Goal: Information Seeking & Learning: Learn about a topic

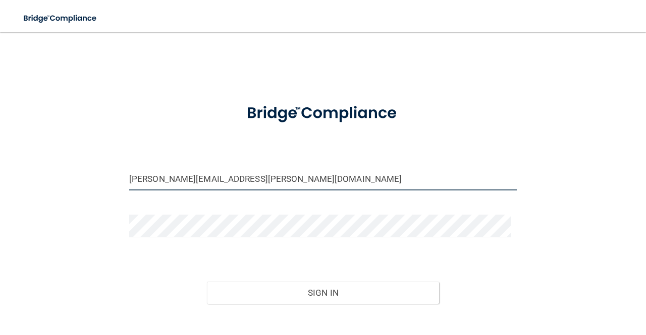
drag, startPoint x: 254, startPoint y: 181, endPoint x: 31, endPoint y: 149, distance: 225.8
click at [31, 149] on div "[PERSON_NAME][EMAIL_ADDRESS][PERSON_NAME][DOMAIN_NAME] Invalid email/password. …" at bounding box center [322, 198] width 605 height 312
type input "m"
type input "Hannah.fisher@campsmile.com"
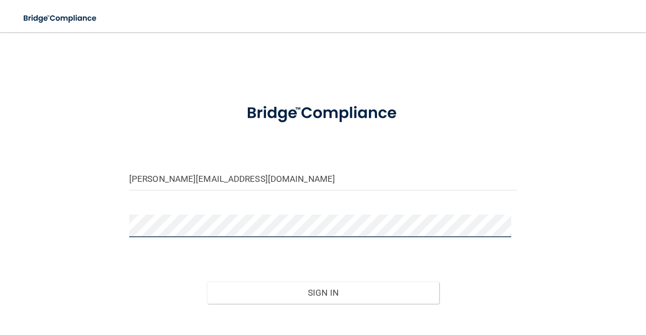
click at [72, 243] on div "Hannah.fisher@campsmile.com Invalid email/password. You don't have permission t…" at bounding box center [322, 198] width 605 height 312
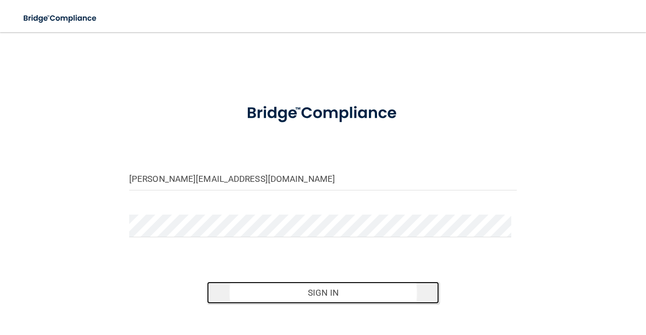
click at [290, 301] on button "Sign In" at bounding box center [323, 293] width 233 height 22
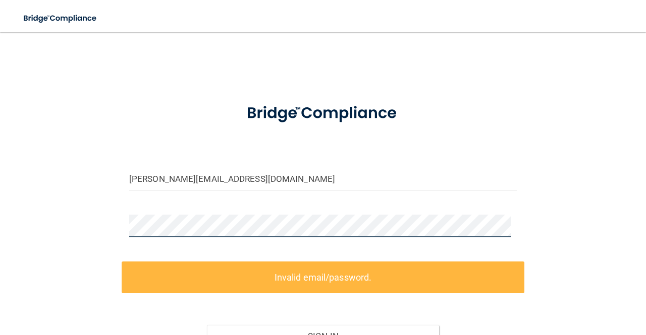
click at [100, 211] on div "Hannah.fisher@campsmile.com Invalid email/password. You don't have permission t…" at bounding box center [322, 220] width 605 height 356
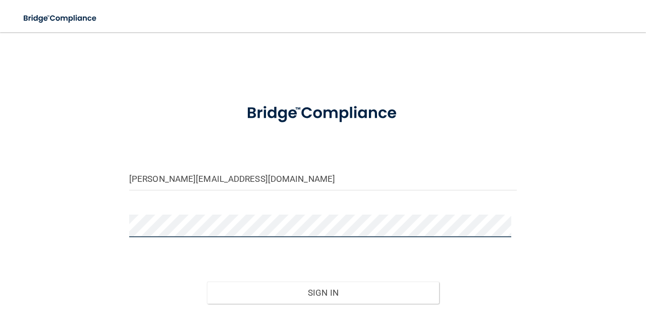
click at [207, 282] on button "Sign In" at bounding box center [323, 293] width 233 height 22
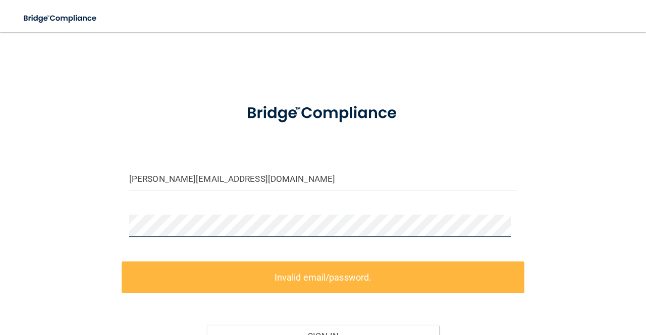
scroll to position [102, 0]
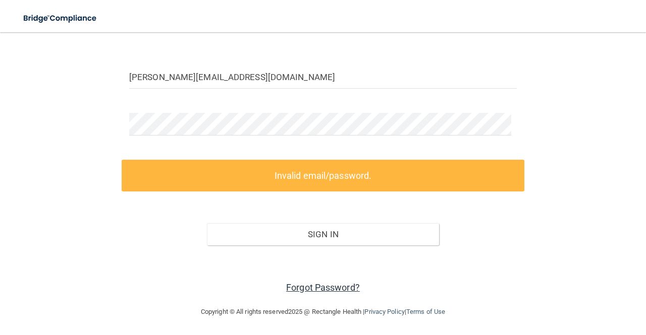
click at [337, 286] on link "Forgot Password?" at bounding box center [323, 287] width 74 height 11
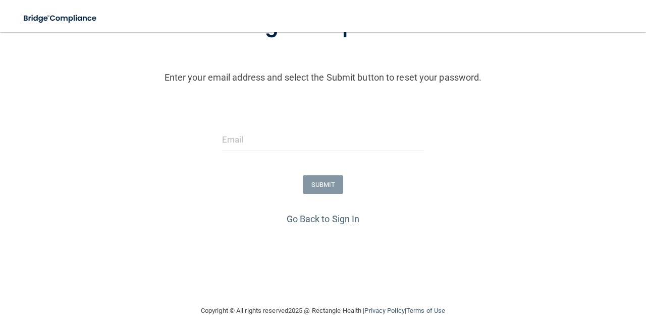
scroll to position [93, 0]
type input "marcy.rodriguez@campsmile.com"
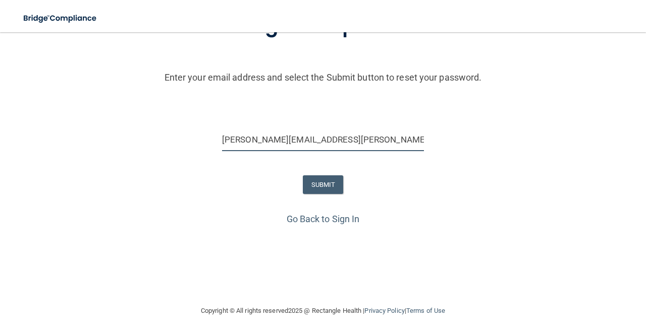
drag, startPoint x: 355, startPoint y: 139, endPoint x: 237, endPoint y: 148, distance: 118.8
drag, startPoint x: 237, startPoint y: 148, endPoint x: 369, endPoint y: 137, distance: 133.1
click at [369, 137] on input "marcy.rodriguez@campsmile.com" at bounding box center [323, 140] width 202 height 23
drag, startPoint x: 369, startPoint y: 137, endPoint x: 183, endPoint y: 157, distance: 187.7
click at [183, 157] on div "marcy.rodriguez@campsmile.com" at bounding box center [322, 144] width 651 height 30
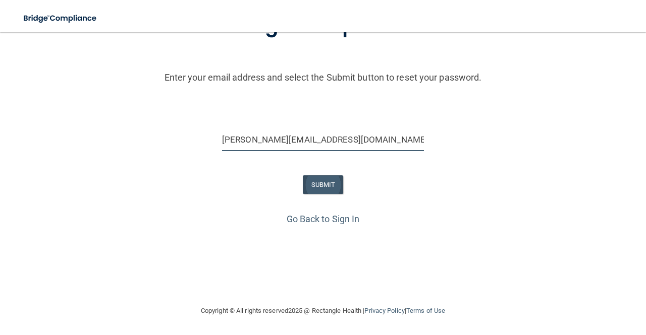
type input "[PERSON_NAME][EMAIL_ADDRESS][DOMAIN_NAME]"
click at [325, 186] on button "SUBMIT" at bounding box center [323, 185] width 41 height 19
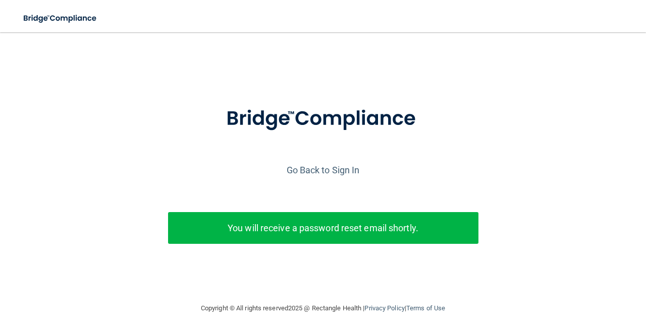
click at [292, 228] on p "You will receive a password reset email shortly." at bounding box center [323, 228] width 295 height 17
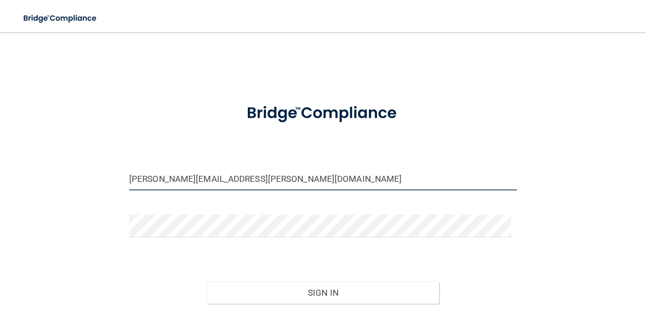
drag, startPoint x: 250, startPoint y: 184, endPoint x: 4, endPoint y: 120, distance: 254.8
click at [4, 120] on main "[PERSON_NAME][EMAIL_ADDRESS][PERSON_NAME][DOMAIN_NAME] Invalid email/password. …" at bounding box center [323, 183] width 646 height 303
click at [262, 182] on input "marcy.rodriguez@campsmile.com" at bounding box center [322, 179] width 387 height 23
drag, startPoint x: 262, startPoint y: 182, endPoint x: 91, endPoint y: 148, distance: 174.8
click at [91, 148] on div "marcy.rodriguez@campsmile.com Invalid email/password. You don't have permission…" at bounding box center [322, 198] width 605 height 312
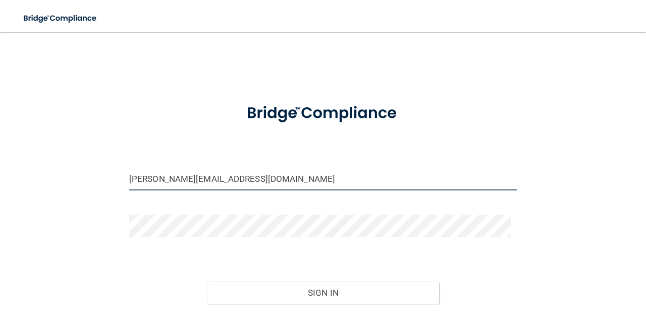
type input "[PERSON_NAME][EMAIL_ADDRESS][DOMAIN_NAME]"
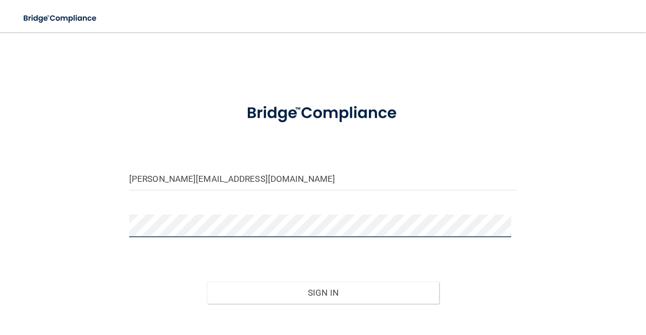
click at [107, 212] on div "hannah.fisher@campsmile.com Invalid email/password. You don't have permission t…" at bounding box center [322, 198] width 605 height 312
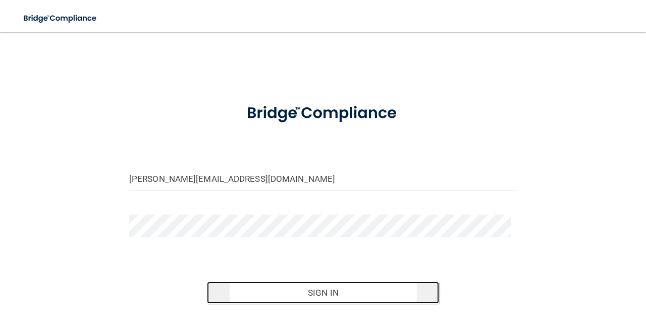
click at [341, 284] on button "Sign In" at bounding box center [323, 293] width 233 height 22
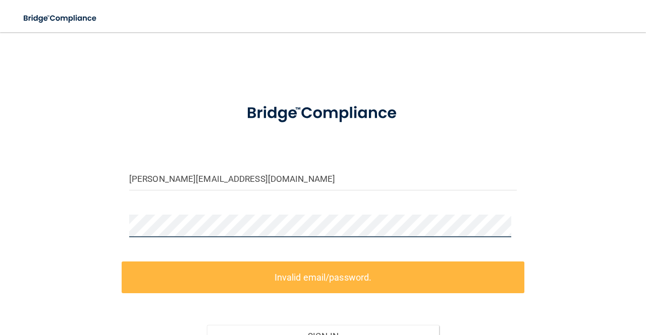
click at [103, 218] on div "hannah.fisher@campsmile.com Invalid email/password. You don't have permission t…" at bounding box center [322, 220] width 605 height 356
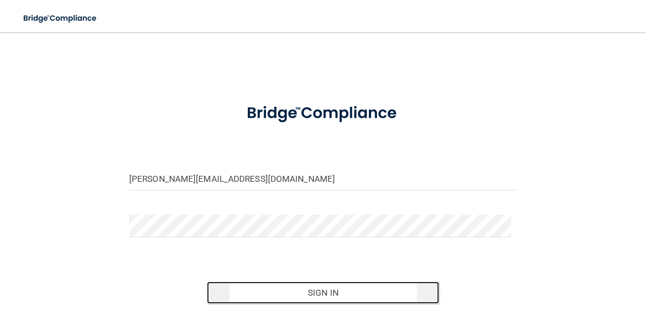
click at [294, 298] on button "Sign In" at bounding box center [323, 293] width 233 height 22
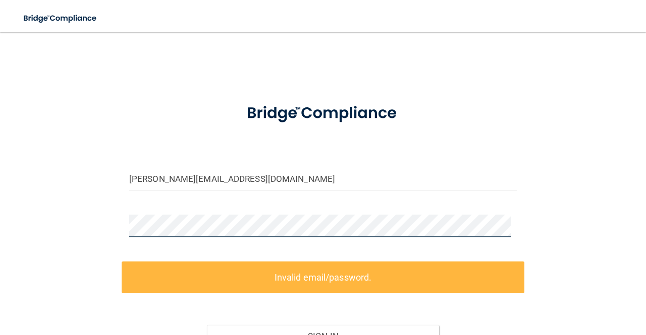
click at [84, 215] on div "hannah.fisher@campsmile.com Invalid email/password. You don't have permission t…" at bounding box center [322, 220] width 605 height 356
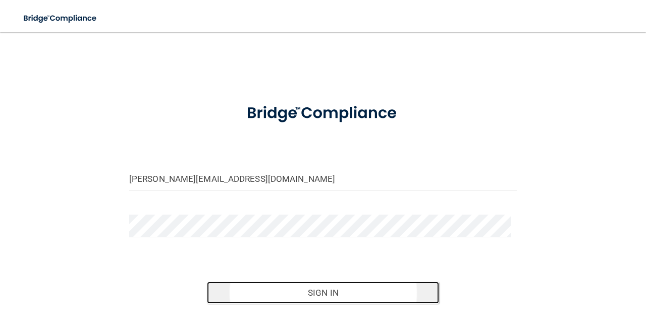
click at [267, 287] on button "Sign In" at bounding box center [323, 293] width 233 height 22
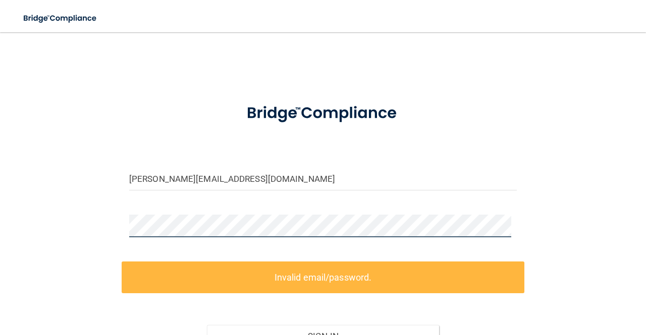
click at [96, 215] on div "hannah.fisher@campsmile.com Invalid email/password. You don't have permission t…" at bounding box center [322, 220] width 605 height 356
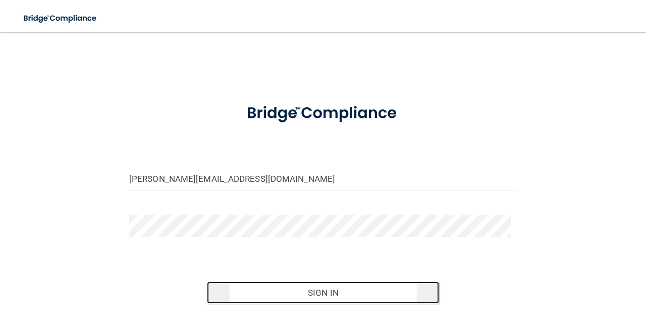
click at [317, 292] on button "Sign In" at bounding box center [323, 293] width 233 height 22
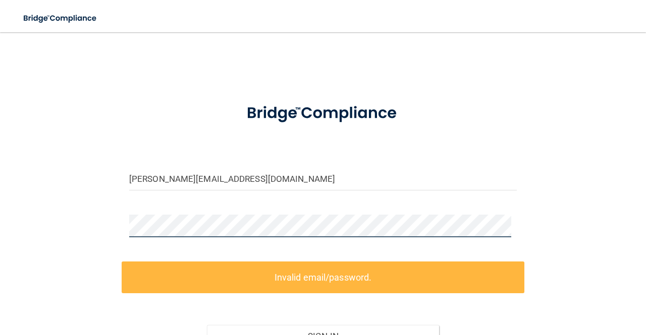
click at [107, 230] on div "hannah.fisher@campsmile.com Invalid email/password. You don't have permission t…" at bounding box center [322, 220] width 605 height 356
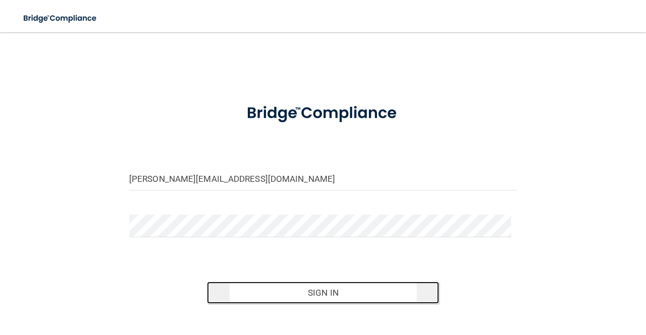
click at [247, 284] on button "Sign In" at bounding box center [323, 293] width 233 height 22
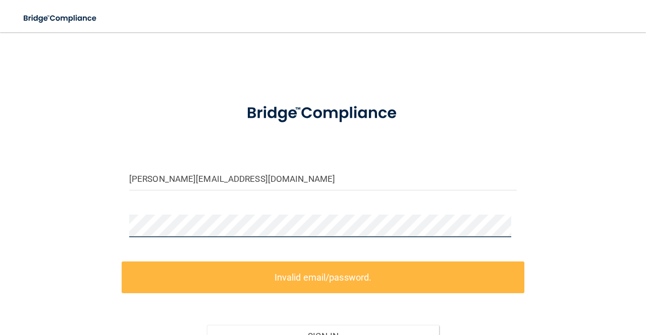
click at [83, 236] on div "hannah.fisher@campsmile.com Invalid email/password. You don't have permission t…" at bounding box center [322, 220] width 605 height 356
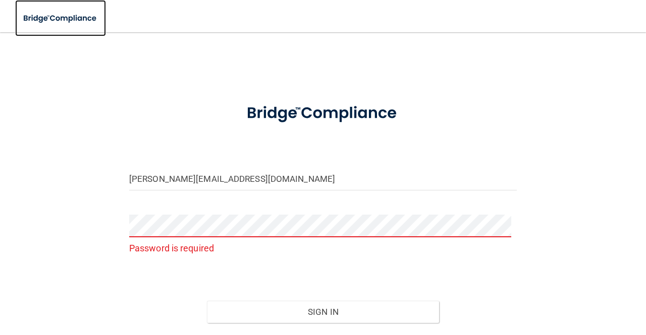
click at [66, 22] on img at bounding box center [60, 18] width 91 height 21
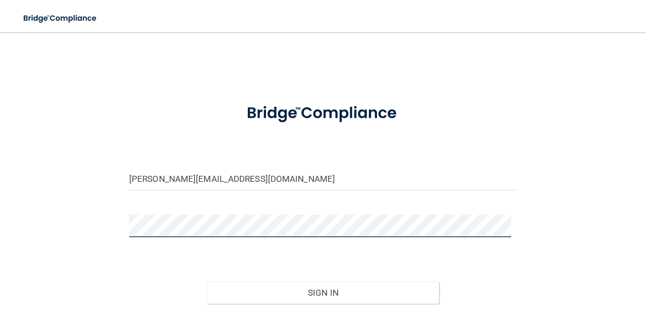
click at [207, 282] on button "Sign In" at bounding box center [323, 293] width 233 height 22
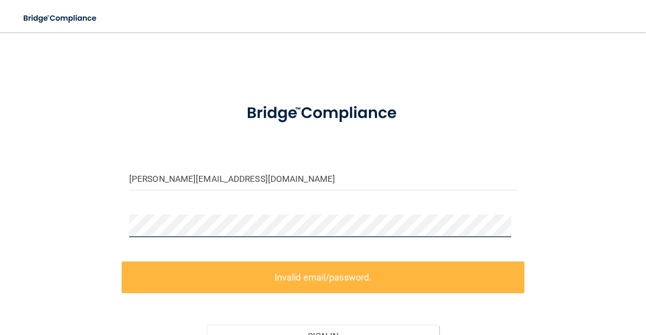
click at [118, 222] on div "hannah.fisher@campsmile.com Invalid email/password. You don't have permission t…" at bounding box center [322, 220] width 605 height 356
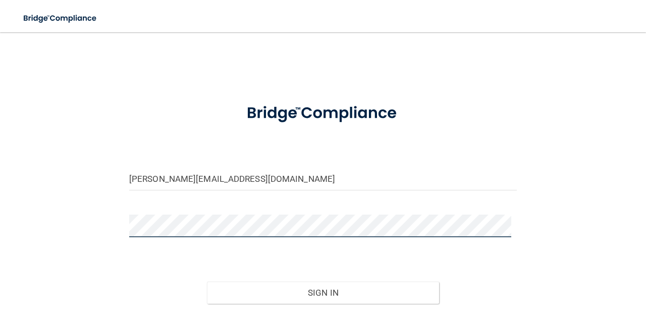
click at [207, 282] on button "Sign In" at bounding box center [323, 293] width 233 height 22
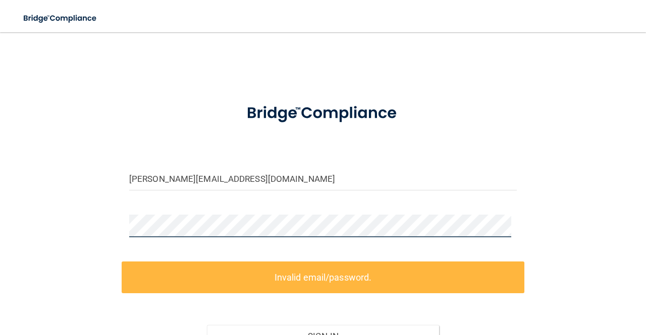
scroll to position [102, 0]
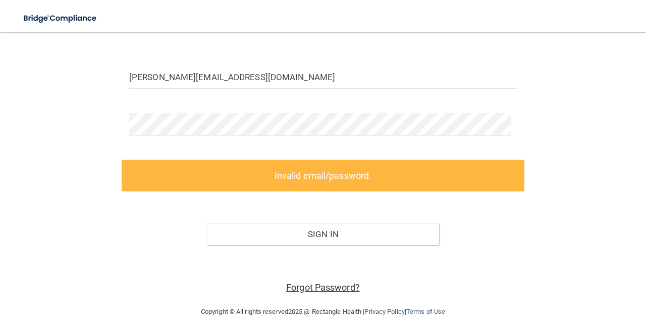
click at [301, 288] on link "Forgot Password?" at bounding box center [323, 287] width 74 height 11
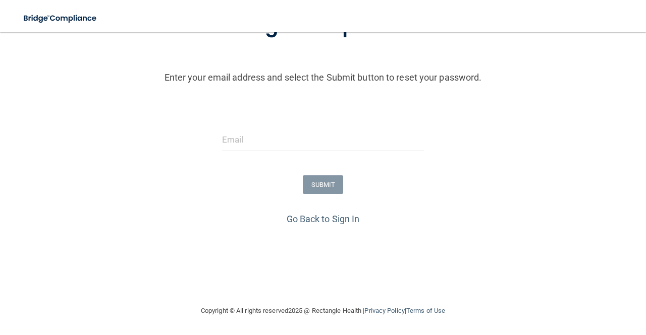
scroll to position [93, 0]
type input "marcy.rodriguez@campsmile.com"
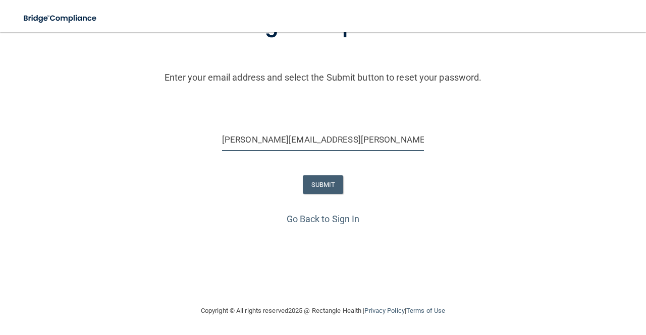
drag, startPoint x: 364, startPoint y: 146, endPoint x: 174, endPoint y: 180, distance: 193.1
click at [174, 180] on form "Enter your email address and select the Submit button to reset your password. m…" at bounding box center [323, 105] width 636 height 211
type input "hbmf18@gmail.com"
click at [322, 182] on button "SUBMIT" at bounding box center [323, 185] width 41 height 19
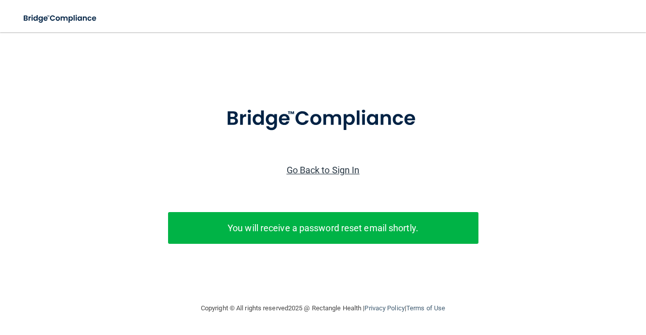
click at [338, 166] on link "Go Back to Sign In" at bounding box center [322, 170] width 73 height 11
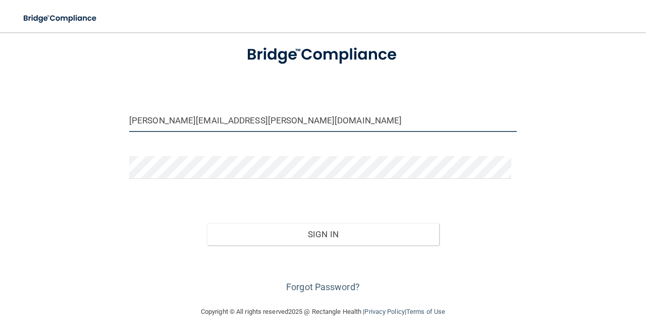
drag, startPoint x: 273, startPoint y: 123, endPoint x: 84, endPoint y: 135, distance: 189.5
click at [84, 135] on div "marcy.rodriguez@campsmile.com Invalid email/password. You don't have permission…" at bounding box center [322, 140] width 605 height 312
type input "[PERSON_NAME][EMAIL_ADDRESS][DOMAIN_NAME]"
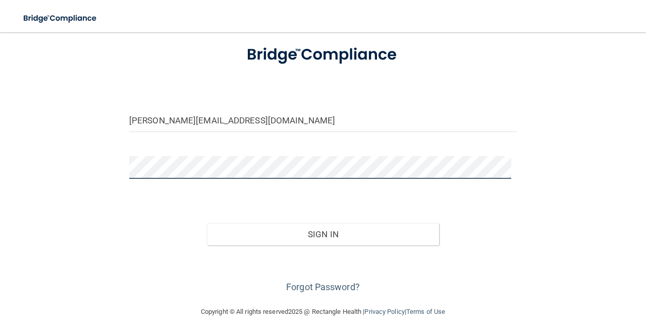
click at [90, 164] on div "[PERSON_NAME][EMAIL_ADDRESS][DOMAIN_NAME] Invalid email/password. You don't hav…" at bounding box center [322, 140] width 605 height 312
click at [207, 223] on button "Sign In" at bounding box center [323, 234] width 233 height 22
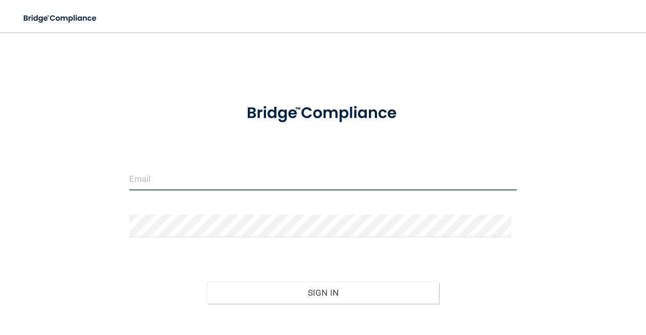
type input "marcy.rodriguez@campsmile.com"
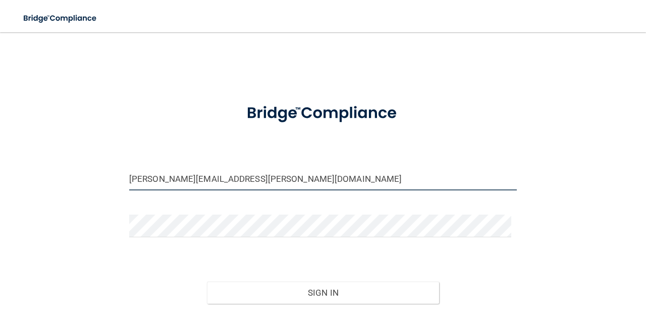
drag, startPoint x: 237, startPoint y: 184, endPoint x: 134, endPoint y: 181, distance: 102.4
drag, startPoint x: 134, startPoint y: 181, endPoint x: 287, endPoint y: 176, distance: 152.9
click at [287, 176] on input "marcy.rodriguez@campsmile.com" at bounding box center [322, 179] width 387 height 23
drag, startPoint x: 287, startPoint y: 176, endPoint x: 179, endPoint y: 173, distance: 108.5
drag, startPoint x: 179, startPoint y: 173, endPoint x: 280, endPoint y: 185, distance: 102.5
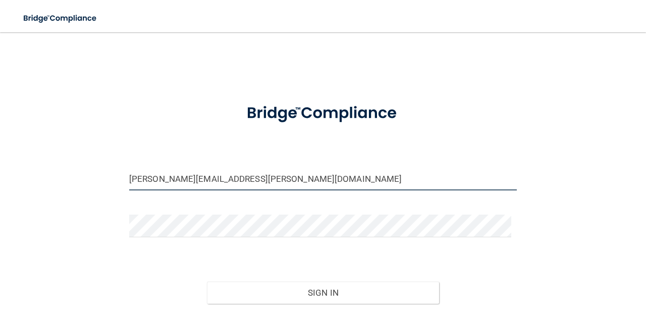
click at [280, 185] on input "marcy.rodriguez@campsmile.com" at bounding box center [322, 179] width 387 height 23
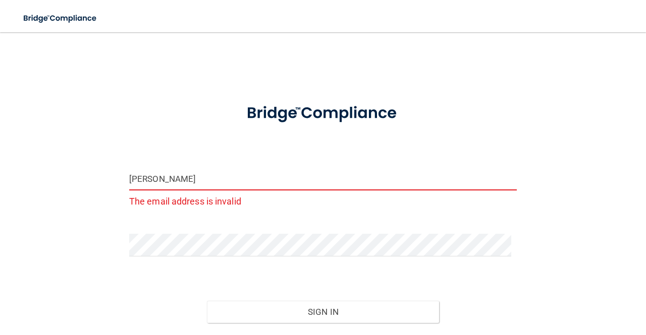
type input "[PERSON_NAME][EMAIL_ADDRESS][DOMAIN_NAME]"
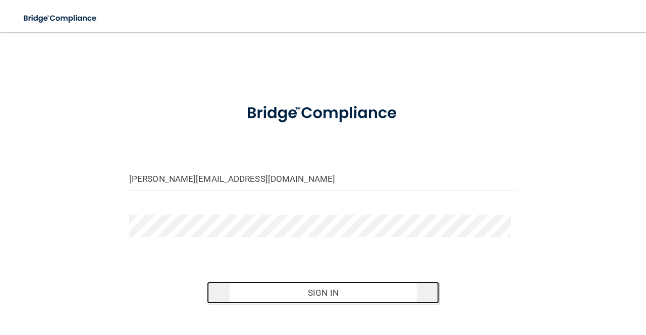
click at [326, 292] on button "Sign In" at bounding box center [323, 293] width 233 height 22
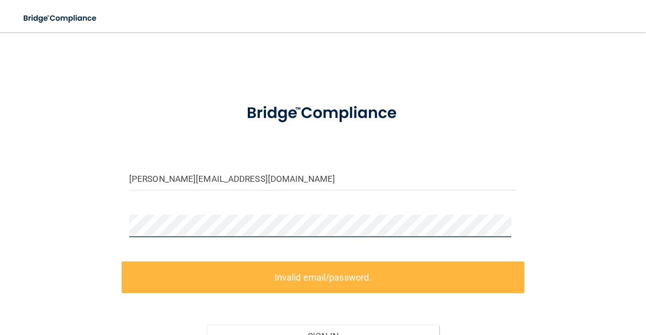
click at [86, 236] on div "hannah.fisher@campsmile.com Invalid email/password. You don't have permission t…" at bounding box center [322, 220] width 605 height 356
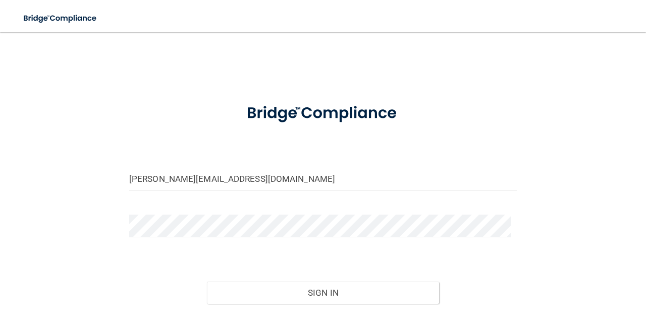
click at [227, 280] on div "Sign In" at bounding box center [323, 283] width 402 height 42
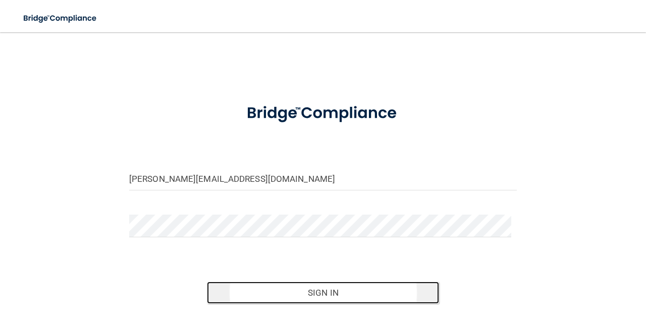
click at [230, 288] on button "Sign In" at bounding box center [323, 293] width 233 height 22
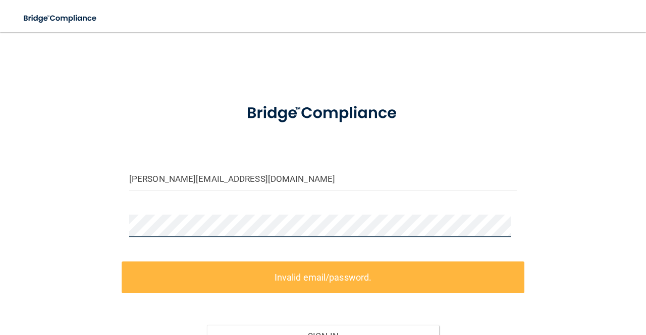
click at [86, 216] on div "hannah.fisher@campsmile.com Invalid email/password. You don't have permission t…" at bounding box center [322, 220] width 605 height 356
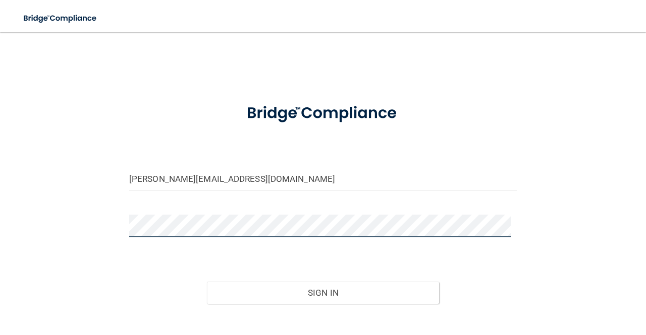
click at [207, 282] on button "Sign In" at bounding box center [323, 293] width 233 height 22
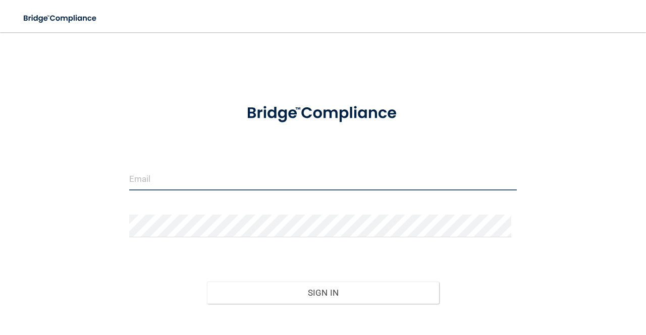
click at [281, 174] on input "email" at bounding box center [322, 179] width 387 height 23
type input "[PERSON_NAME][EMAIL_ADDRESS][DOMAIN_NAME]"
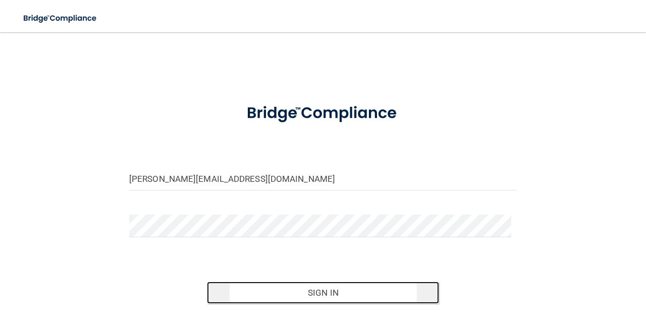
click at [282, 299] on button "Sign In" at bounding box center [323, 293] width 233 height 22
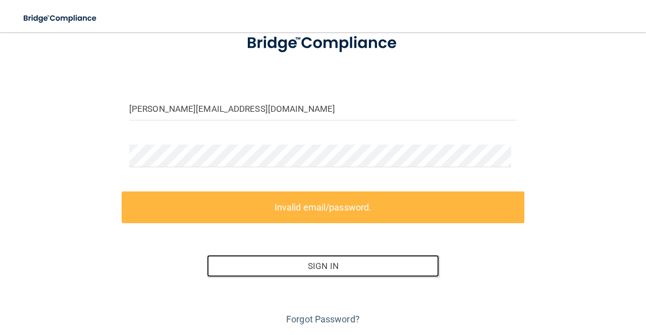
scroll to position [102, 0]
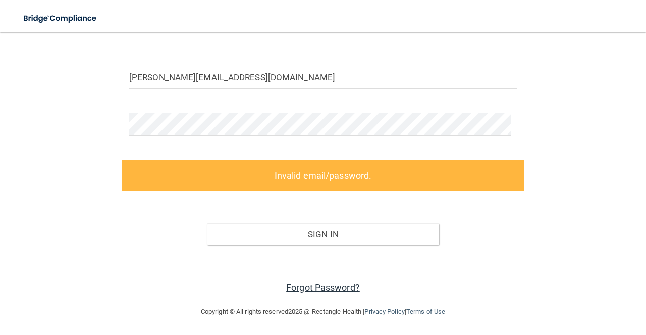
click at [345, 290] on link "Forgot Password?" at bounding box center [323, 287] width 74 height 11
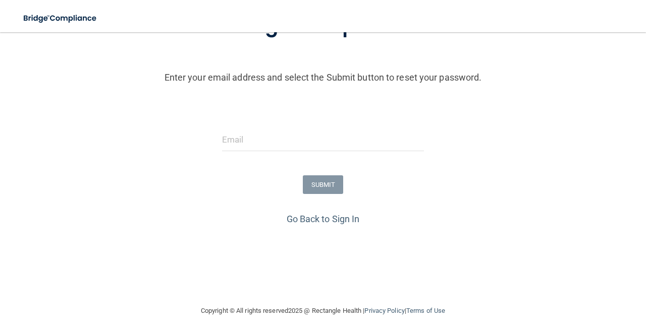
scroll to position [93, 0]
click at [257, 137] on input "email" at bounding box center [323, 140] width 202 height 23
click at [293, 141] on input "email" at bounding box center [323, 140] width 202 height 23
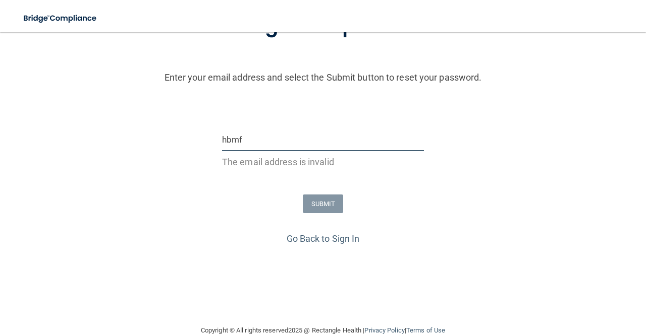
type input "[EMAIL_ADDRESS][DOMAIN_NAME]"
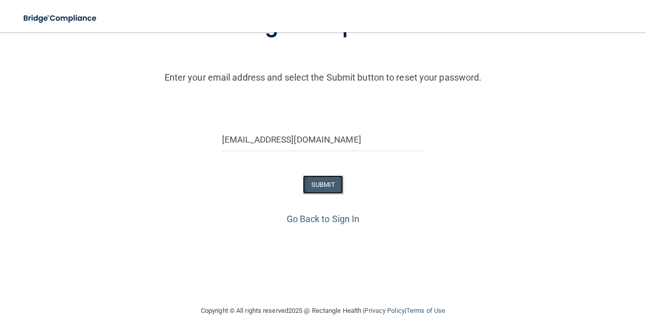
click at [329, 186] on button "SUBMIT" at bounding box center [323, 185] width 41 height 19
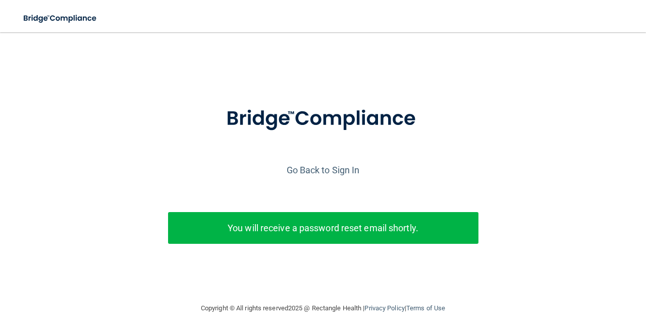
scroll to position [2, 0]
click at [334, 168] on link "Go Back to Sign In" at bounding box center [322, 170] width 73 height 11
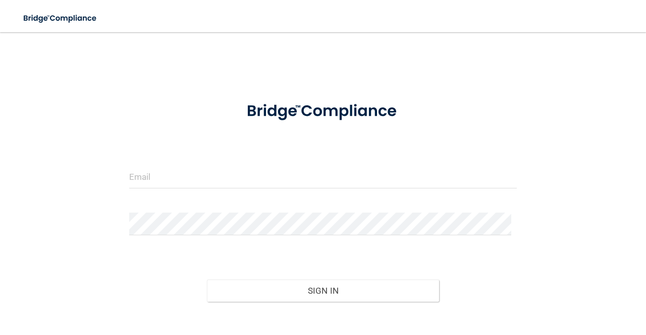
scroll to position [59, 0]
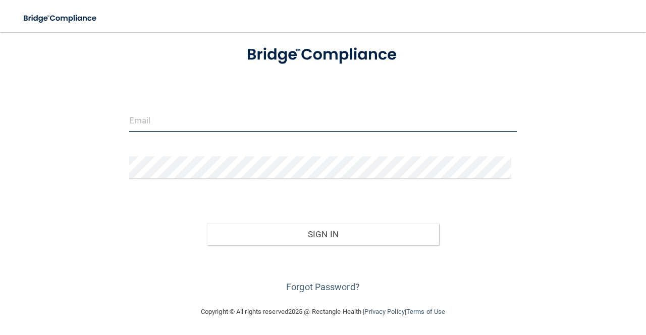
click at [208, 126] on input "email" at bounding box center [322, 120] width 387 height 23
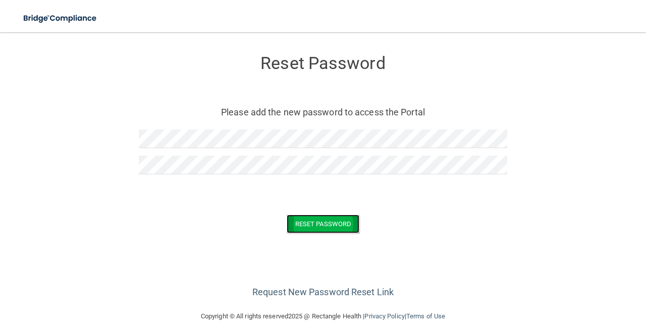
click at [326, 225] on button "Reset Password" at bounding box center [322, 224] width 73 height 19
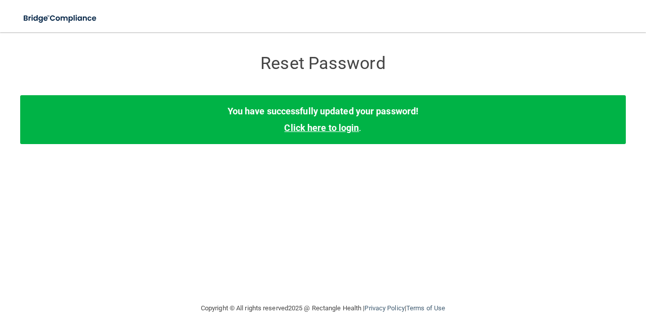
click at [327, 128] on link "Click here to login" at bounding box center [321, 128] width 75 height 11
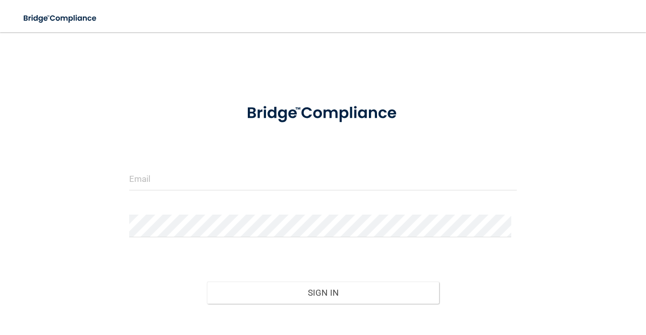
click at [206, 160] on form "Invalid email/password. You don't have permission to access that page. Sign In …" at bounding box center [322, 224] width 387 height 262
click at [180, 174] on input "email" at bounding box center [322, 179] width 387 height 23
type input "[PERSON_NAME][EMAIL_ADDRESS][DOMAIN_NAME]"
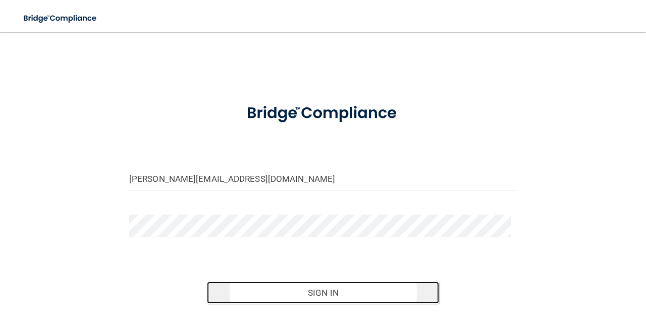
click at [314, 288] on button "Sign In" at bounding box center [323, 293] width 233 height 22
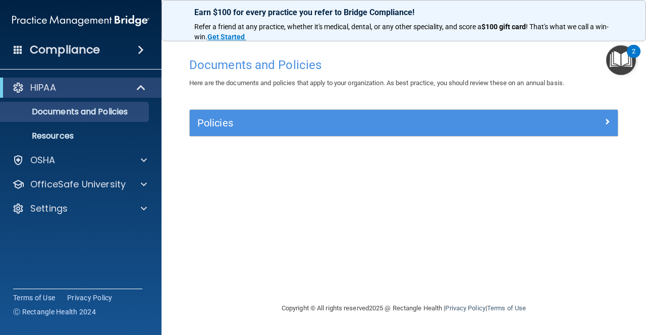
click at [561, 132] on div "Policies" at bounding box center [404, 123] width 428 height 26
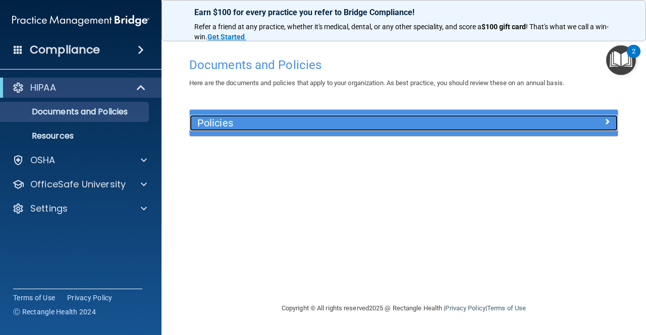
click at [606, 126] on span at bounding box center [607, 122] width 6 height 12
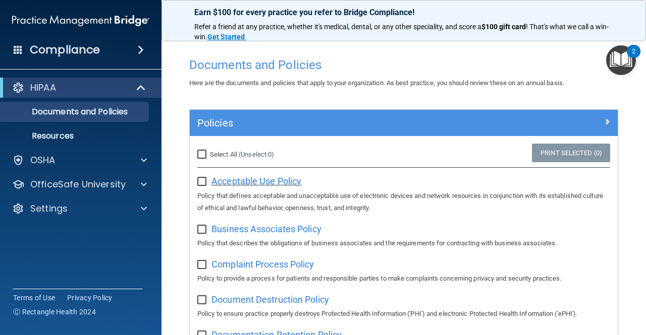
click at [215, 176] on span "Acceptable Use Policy" at bounding box center [256, 181] width 90 height 11
click at [203, 182] on input "checkbox" at bounding box center [203, 182] width 12 height 8
checkbox input "true"
click at [201, 226] on input "checkbox" at bounding box center [203, 230] width 12 height 8
checkbox input "true"
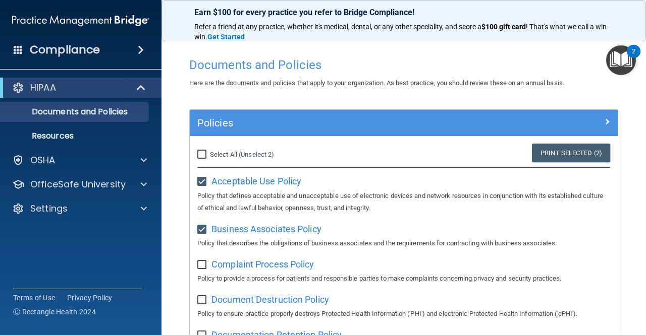
click at [200, 265] on input "checkbox" at bounding box center [203, 265] width 12 height 8
checkbox input "true"
click at [261, 152] on link "(Unselect 3)" at bounding box center [256, 155] width 35 height 8
checkbox input "false"
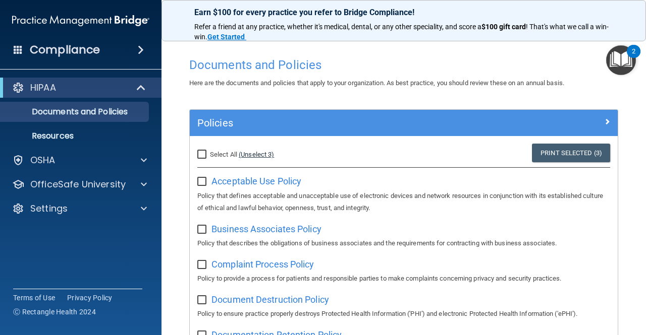
checkbox input "false"
click at [261, 152] on link "(Unselect 0)" at bounding box center [256, 155] width 35 height 8
click at [211, 154] on span "Select All" at bounding box center [223, 155] width 27 height 8
click at [209, 154] on input "Select All (Unselect 0) Unselect All" at bounding box center [203, 155] width 12 height 8
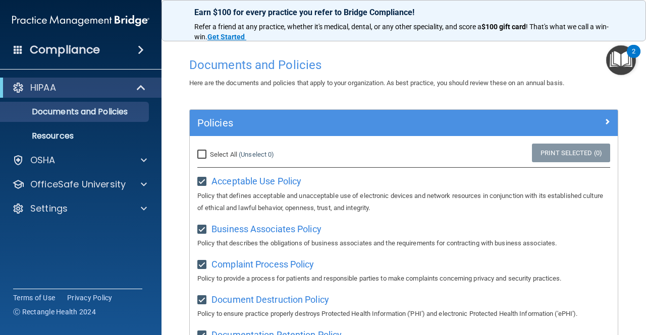
checkbox input "true"
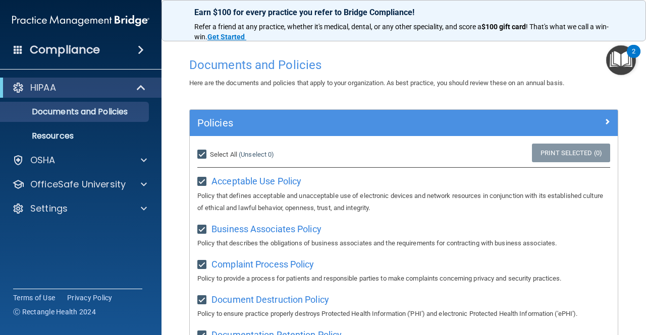
checkbox input "true"
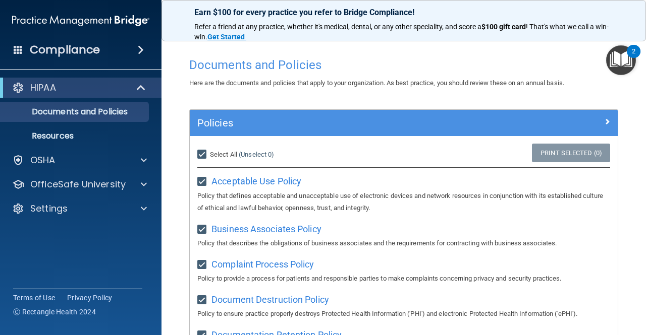
checkbox input "true"
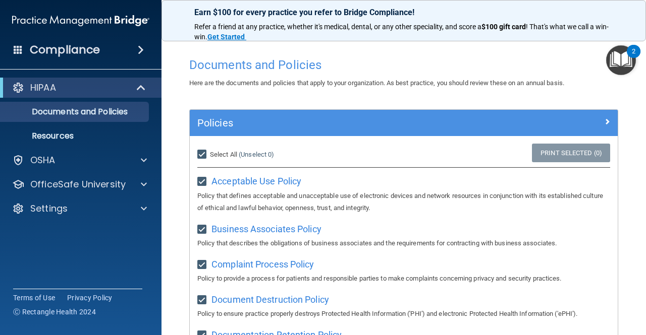
checkbox input "true"
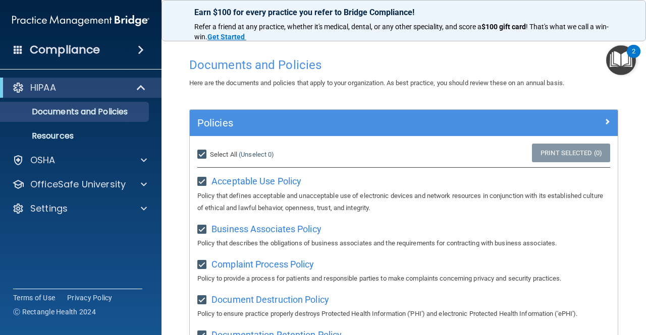
checkbox input "true"
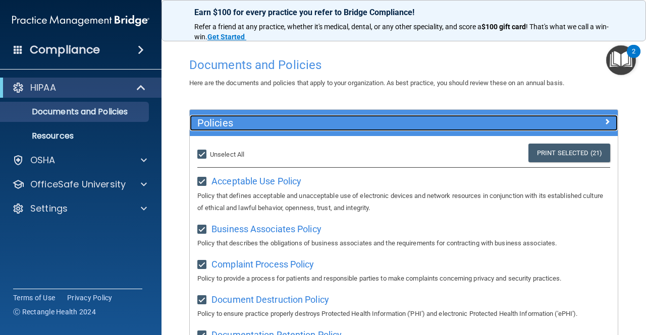
click at [604, 119] on span at bounding box center [607, 122] width 6 height 12
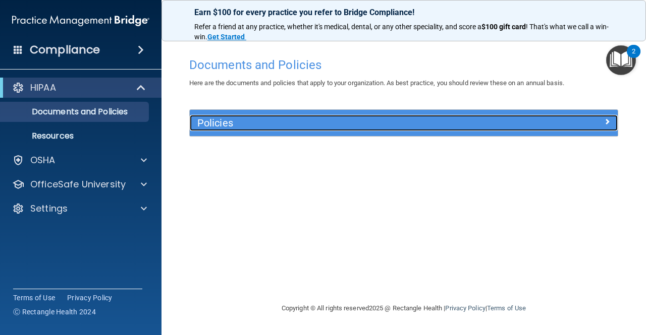
click at [604, 123] on span at bounding box center [607, 122] width 6 height 12
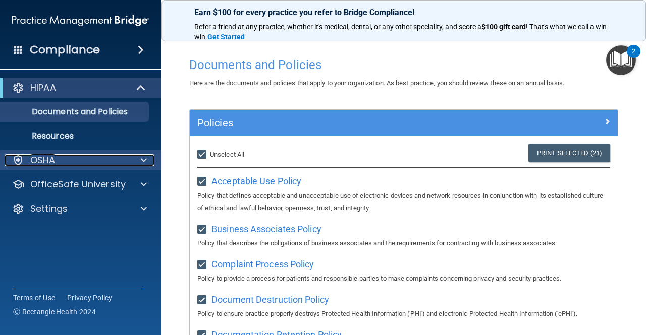
click at [67, 163] on div "OSHA" at bounding box center [67, 160] width 125 height 12
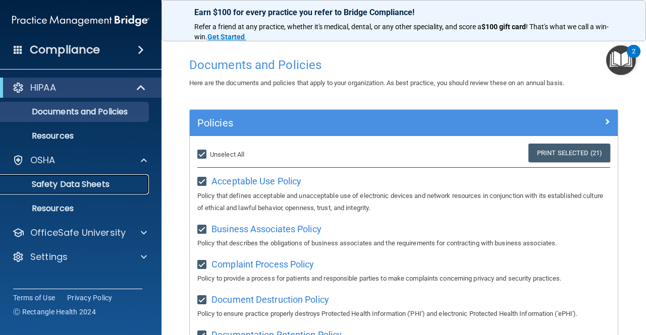
click at [67, 182] on p "Safety Data Sheets" at bounding box center [76, 185] width 138 height 10
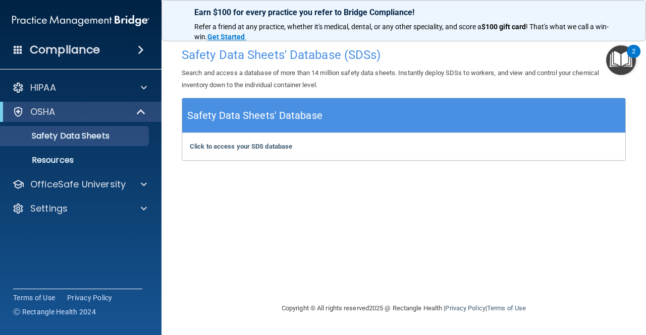
click at [292, 105] on div "Safety Data Sheets' Database" at bounding box center [403, 115] width 443 height 35
click at [243, 143] on b "Click to access your SDS database" at bounding box center [241, 147] width 102 height 8
click at [64, 159] on p "Resources" at bounding box center [76, 160] width 138 height 10
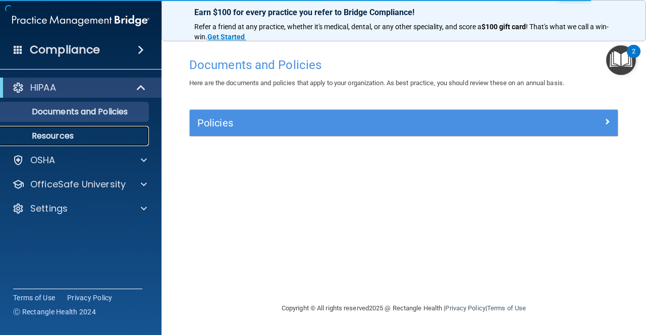
click at [55, 138] on p "Resources" at bounding box center [76, 136] width 138 height 10
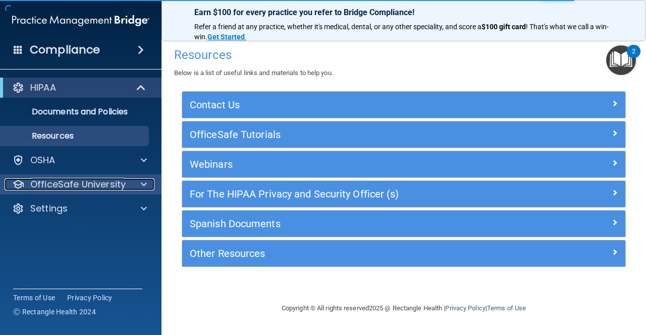
click at [95, 188] on p "OfficeSafe University" at bounding box center [77, 185] width 95 height 12
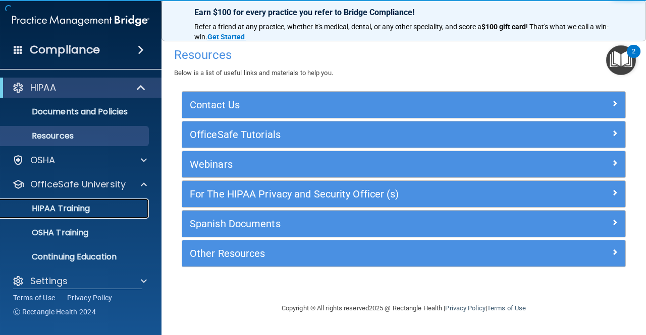
click at [91, 207] on div "HIPAA Training" at bounding box center [76, 209] width 138 height 10
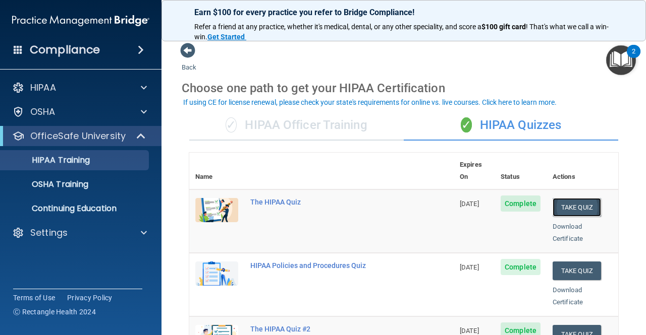
click at [575, 198] on button "Take Quiz" at bounding box center [576, 207] width 48 height 19
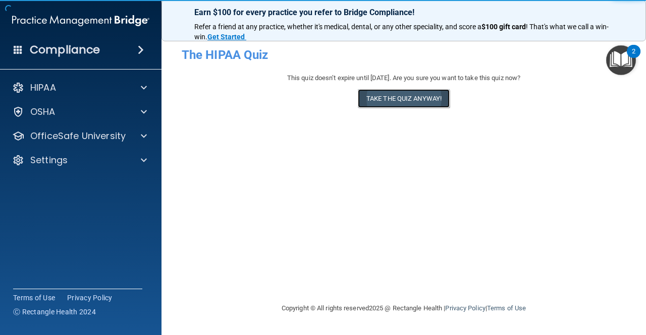
click at [439, 96] on button "Take the quiz anyway!" at bounding box center [404, 98] width 92 height 19
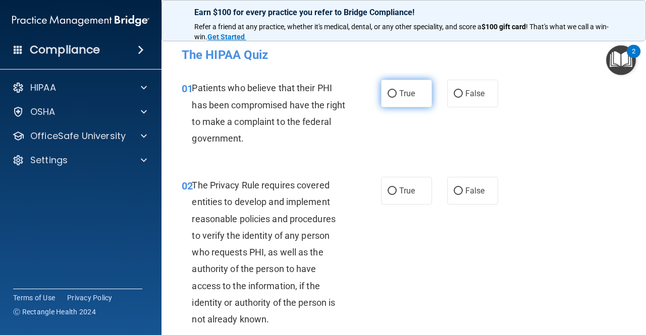
click at [391, 94] on input "True" at bounding box center [391, 94] width 9 height 8
radio input "true"
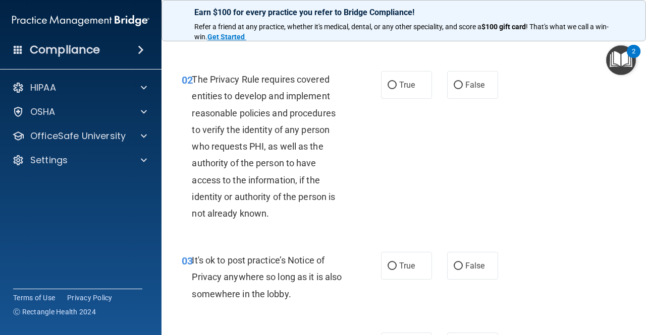
scroll to position [110, 0]
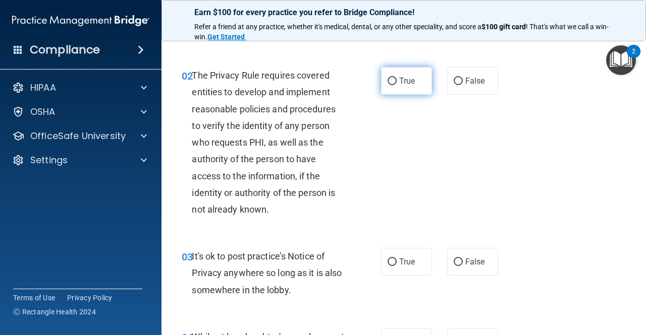
click at [399, 84] on span "True" at bounding box center [407, 81] width 16 height 10
click at [395, 84] on input "True" at bounding box center [391, 82] width 9 height 8
radio input "true"
click at [408, 257] on span "True" at bounding box center [407, 262] width 16 height 10
click at [396, 259] on input "True" at bounding box center [391, 263] width 9 height 8
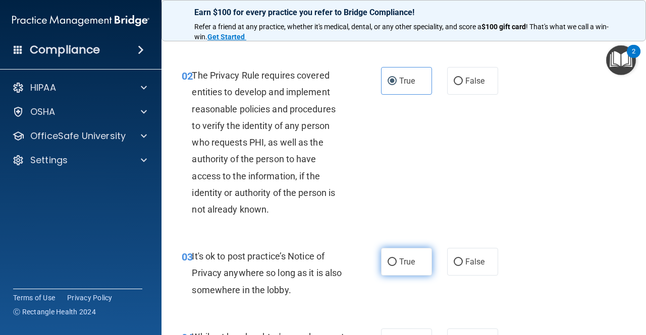
radio input "true"
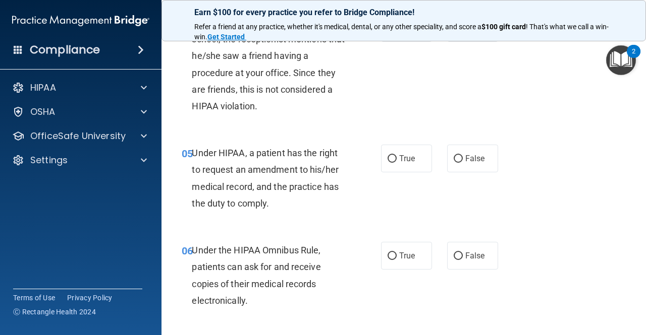
scroll to position [347, 0]
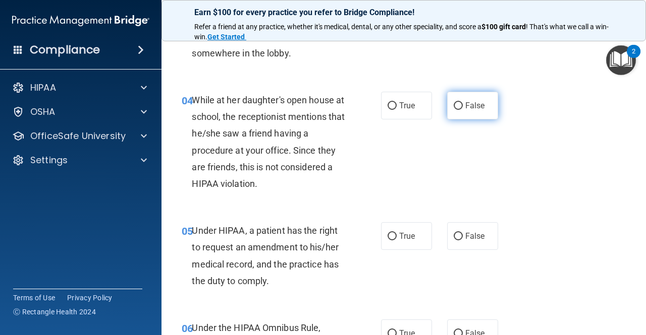
click at [448, 110] on label "False" at bounding box center [472, 106] width 51 height 28
click at [453, 110] on input "False" at bounding box center [457, 106] width 9 height 8
radio input "true"
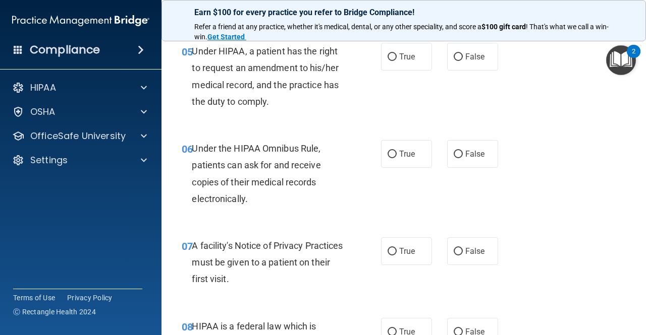
scroll to position [523, 0]
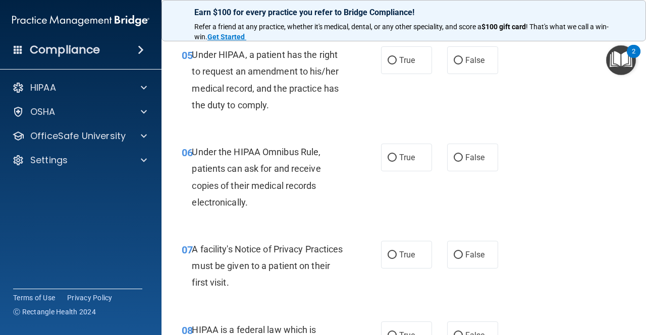
drag, startPoint x: 644, startPoint y: 94, endPoint x: 396, endPoint y: 98, distance: 247.7
click at [396, 98] on div "05 Under HIPAA, a patient has the right to request an amendment to his/her medi…" at bounding box center [403, 82] width 459 height 97
click at [398, 69] on label "True" at bounding box center [406, 60] width 51 height 28
click at [396, 65] on input "True" at bounding box center [391, 61] width 9 height 8
radio input "true"
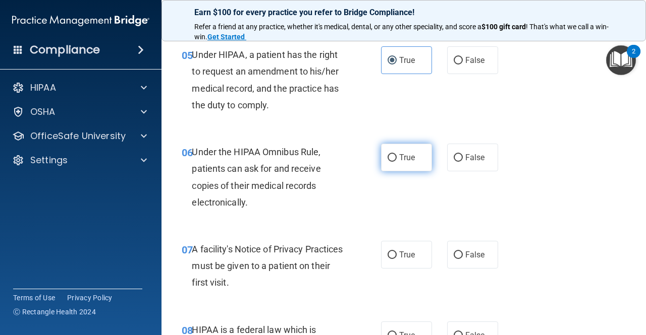
click at [399, 157] on span "True" at bounding box center [407, 158] width 16 height 10
click at [396, 157] on input "True" at bounding box center [391, 158] width 9 height 8
radio input "true"
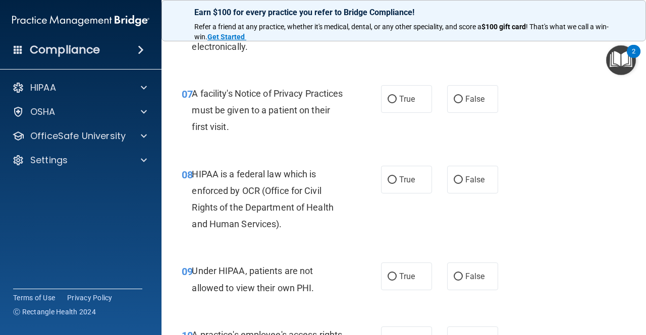
scroll to position [675, 0]
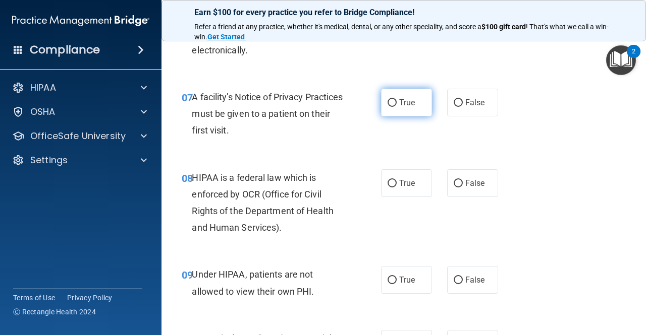
click at [403, 112] on label "True" at bounding box center [406, 103] width 51 height 28
click at [396, 107] on input "True" at bounding box center [391, 103] width 9 height 8
radio input "true"
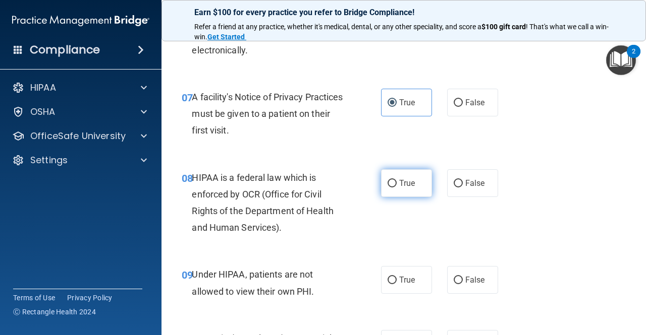
click at [405, 169] on label "True" at bounding box center [406, 183] width 51 height 28
click at [396, 180] on input "True" at bounding box center [391, 184] width 9 height 8
radio input "true"
click at [477, 279] on span "False" at bounding box center [475, 280] width 20 height 10
click at [463, 279] on input "False" at bounding box center [457, 281] width 9 height 8
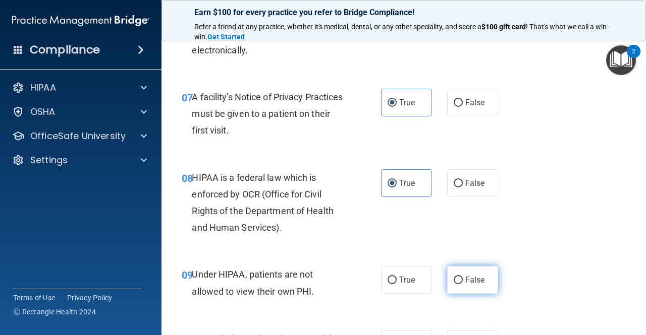
radio input "true"
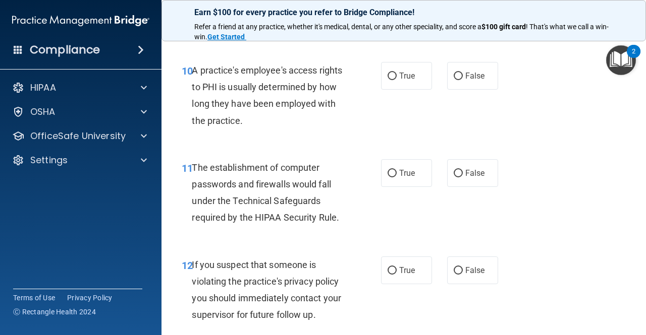
scroll to position [936, 0]
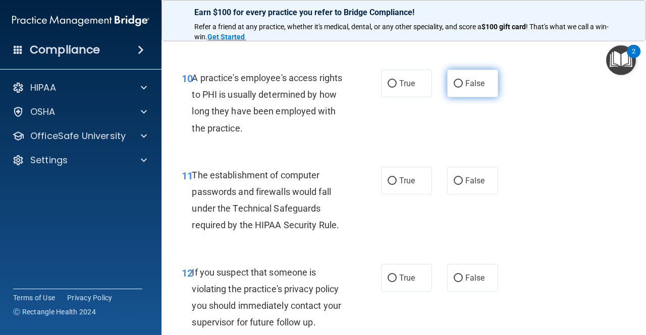
click at [458, 87] on label "False" at bounding box center [472, 84] width 51 height 28
click at [458, 87] on input "False" at bounding box center [457, 84] width 9 height 8
radio input "true"
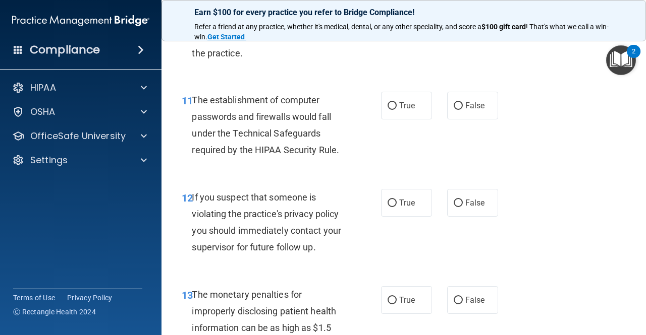
scroll to position [1011, 0]
click at [406, 109] on span "True" at bounding box center [407, 106] width 16 height 10
click at [396, 109] on input "True" at bounding box center [391, 106] width 9 height 8
radio input "true"
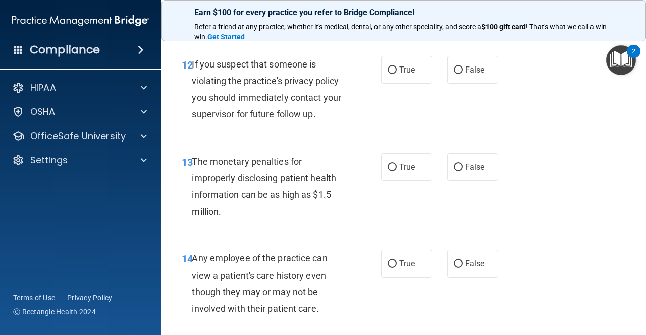
scroll to position [1148, 0]
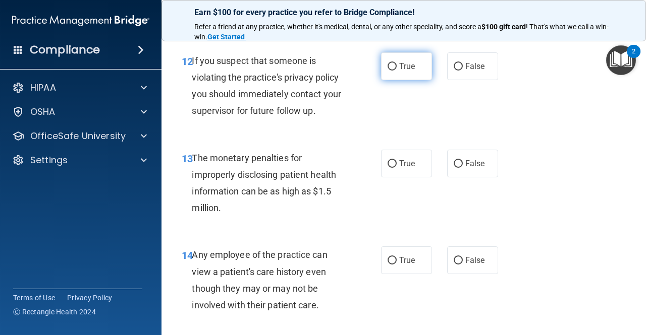
click at [413, 68] on label "True" at bounding box center [406, 66] width 51 height 28
click at [396, 68] on input "True" at bounding box center [391, 67] width 9 height 8
radio input "true"
click at [412, 165] on label "True" at bounding box center [406, 164] width 51 height 28
click at [396, 165] on input "True" at bounding box center [391, 164] width 9 height 8
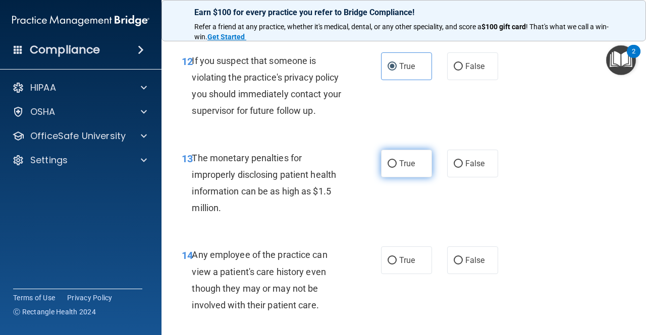
radio input "true"
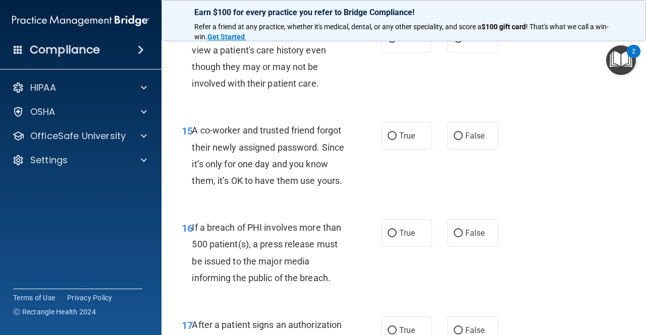
scroll to position [1325, 0]
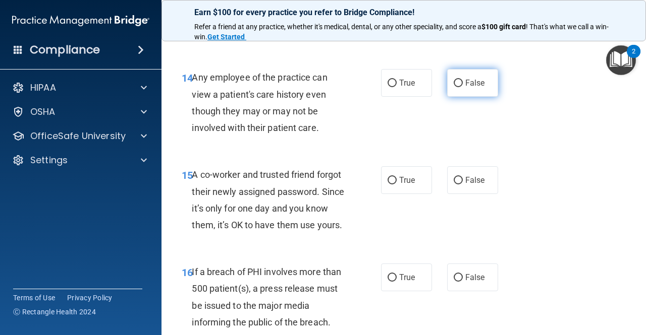
click at [465, 80] on span "False" at bounding box center [475, 83] width 20 height 10
click at [463, 80] on input "False" at bounding box center [457, 84] width 9 height 8
radio input "true"
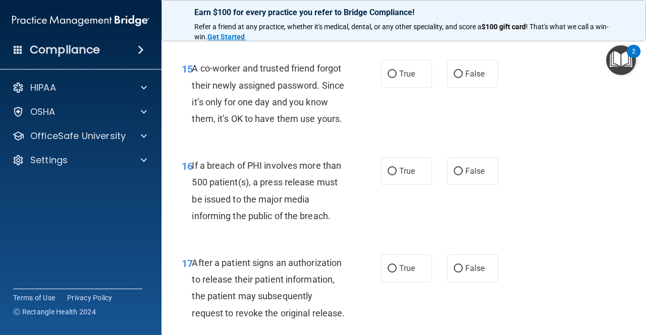
scroll to position [1428, 0]
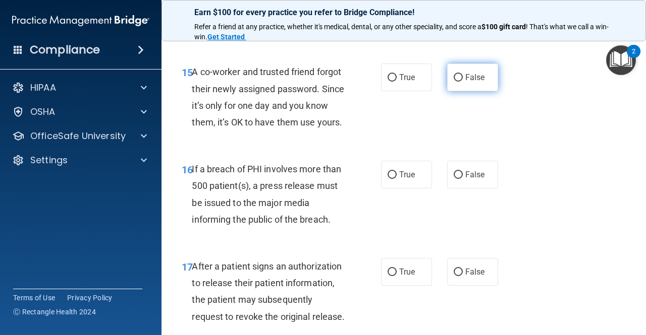
click at [483, 84] on label "False" at bounding box center [472, 78] width 51 height 28
click at [463, 82] on input "False" at bounding box center [457, 78] width 9 height 8
radio input "true"
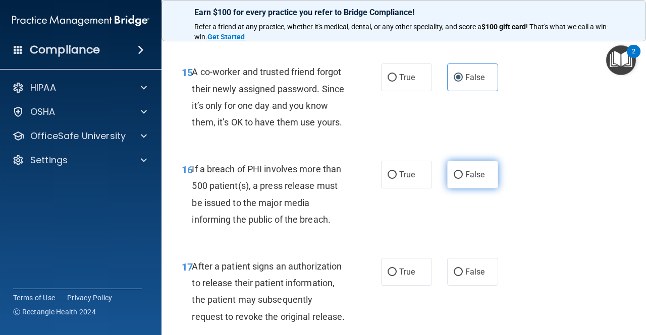
click at [469, 189] on label "False" at bounding box center [472, 175] width 51 height 28
click at [463, 179] on input "False" at bounding box center [457, 175] width 9 height 8
radio input "true"
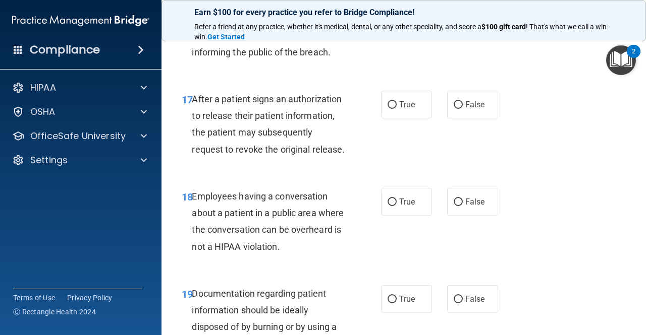
scroll to position [1619, 0]
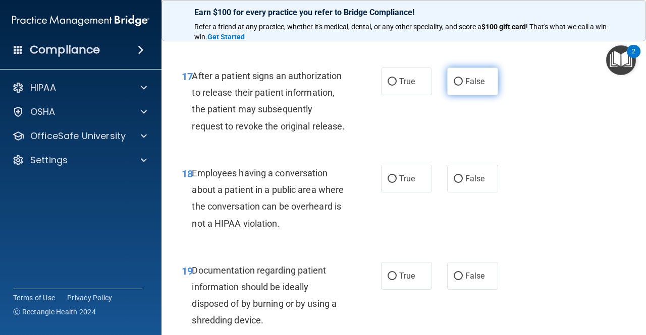
click at [457, 95] on label "False" at bounding box center [472, 82] width 51 height 28
click at [457, 86] on input "False" at bounding box center [457, 82] width 9 height 8
radio input "true"
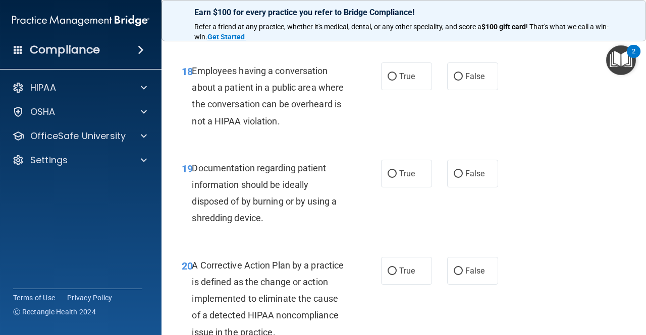
scroll to position [1718, 0]
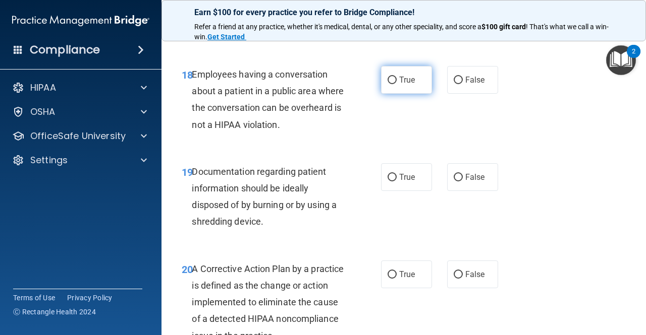
click at [400, 85] on span "True" at bounding box center [407, 80] width 16 height 10
click at [396, 84] on input "True" at bounding box center [391, 81] width 9 height 8
radio input "true"
click at [404, 182] on span "True" at bounding box center [407, 177] width 16 height 10
click at [396, 182] on input "True" at bounding box center [391, 178] width 9 height 8
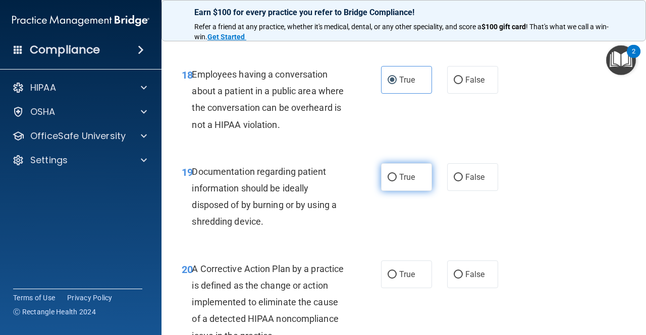
radio input "true"
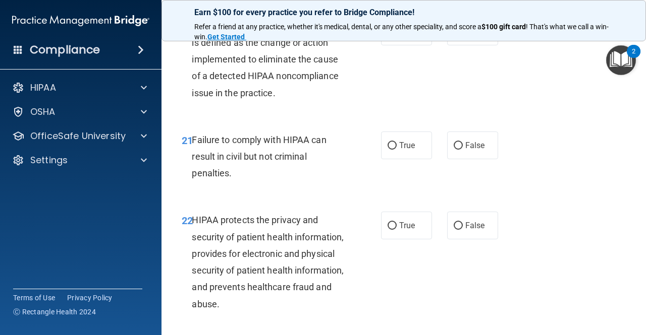
scroll to position [1969, 0]
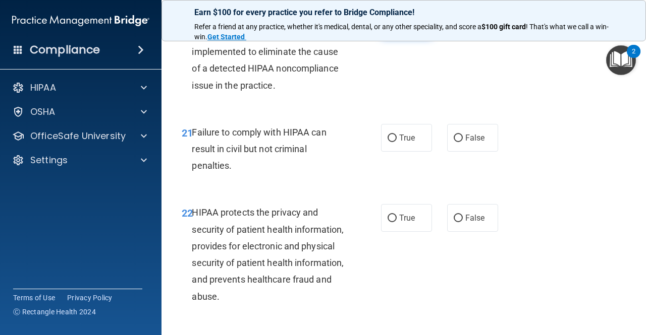
click at [399, 29] on span "True" at bounding box center [407, 24] width 16 height 10
click at [396, 28] on input "True" at bounding box center [391, 25] width 9 height 8
radio input "true"
click at [411, 152] on label "True" at bounding box center [406, 138] width 51 height 28
click at [396, 142] on input "True" at bounding box center [391, 139] width 9 height 8
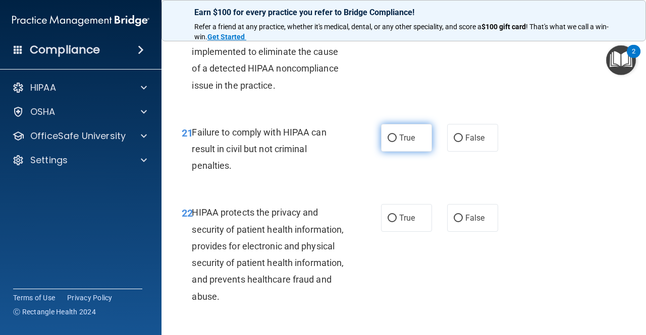
radio input "true"
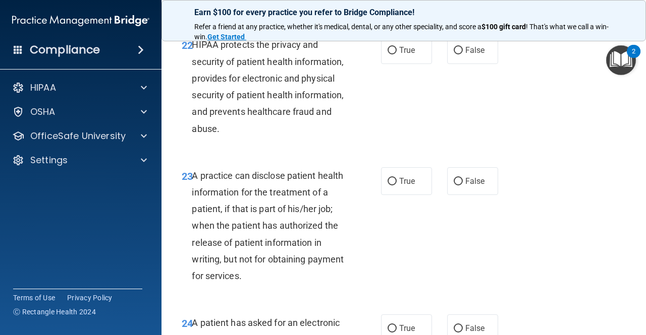
scroll to position [2144, 0]
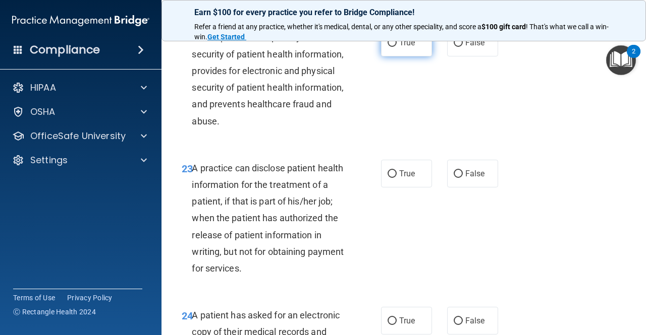
click at [405, 56] on label "True" at bounding box center [406, 43] width 51 height 28
click at [396, 47] on input "True" at bounding box center [391, 43] width 9 height 8
radio input "true"
click at [407, 179] on span "True" at bounding box center [407, 174] width 16 height 10
click at [396, 178] on input "True" at bounding box center [391, 174] width 9 height 8
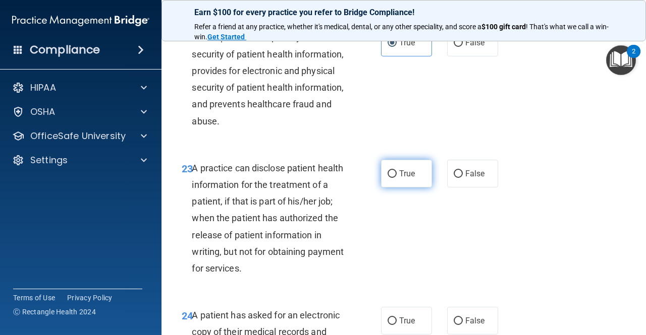
radio input "true"
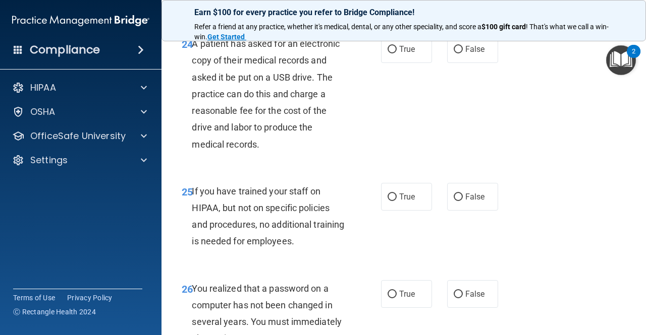
scroll to position [2420, 0]
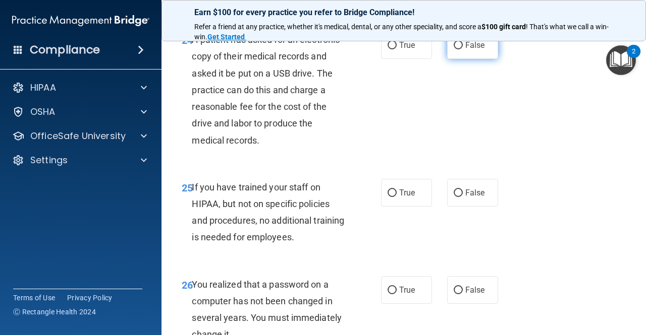
click at [471, 59] on label "False" at bounding box center [472, 45] width 51 height 28
click at [463, 49] on input "False" at bounding box center [457, 46] width 9 height 8
radio input "true"
click at [459, 207] on label "False" at bounding box center [472, 193] width 51 height 28
click at [459, 197] on input "False" at bounding box center [457, 194] width 9 height 8
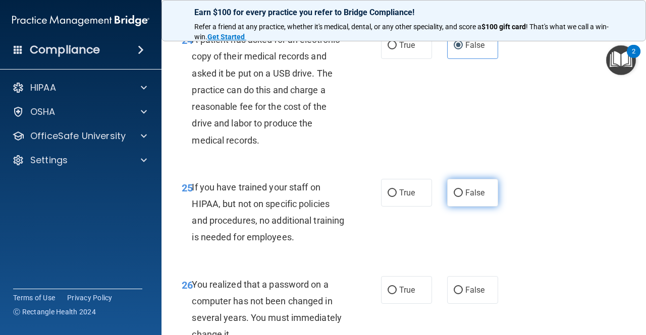
radio input "true"
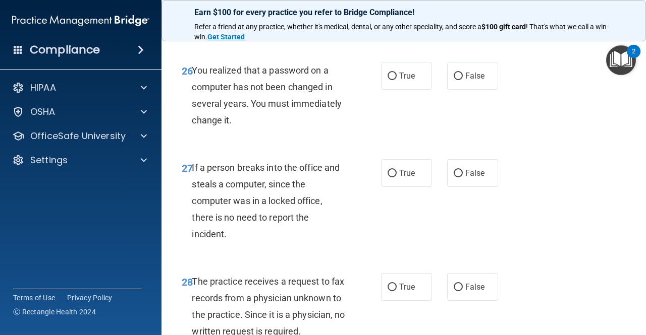
scroll to position [2638, 0]
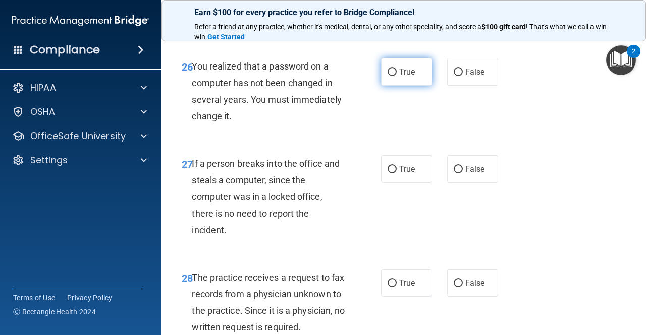
click at [392, 86] on label "True" at bounding box center [406, 72] width 51 height 28
click at [392, 76] on input "True" at bounding box center [391, 73] width 9 height 8
radio input "true"
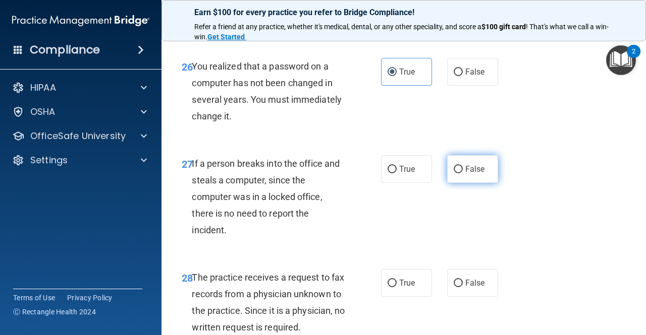
click at [475, 174] on span "False" at bounding box center [475, 169] width 20 height 10
click at [463, 174] on input "False" at bounding box center [457, 170] width 9 height 8
radio input "true"
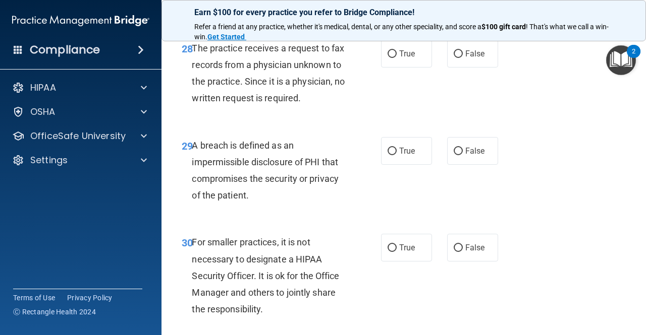
scroll to position [2876, 0]
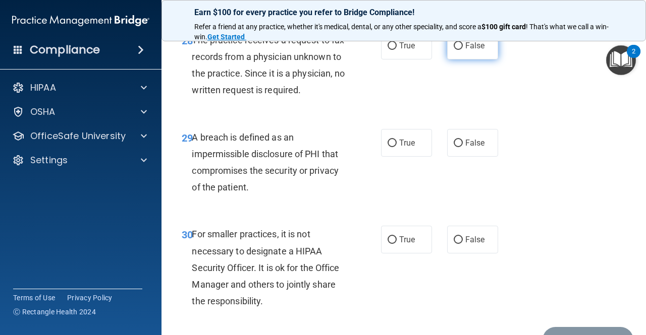
click at [467, 50] on span "False" at bounding box center [475, 46] width 20 height 10
click at [463, 50] on input "False" at bounding box center [457, 46] width 9 height 8
radio input "true"
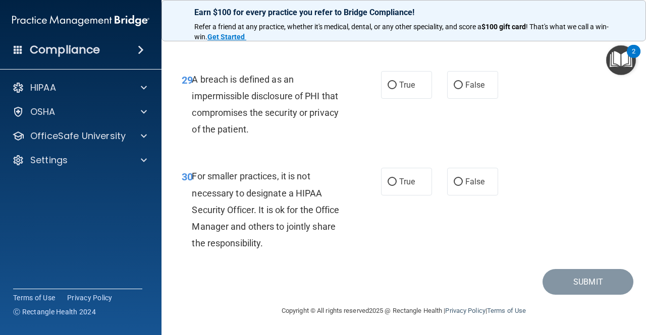
scroll to position [2984, 0]
click at [400, 86] on span "True" at bounding box center [407, 85] width 16 height 10
click at [396, 86] on input "True" at bounding box center [391, 86] width 9 height 8
radio input "true"
click at [402, 188] on label "True" at bounding box center [406, 182] width 51 height 28
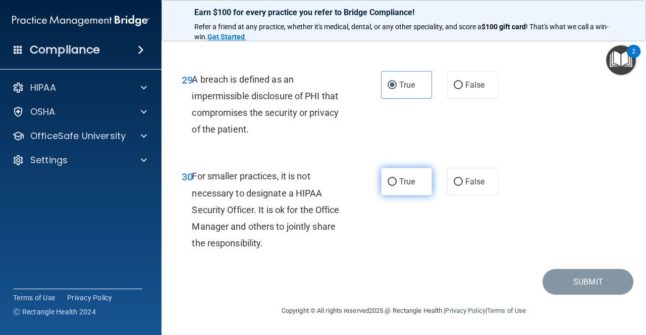
click at [396, 186] on input "True" at bounding box center [391, 183] width 9 height 8
radio input "true"
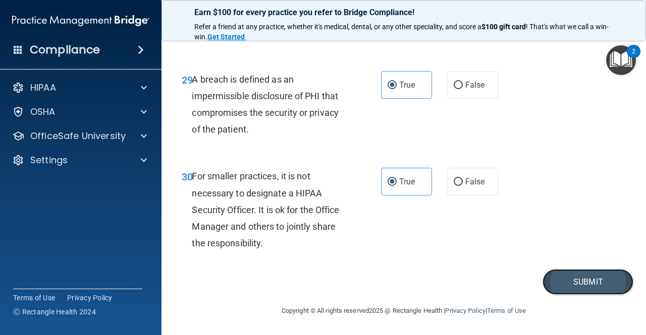
click at [568, 285] on button "Submit" at bounding box center [587, 282] width 91 height 26
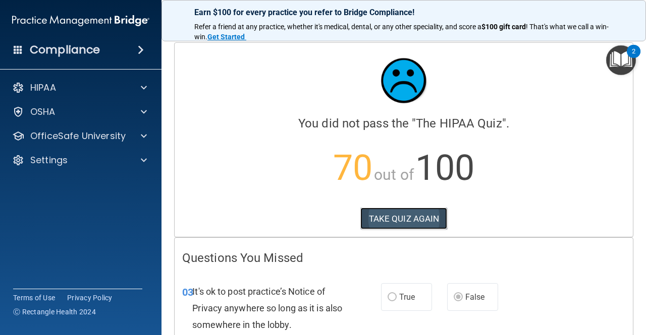
click at [399, 214] on button "TAKE QUIZ AGAIN" at bounding box center [403, 219] width 87 height 22
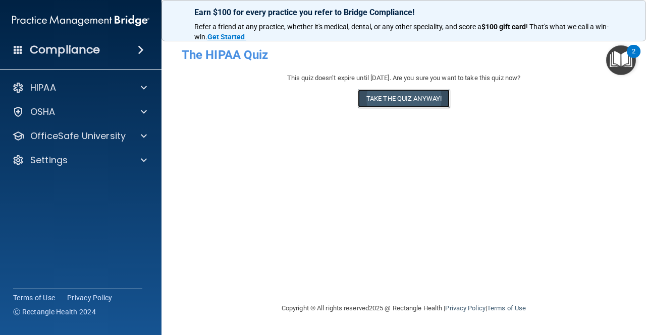
click at [376, 95] on button "Take the quiz anyway!" at bounding box center [404, 98] width 92 height 19
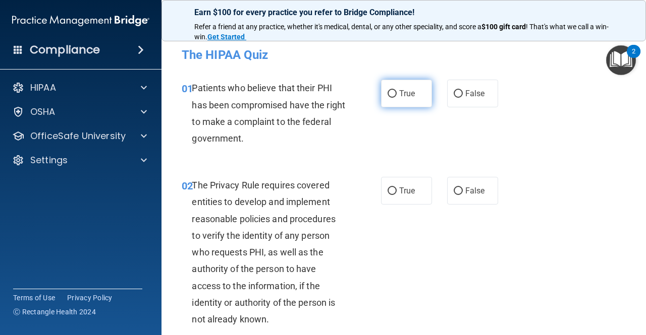
click at [403, 100] on label "True" at bounding box center [406, 94] width 51 height 28
click at [396, 98] on input "True" at bounding box center [391, 94] width 9 height 8
radio input "true"
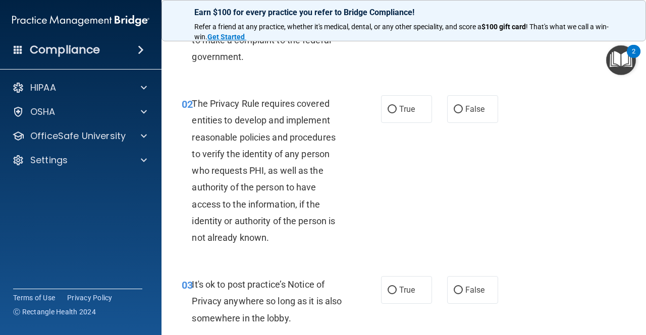
scroll to position [101, 0]
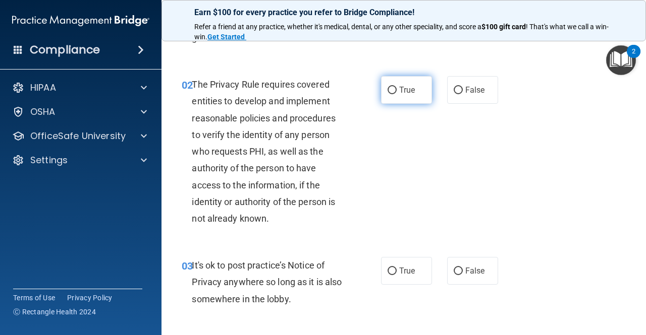
click at [409, 94] on span "True" at bounding box center [407, 90] width 16 height 10
click at [396, 94] on input "True" at bounding box center [391, 91] width 9 height 8
radio input "true"
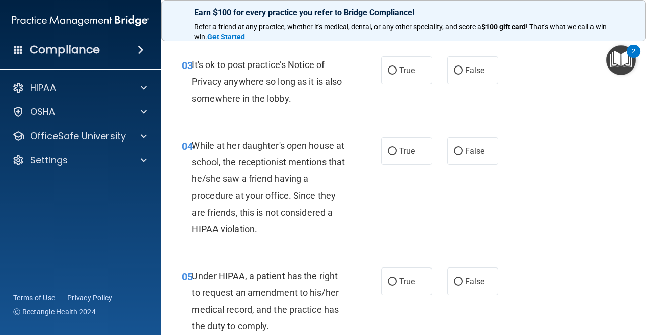
scroll to position [303, 0]
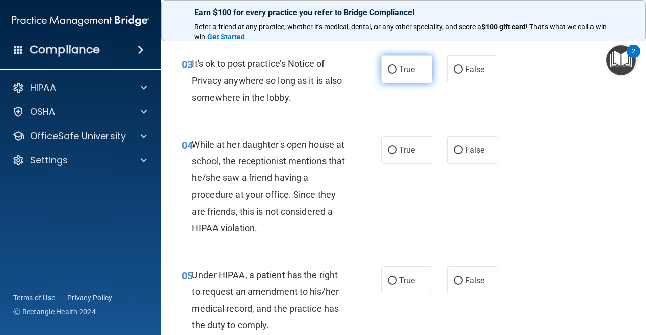
click at [408, 69] on span "True" at bounding box center [407, 70] width 16 height 10
click at [396, 69] on input "True" at bounding box center [391, 70] width 9 height 8
radio input "true"
click at [475, 84] on div "03 It's ok to post practice’s Notice of Privacy anywhere so long as it is also …" at bounding box center [403, 83] width 459 height 81
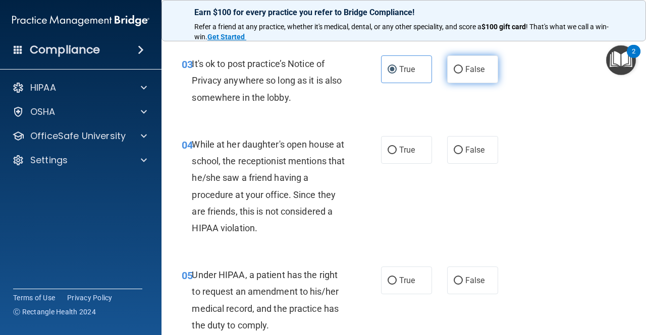
click at [477, 73] on span "False" at bounding box center [475, 70] width 20 height 10
click at [463, 73] on input "False" at bounding box center [457, 70] width 9 height 8
radio input "true"
radio input "false"
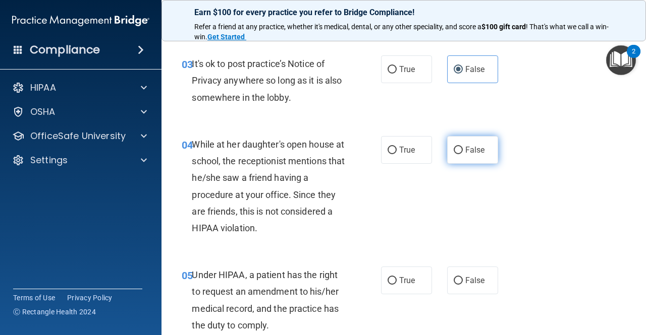
click at [470, 149] on span "False" at bounding box center [475, 150] width 20 height 10
click at [463, 149] on input "False" at bounding box center [457, 151] width 9 height 8
radio input "true"
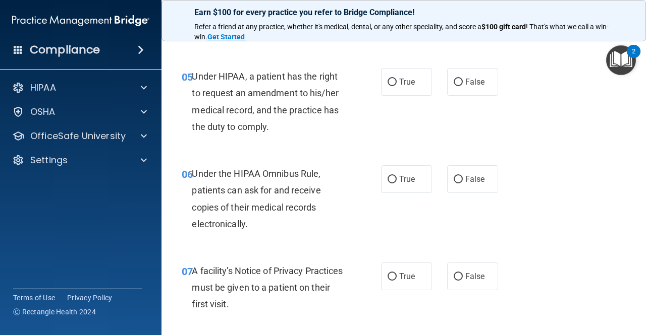
scroll to position [509, 0]
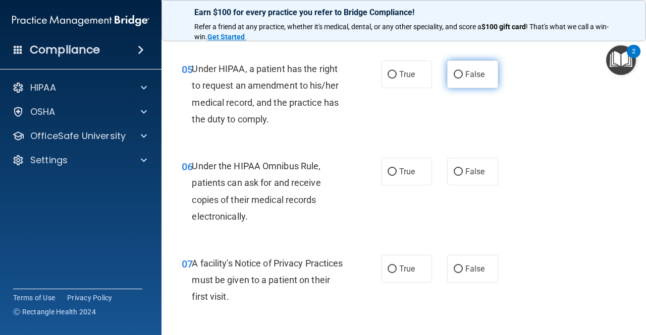
click at [477, 79] on span "False" at bounding box center [475, 75] width 20 height 10
click at [463, 79] on input "False" at bounding box center [457, 75] width 9 height 8
radio input "true"
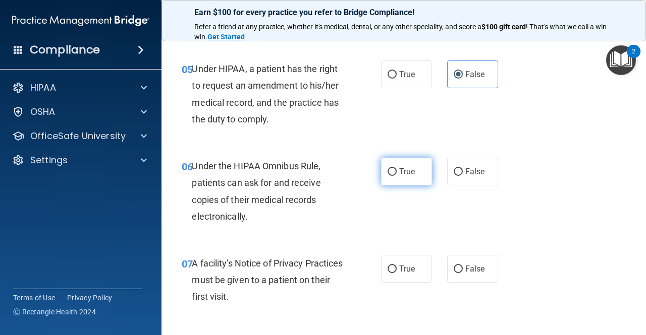
click at [393, 175] on label "True" at bounding box center [406, 172] width 51 height 28
click at [393, 175] on input "True" at bounding box center [391, 172] width 9 height 8
radio input "true"
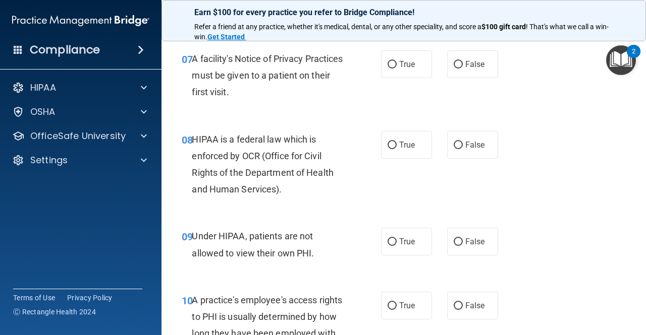
scroll to position [717, 0]
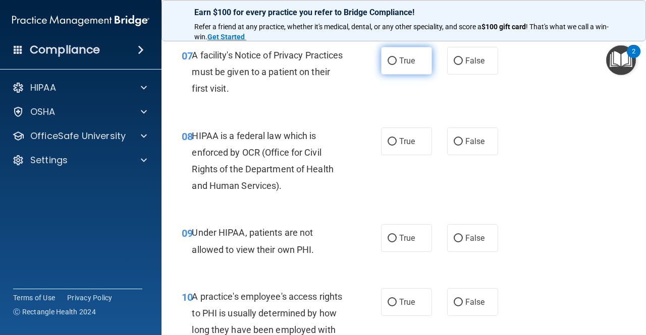
click at [403, 61] on span "True" at bounding box center [407, 61] width 16 height 10
click at [396, 61] on input "True" at bounding box center [391, 61] width 9 height 8
radio input "true"
click at [389, 142] on input "True" at bounding box center [391, 142] width 9 height 8
radio input "true"
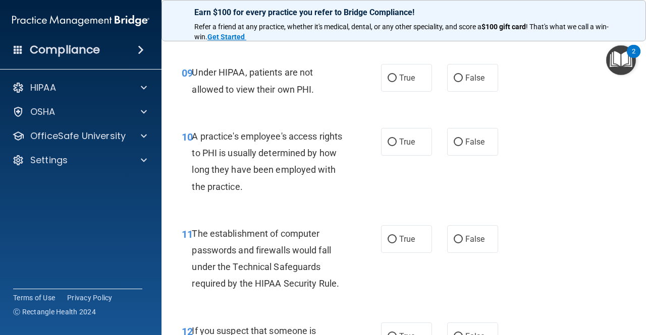
scroll to position [882, 0]
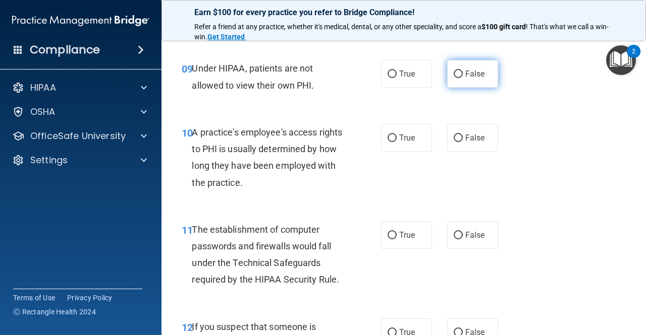
click at [468, 74] on span "False" at bounding box center [475, 74] width 20 height 10
click at [463, 74] on input "False" at bounding box center [457, 75] width 9 height 8
radio input "true"
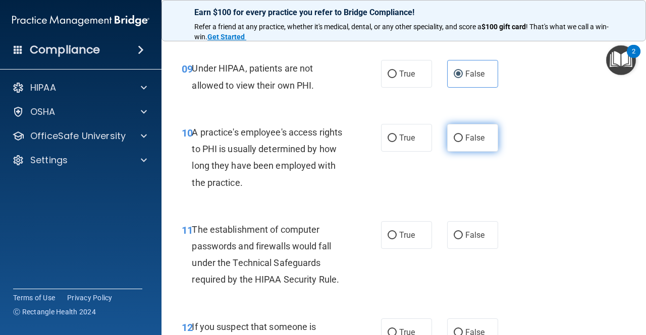
click at [459, 137] on label "False" at bounding box center [472, 138] width 51 height 28
click at [459, 137] on input "False" at bounding box center [457, 139] width 9 height 8
radio input "true"
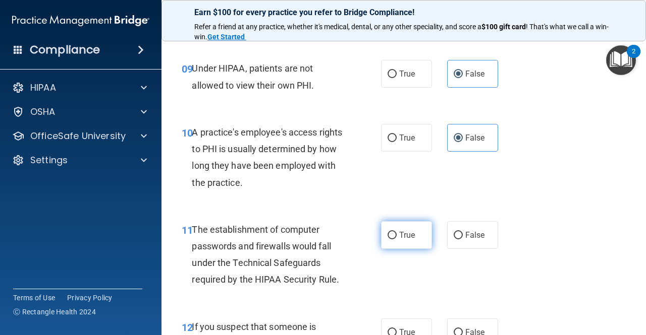
click at [400, 237] on span "True" at bounding box center [407, 235] width 16 height 10
click at [396, 237] on input "True" at bounding box center [391, 236] width 9 height 8
radio input "true"
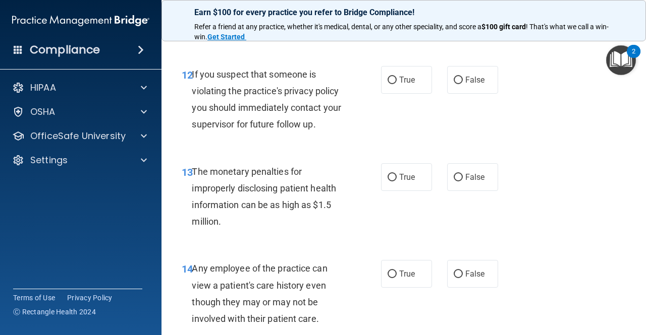
scroll to position [1146, 0]
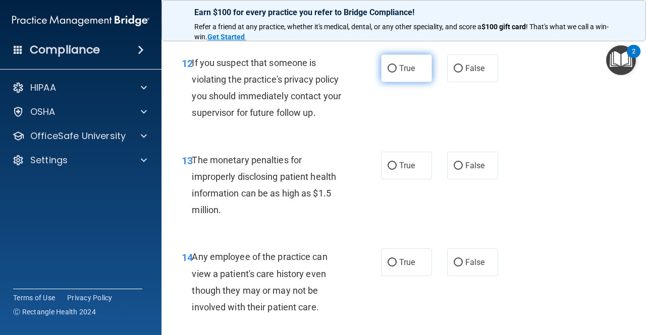
click at [418, 64] on label "True" at bounding box center [406, 68] width 51 height 28
click at [396, 65] on input "True" at bounding box center [391, 69] width 9 height 8
radio input "true"
click at [418, 64] on label "True" at bounding box center [406, 68] width 51 height 28
click at [396, 65] on input "True" at bounding box center [391, 69] width 9 height 8
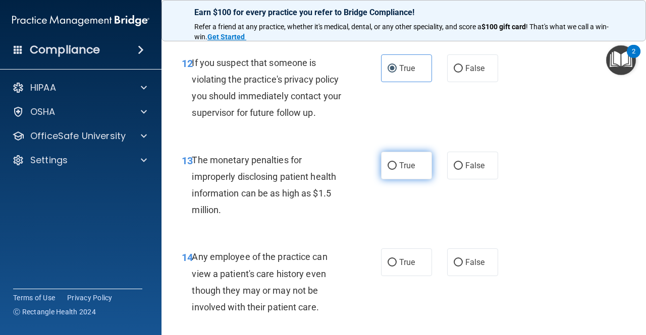
click at [403, 170] on span "True" at bounding box center [407, 166] width 16 height 10
click at [396, 170] on input "True" at bounding box center [391, 166] width 9 height 8
radio input "true"
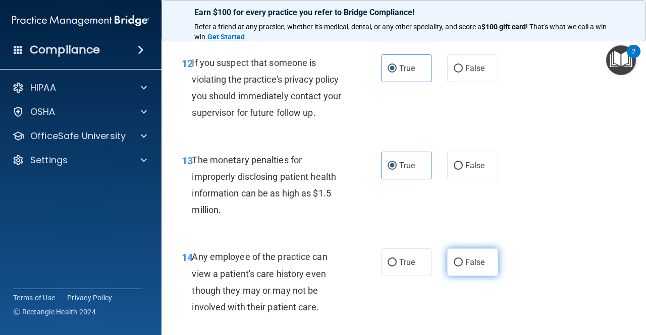
click at [477, 260] on span "False" at bounding box center [475, 263] width 20 height 10
click at [463, 260] on input "False" at bounding box center [457, 263] width 9 height 8
radio input "true"
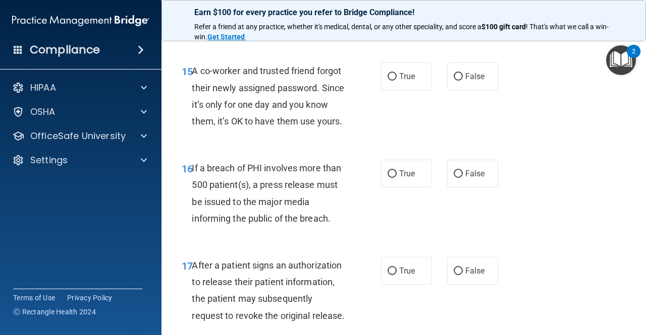
scroll to position [1433, 0]
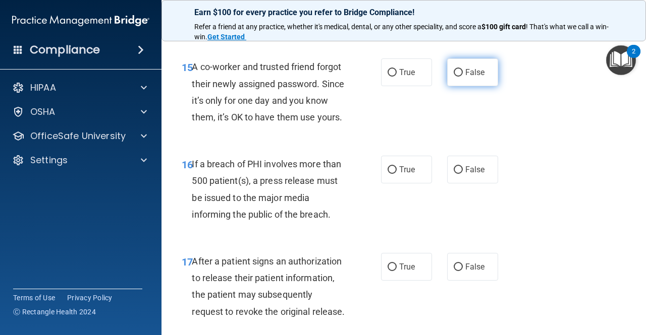
click at [482, 76] on label "False" at bounding box center [472, 73] width 51 height 28
click at [463, 76] on input "False" at bounding box center [457, 73] width 9 height 8
radio input "true"
click at [391, 174] on input "True" at bounding box center [391, 170] width 9 height 8
radio input "true"
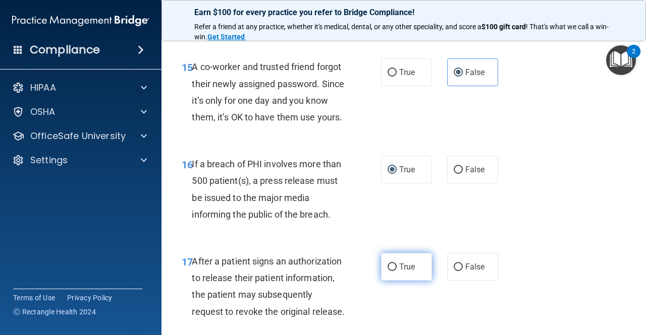
click at [387, 271] on input "True" at bounding box center [391, 268] width 9 height 8
radio input "true"
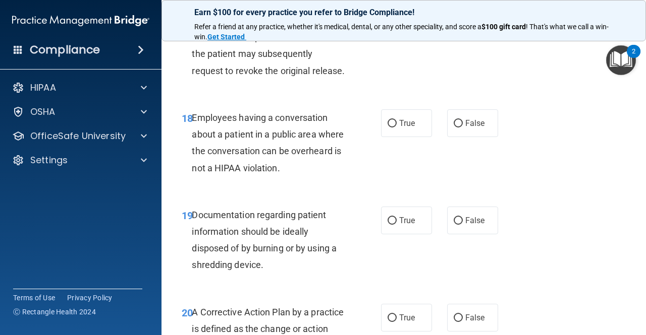
scroll to position [1698, 0]
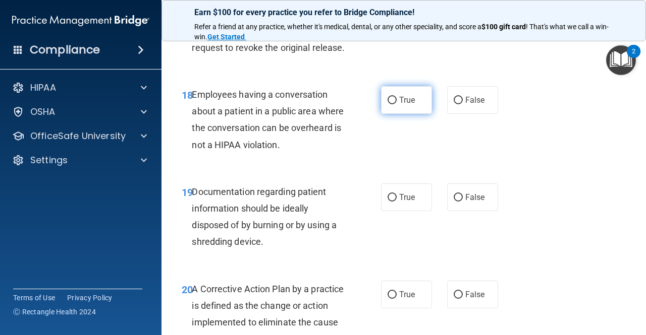
click at [399, 105] on span "True" at bounding box center [407, 100] width 16 height 10
click at [396, 104] on input "True" at bounding box center [391, 101] width 9 height 8
radio input "true"
click at [411, 211] on label "True" at bounding box center [406, 198] width 51 height 28
click at [396, 202] on input "True" at bounding box center [391, 198] width 9 height 8
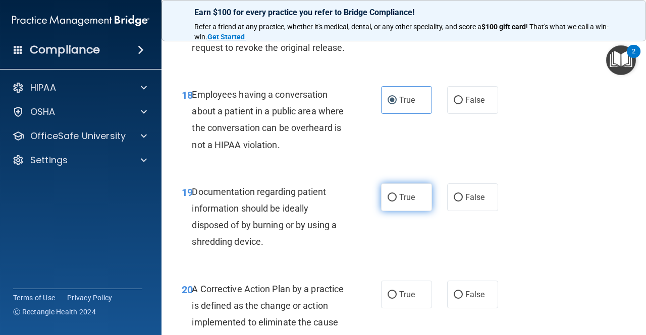
radio input "true"
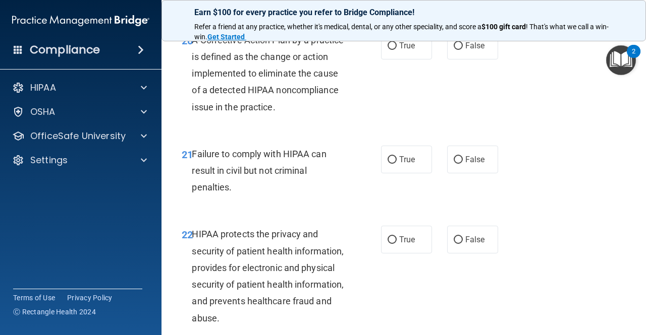
scroll to position [1970, 0]
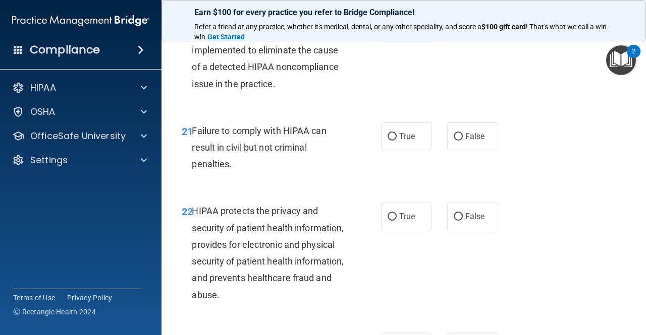
click at [403, 36] on label "True" at bounding box center [406, 23] width 51 height 28
click at [396, 27] on input "True" at bounding box center [391, 23] width 9 height 8
radio input "true"
click at [480, 150] on label "False" at bounding box center [472, 137] width 51 height 28
click at [463, 141] on input "False" at bounding box center [457, 137] width 9 height 8
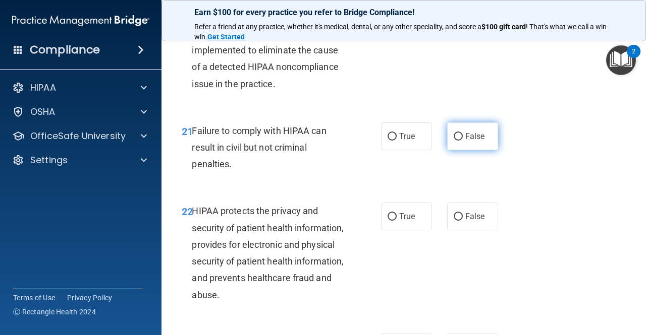
radio input "true"
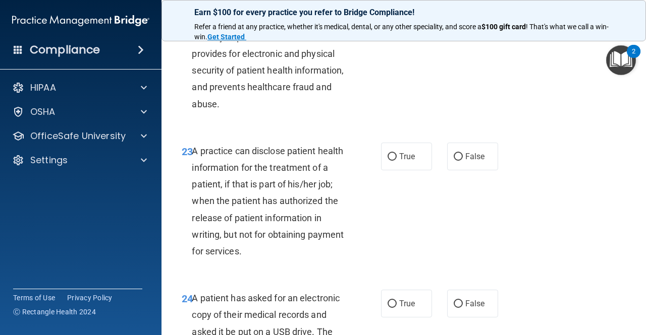
scroll to position [2169, 0]
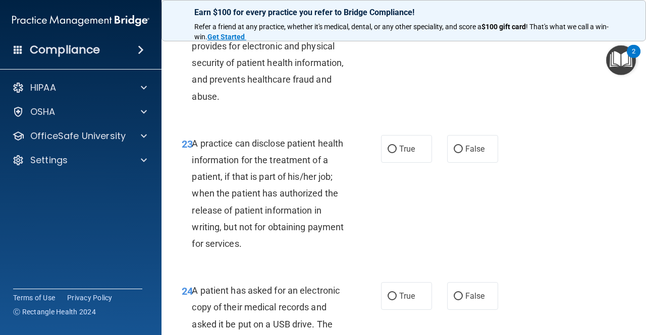
click at [394, 32] on label "True" at bounding box center [406, 18] width 51 height 28
click at [394, 22] on input "True" at bounding box center [391, 19] width 9 height 8
radio input "true"
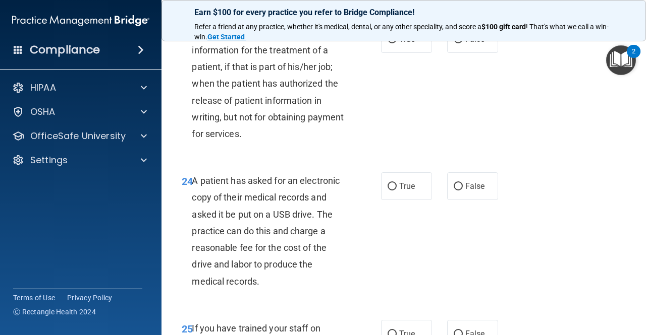
scroll to position [2275, 0]
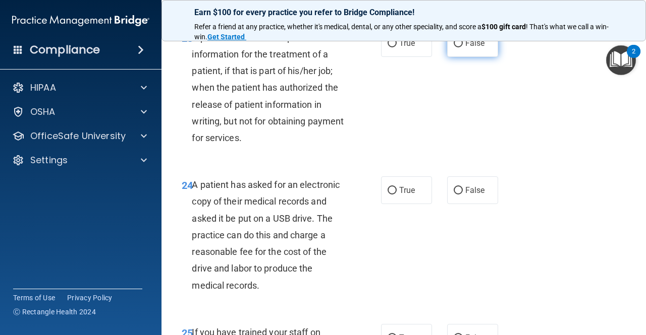
click at [465, 48] on span "False" at bounding box center [475, 43] width 20 height 10
click at [462, 47] on input "False" at bounding box center [457, 44] width 9 height 8
radio input "true"
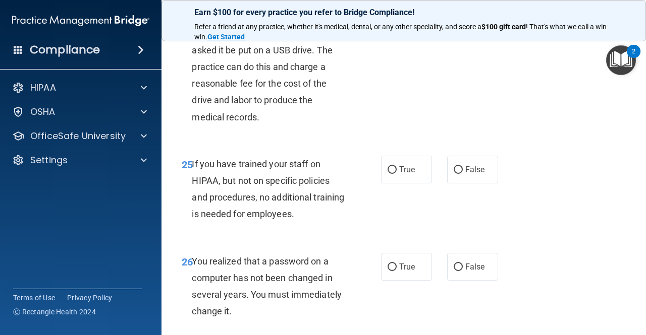
scroll to position [2431, 0]
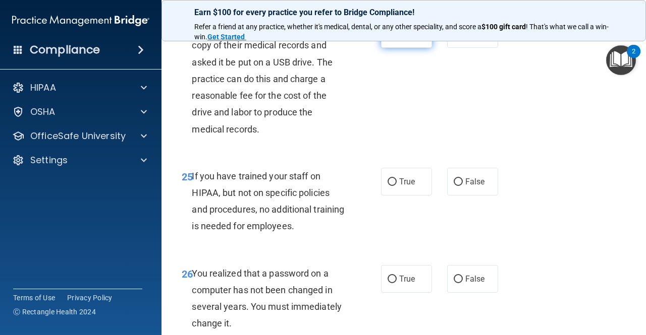
click at [406, 48] on label "True" at bounding box center [406, 34] width 51 height 28
click at [396, 38] on input "True" at bounding box center [391, 35] width 9 height 8
radio input "true"
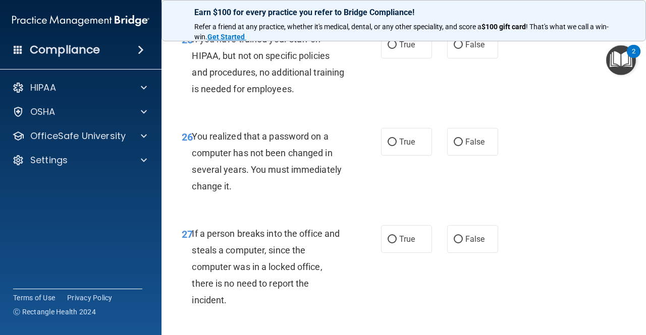
scroll to position [2576, 0]
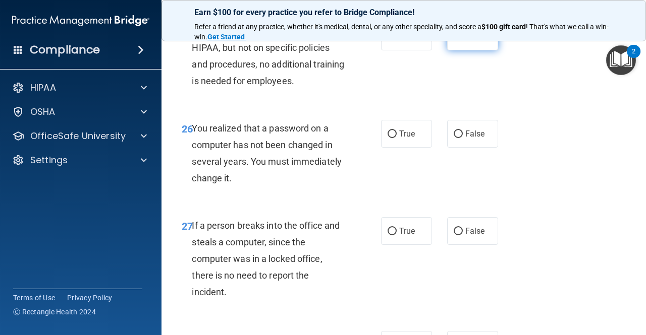
click at [470, 41] on span "False" at bounding box center [475, 37] width 20 height 10
click at [463, 41] on input "False" at bounding box center [457, 37] width 9 height 8
radio input "true"
click at [541, 164] on div "26 You realized that a password on a computer has not been changed in several y…" at bounding box center [403, 155] width 459 height 97
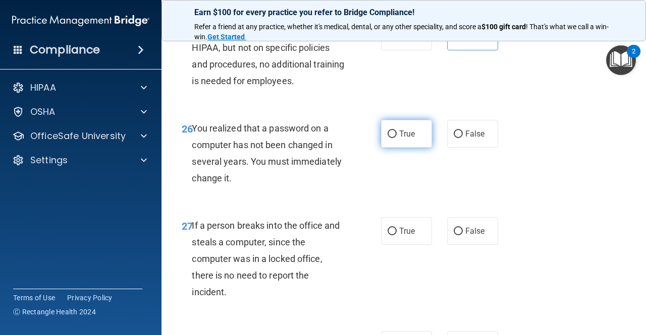
click at [403, 148] on label "True" at bounding box center [406, 134] width 51 height 28
click at [396, 138] on input "True" at bounding box center [391, 135] width 9 height 8
radio input "true"
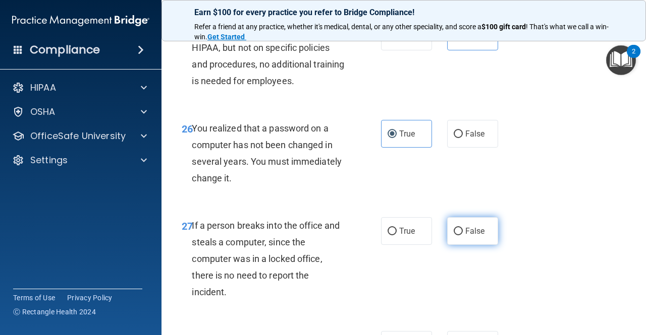
click at [473, 236] on span "False" at bounding box center [475, 231] width 20 height 10
click at [463, 236] on input "False" at bounding box center [457, 232] width 9 height 8
radio input "true"
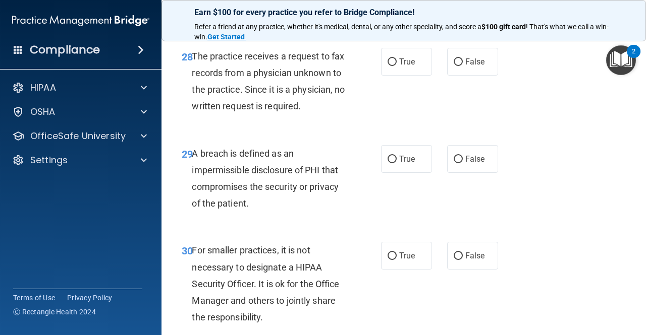
scroll to position [2864, 0]
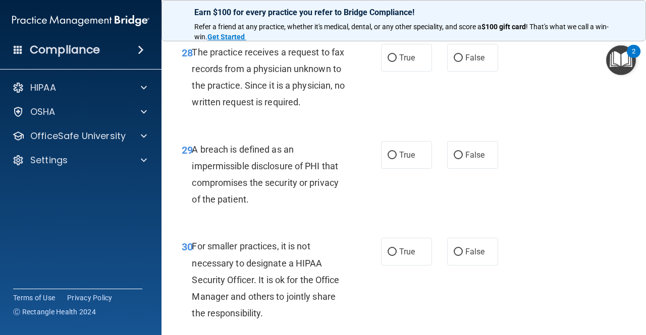
click at [493, 72] on div "True False" at bounding box center [442, 58] width 123 height 28
click at [469, 63] on span "False" at bounding box center [475, 58] width 20 height 10
click at [463, 62] on input "False" at bounding box center [457, 58] width 9 height 8
radio input "true"
click at [407, 160] on span "True" at bounding box center [407, 155] width 16 height 10
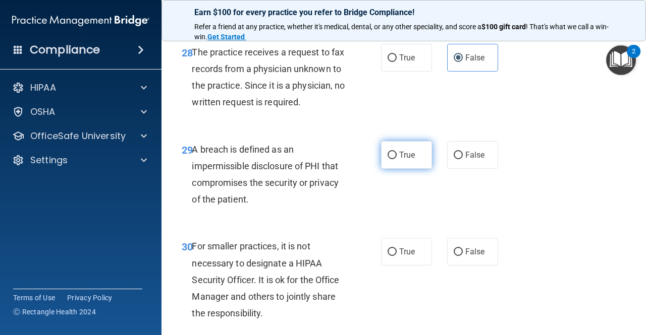
click at [396, 159] on input "True" at bounding box center [391, 156] width 9 height 8
radio input "true"
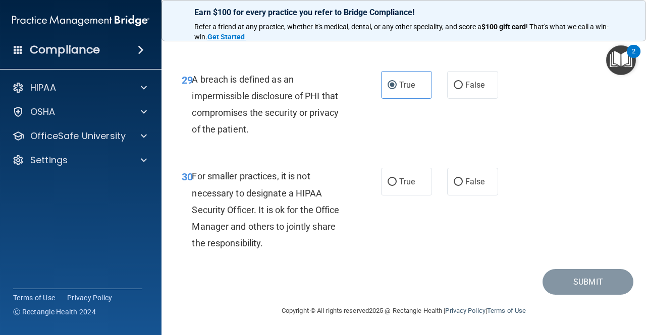
scroll to position [2981, 0]
click at [472, 175] on label "False" at bounding box center [472, 182] width 51 height 28
click at [463, 179] on input "False" at bounding box center [457, 183] width 9 height 8
radio input "true"
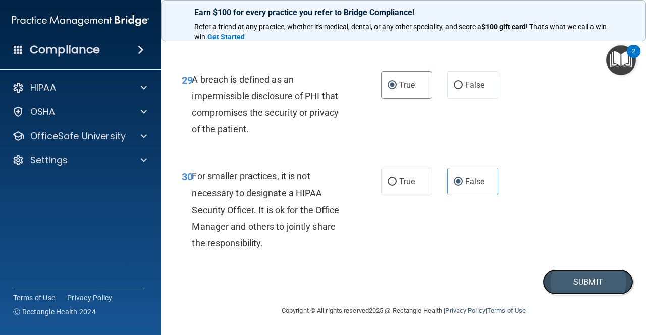
click at [599, 293] on button "Submit" at bounding box center [587, 282] width 91 height 26
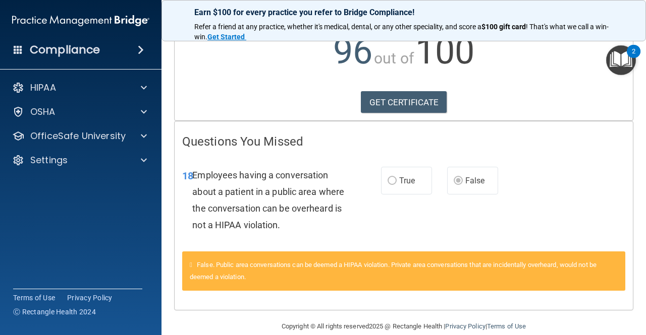
scroll to position [118, 0]
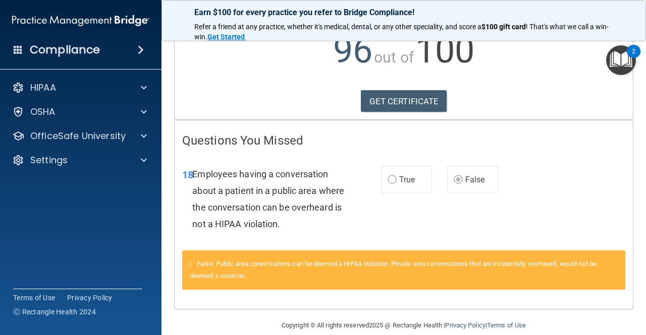
click at [626, 235] on main "Calculating your score.... Success! You've completed " The HIPAA Quiz " with a …" at bounding box center [403, 183] width 484 height 303
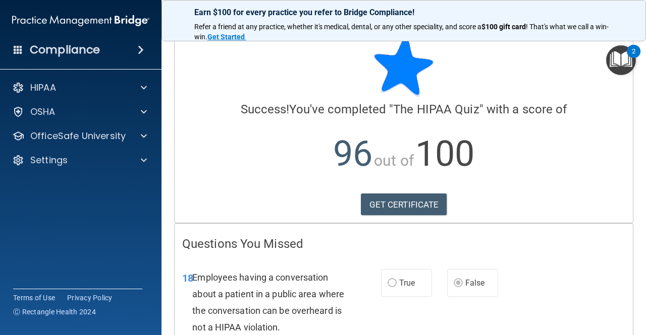
scroll to position [0, 0]
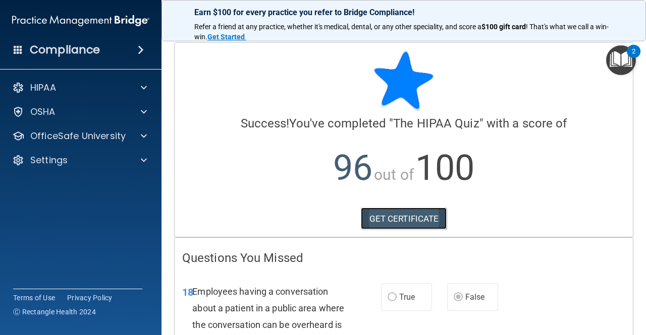
click at [423, 217] on link "GET CERTIFICATE" at bounding box center [404, 219] width 86 height 22
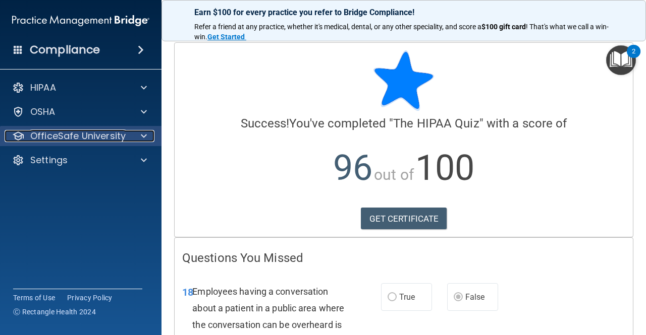
click at [85, 139] on p "OfficeSafe University" at bounding box center [77, 136] width 95 height 12
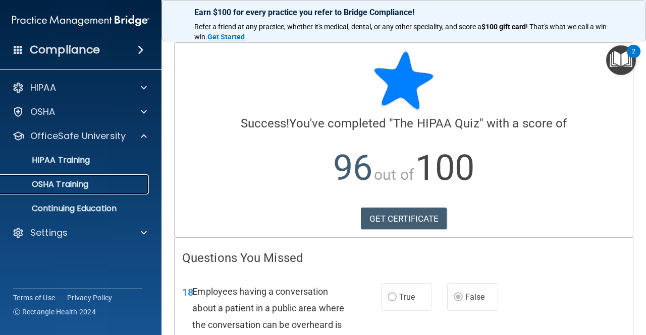
click at [63, 184] on p "OSHA Training" at bounding box center [48, 185] width 82 height 10
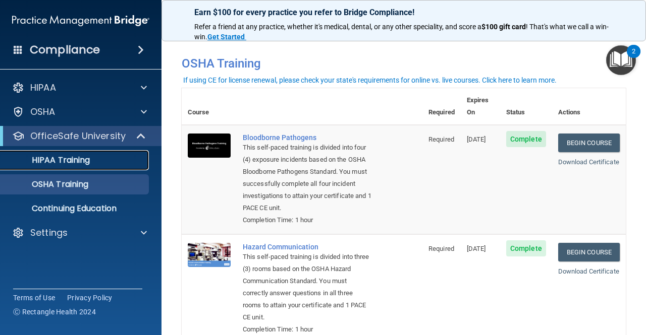
click at [74, 157] on p "HIPAA Training" at bounding box center [48, 160] width 83 height 10
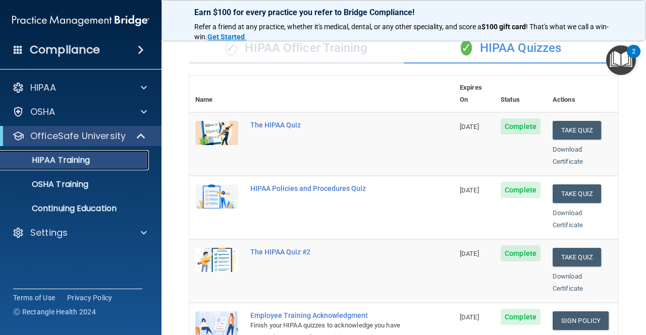
scroll to position [78, 0]
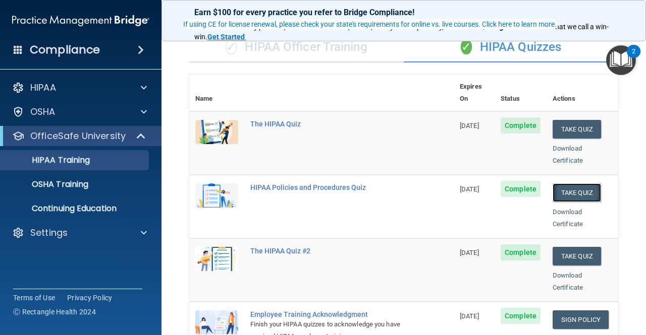
click at [570, 184] on button "Take Quiz" at bounding box center [576, 193] width 48 height 19
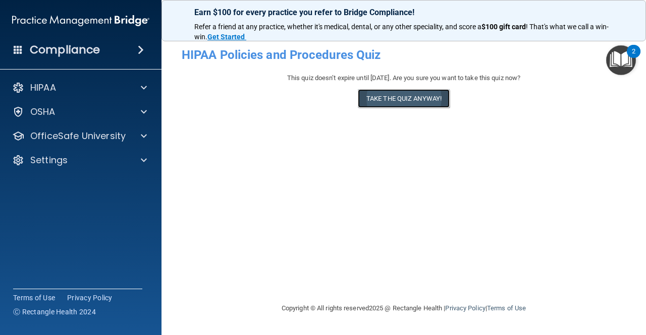
click at [390, 95] on button "Take the quiz anyway!" at bounding box center [404, 98] width 92 height 19
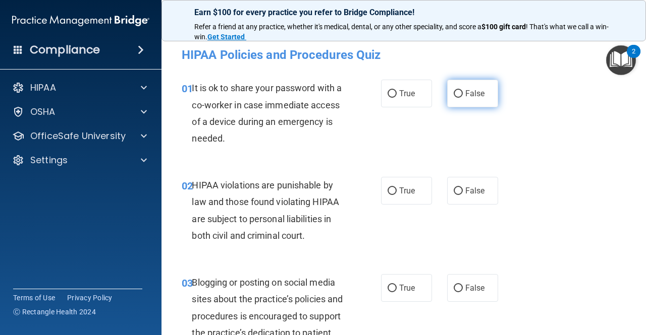
click at [464, 101] on label "False" at bounding box center [472, 94] width 51 height 28
click at [463, 98] on input "False" at bounding box center [457, 94] width 9 height 8
radio input "true"
drag, startPoint x: 642, startPoint y: 52, endPoint x: 642, endPoint y: 61, distance: 8.6
click at [642, 61] on body "Compliance HIPAA Documents and Policies Report an Incident Business Associates …" at bounding box center [323, 167] width 646 height 335
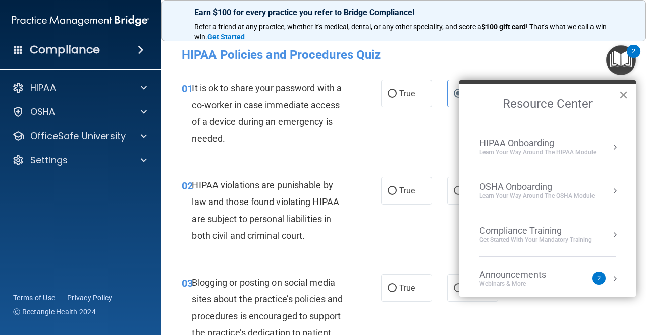
click at [619, 95] on button "×" at bounding box center [623, 95] width 10 height 16
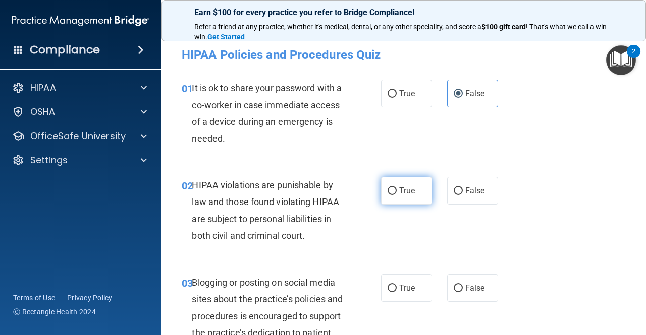
click at [399, 191] on span "True" at bounding box center [407, 191] width 16 height 10
click at [395, 191] on input "True" at bounding box center [391, 192] width 9 height 8
radio input "true"
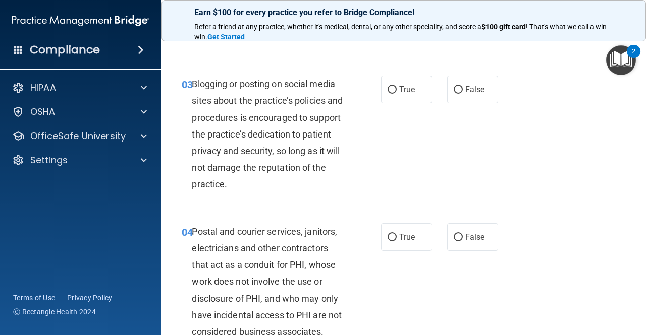
scroll to position [207, 0]
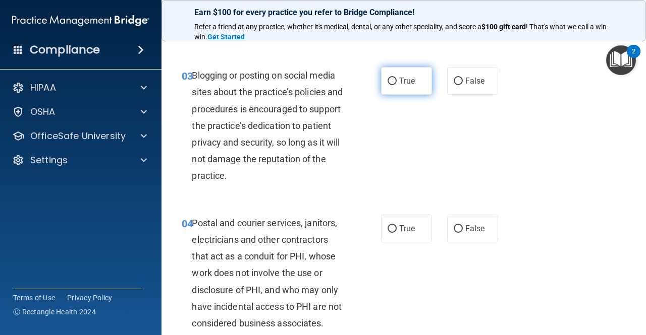
click at [403, 83] on span "True" at bounding box center [407, 81] width 16 height 10
click at [396, 83] on input "True" at bounding box center [391, 82] width 9 height 8
radio input "true"
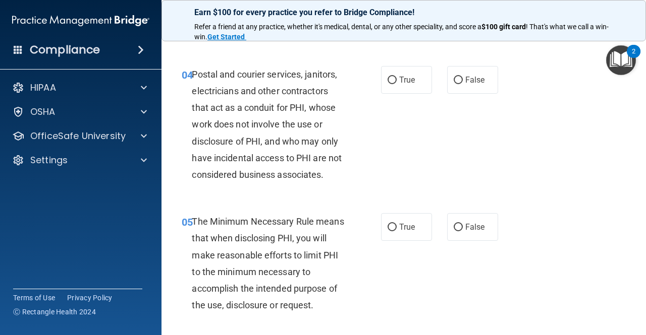
scroll to position [360, 0]
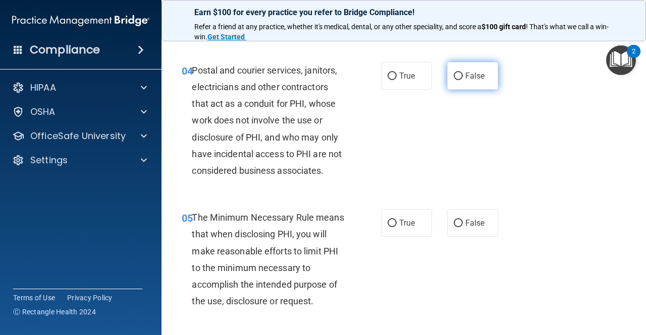
click at [475, 82] on label "False" at bounding box center [472, 76] width 51 height 28
click at [463, 80] on input "False" at bounding box center [457, 77] width 9 height 8
radio input "true"
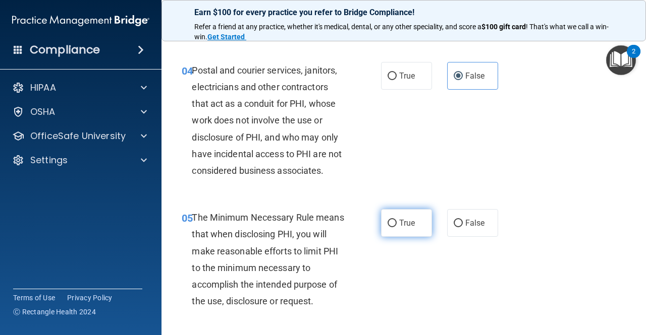
click at [399, 232] on label "True" at bounding box center [406, 223] width 51 height 28
click at [396, 227] on input "True" at bounding box center [391, 224] width 9 height 8
radio input "true"
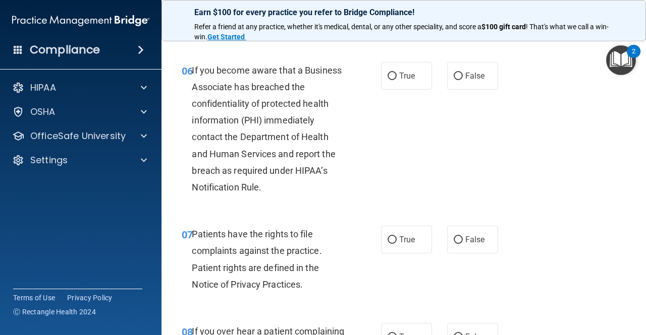
scroll to position [647, 0]
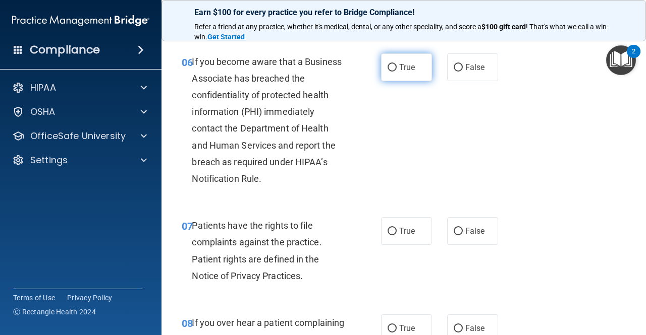
click at [399, 70] on span "True" at bounding box center [407, 68] width 16 height 10
click at [396, 70] on input "True" at bounding box center [391, 68] width 9 height 8
radio input "true"
click at [399, 236] on label "True" at bounding box center [406, 231] width 51 height 28
click at [396, 236] on input "True" at bounding box center [391, 232] width 9 height 8
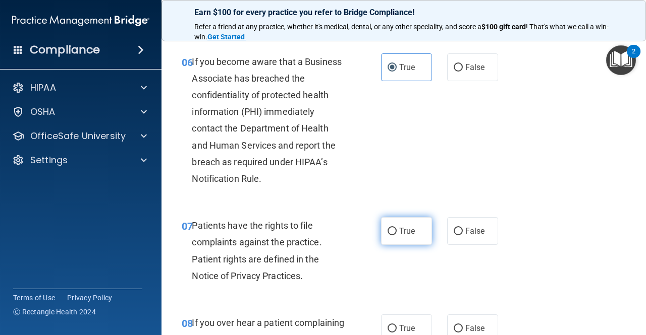
radio input "true"
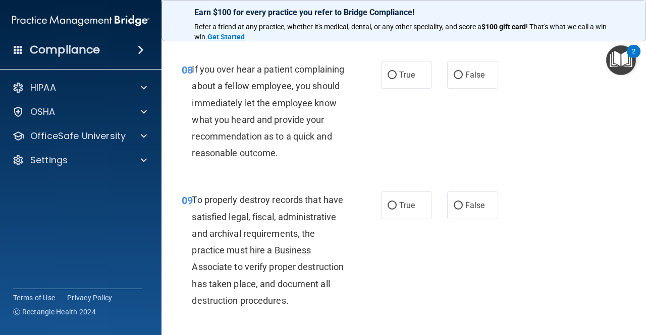
scroll to position [905, 0]
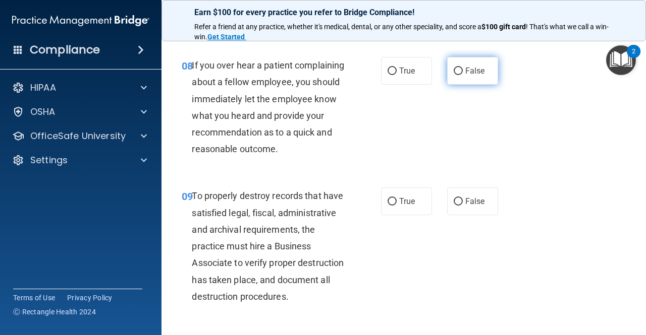
click at [466, 73] on span "False" at bounding box center [475, 71] width 20 height 10
click at [463, 73] on input "False" at bounding box center [457, 72] width 9 height 8
radio input "true"
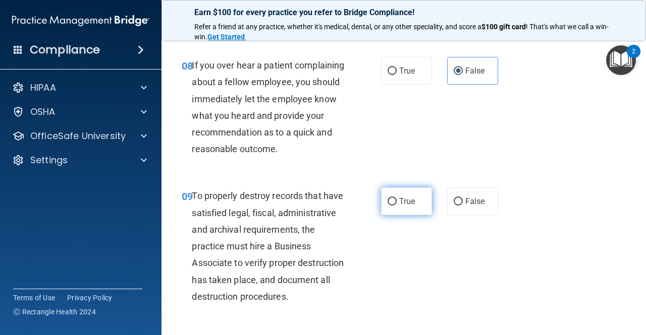
click at [393, 215] on label "True" at bounding box center [406, 202] width 51 height 28
click at [393, 206] on input "True" at bounding box center [391, 202] width 9 height 8
radio input "true"
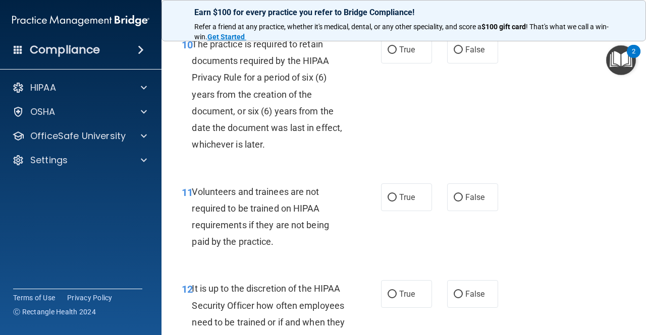
scroll to position [1222, 0]
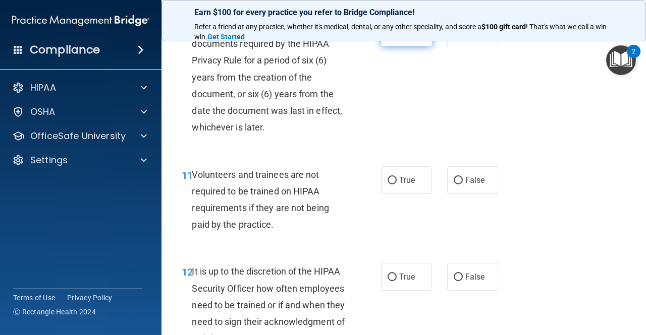
click at [407, 46] on label "True" at bounding box center [406, 33] width 51 height 28
click at [396, 37] on input "True" at bounding box center [391, 33] width 9 height 8
radio input "true"
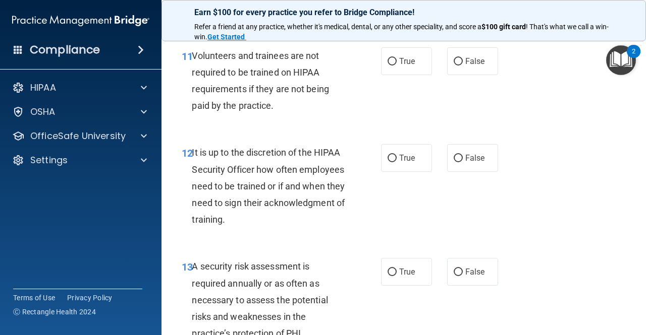
scroll to position [1337, 0]
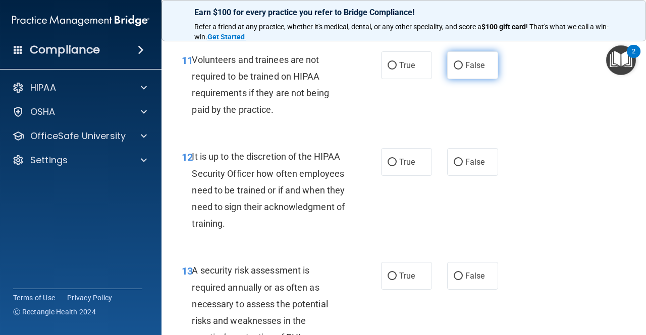
click at [466, 70] on span "False" at bounding box center [475, 66] width 20 height 10
click at [463, 70] on input "False" at bounding box center [457, 66] width 9 height 8
radio input "true"
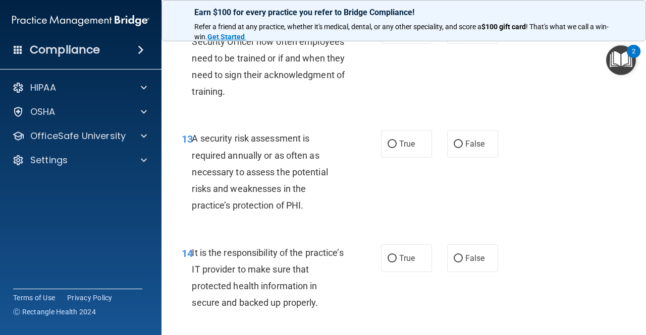
scroll to position [1473, 0]
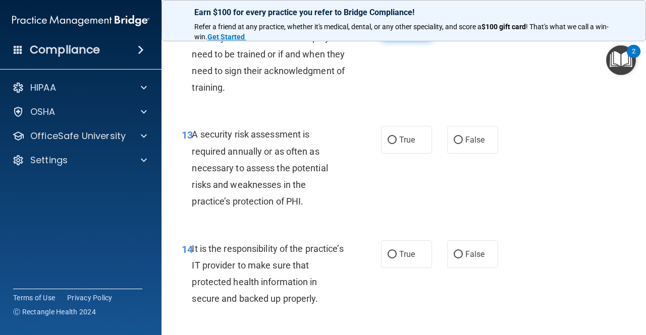
click at [407, 31] on span "True" at bounding box center [407, 26] width 16 height 10
click at [396, 30] on input "True" at bounding box center [391, 27] width 9 height 8
radio input "true"
click at [407, 145] on span "True" at bounding box center [407, 140] width 16 height 10
click at [396, 144] on input "True" at bounding box center [391, 141] width 9 height 8
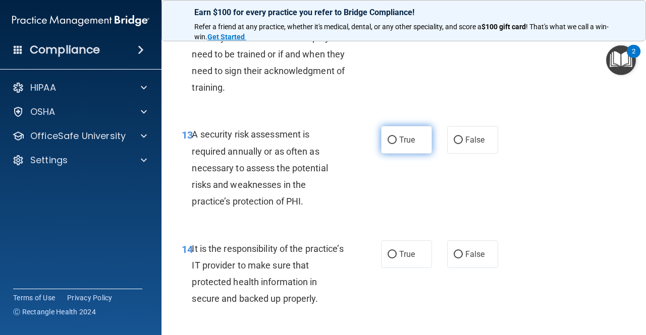
radio input "true"
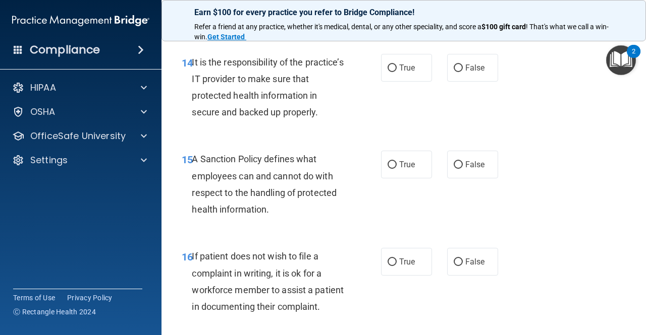
scroll to position [1693, 0]
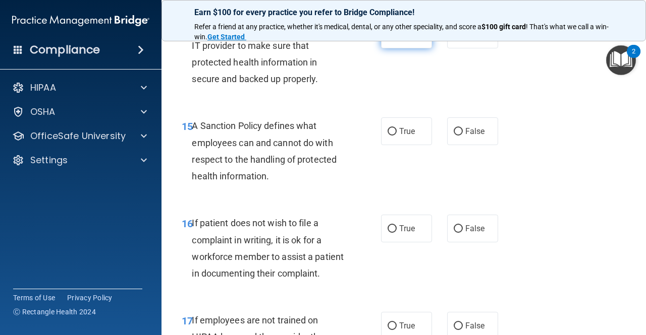
click at [413, 48] on label "True" at bounding box center [406, 35] width 51 height 28
click at [396, 39] on input "True" at bounding box center [391, 35] width 9 height 8
radio input "true"
click at [407, 136] on span "True" at bounding box center [407, 132] width 16 height 10
click at [396, 136] on input "True" at bounding box center [391, 132] width 9 height 8
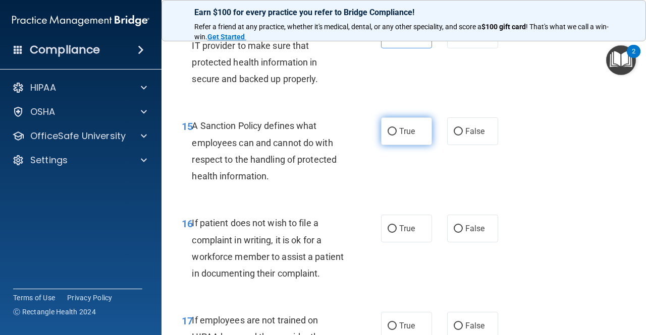
radio input "true"
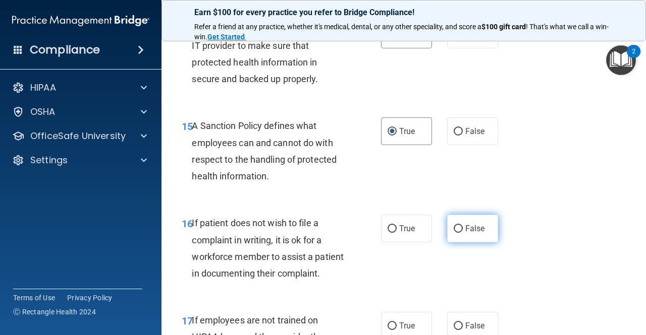
click at [469, 234] on span "False" at bounding box center [475, 229] width 20 height 10
click at [463, 233] on input "False" at bounding box center [457, 229] width 9 height 8
radio input "true"
click at [393, 243] on label "True" at bounding box center [406, 229] width 51 height 28
click at [393, 233] on input "True" at bounding box center [391, 229] width 9 height 8
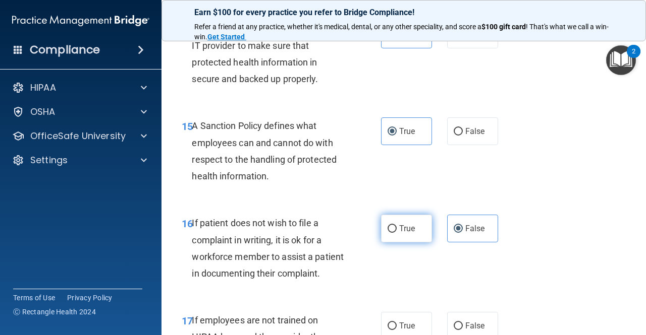
radio input "true"
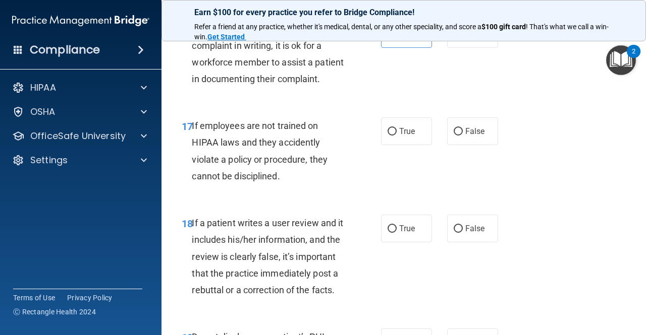
scroll to position [1892, 0]
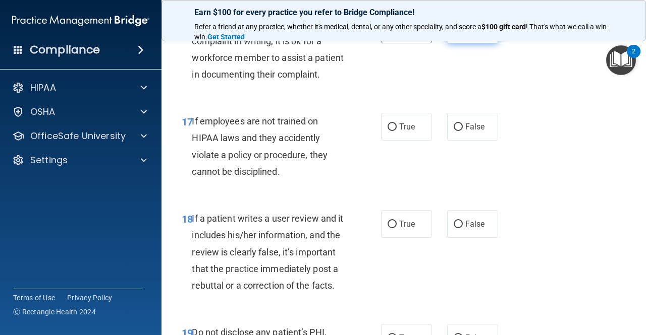
click at [470, 43] on label "False" at bounding box center [472, 30] width 51 height 28
click at [463, 34] on input "False" at bounding box center [457, 30] width 9 height 8
radio input "true"
radio input "false"
click at [456, 131] on input "False" at bounding box center [457, 128] width 9 height 8
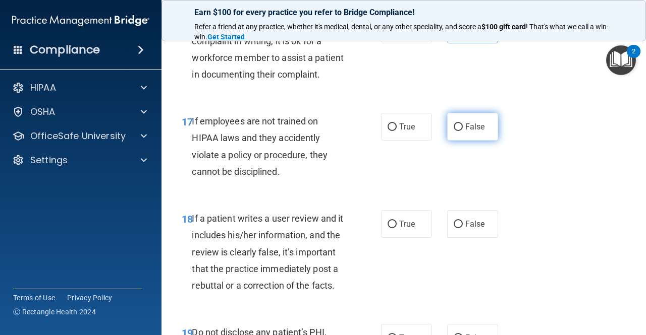
radio input "true"
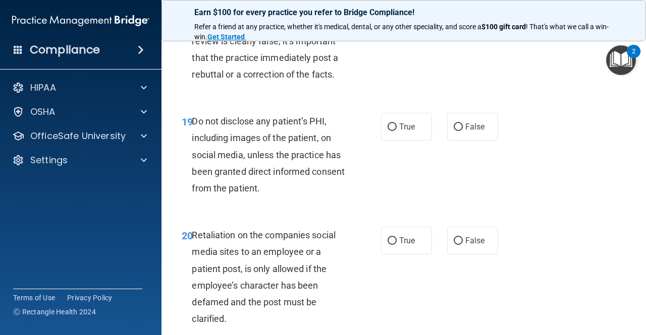
scroll to position [2108, 0]
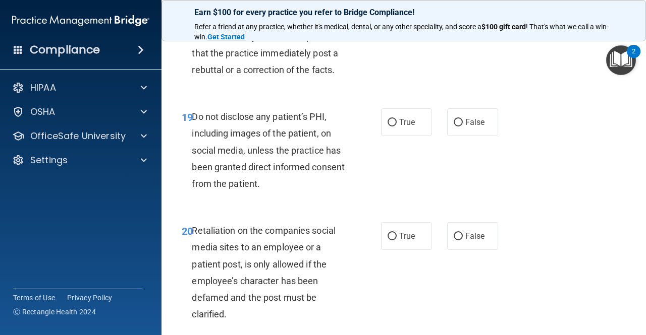
click at [402, 13] on span "True" at bounding box center [407, 9] width 16 height 10
click at [396, 13] on input "True" at bounding box center [391, 9] width 9 height 8
radio input "true"
click at [465, 13] on span "False" at bounding box center [475, 9] width 20 height 10
click at [463, 13] on input "False" at bounding box center [457, 9] width 9 height 8
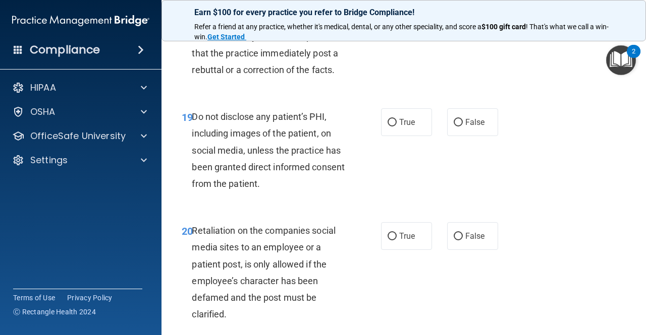
radio input "true"
click at [408, 13] on span "True" at bounding box center [407, 9] width 16 height 10
click at [396, 13] on input "True" at bounding box center [391, 9] width 9 height 8
radio input "true"
radio input "false"
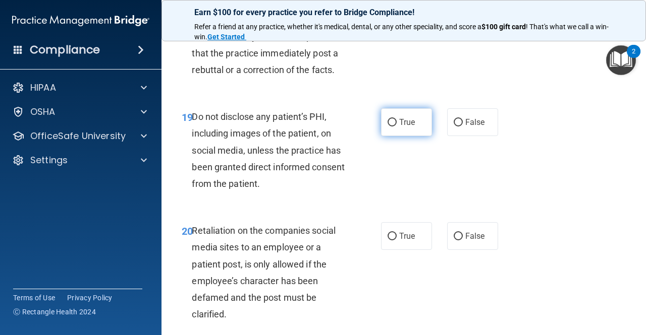
click at [411, 127] on span "True" at bounding box center [407, 123] width 16 height 10
click at [396, 127] on input "True" at bounding box center [391, 123] width 9 height 8
radio input "true"
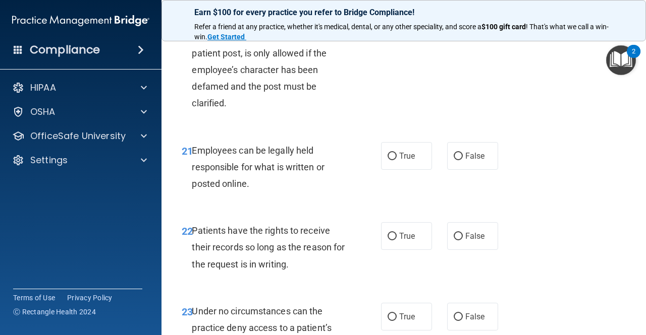
scroll to position [2340, 0]
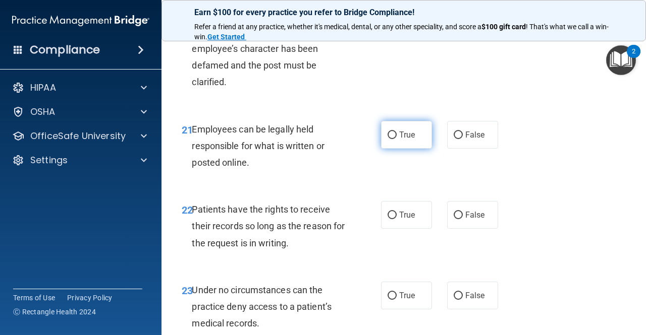
click at [405, 140] on span "True" at bounding box center [407, 135] width 16 height 10
click at [396, 139] on input "True" at bounding box center [391, 136] width 9 height 8
radio input "true"
click at [407, 220] on span "True" at bounding box center [407, 215] width 16 height 10
click at [396, 219] on input "True" at bounding box center [391, 216] width 9 height 8
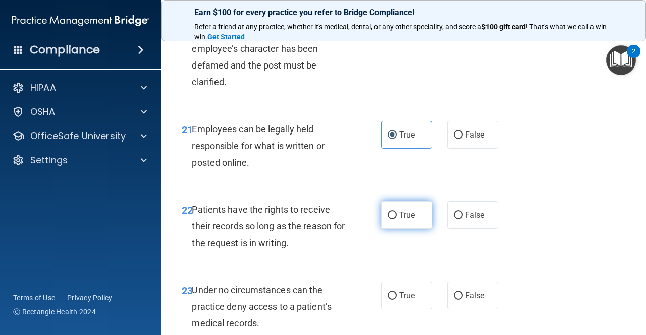
radio input "true"
click at [481, 18] on label "False" at bounding box center [472, 4] width 51 height 28
click at [463, 8] on input "False" at bounding box center [457, 5] width 9 height 8
radio input "true"
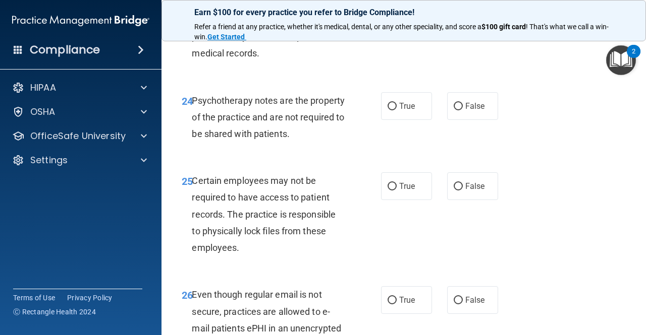
scroll to position [2623, 0]
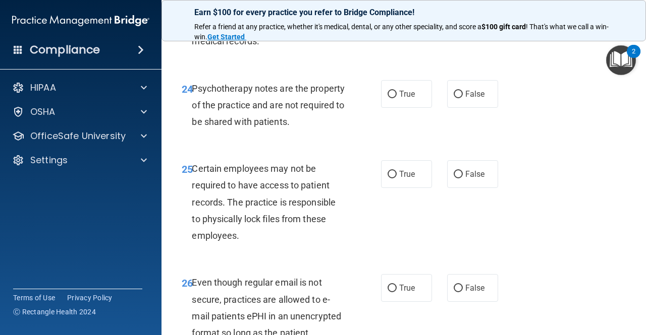
click at [480, 27] on label "False" at bounding box center [472, 13] width 51 height 28
click at [463, 18] on input "False" at bounding box center [457, 14] width 9 height 8
radio input "true"
click at [344, 68] on div "23 Under no circumstances can the practice deny access to a patient’s medical r…" at bounding box center [403, 27] width 459 height 81
click at [460, 108] on label "False" at bounding box center [472, 94] width 51 height 28
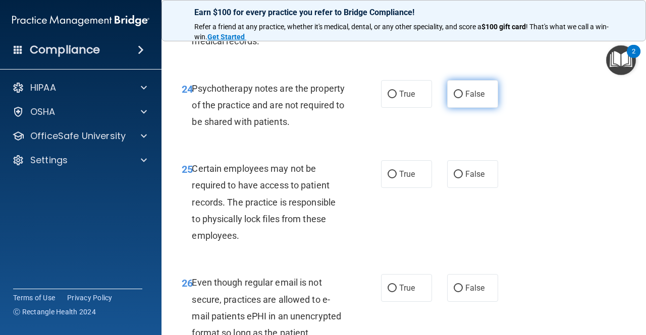
click at [460, 98] on input "False" at bounding box center [457, 95] width 9 height 8
radio input "true"
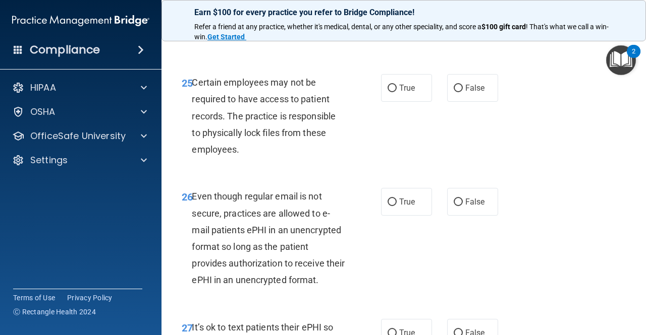
scroll to position [2713, 0]
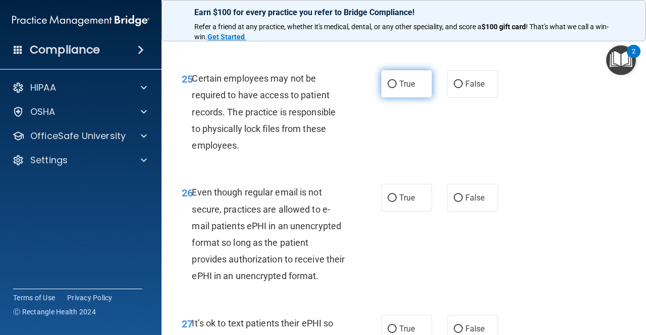
click at [412, 98] on label "True" at bounding box center [406, 84] width 51 height 28
click at [396, 88] on input "True" at bounding box center [391, 85] width 9 height 8
radio input "true"
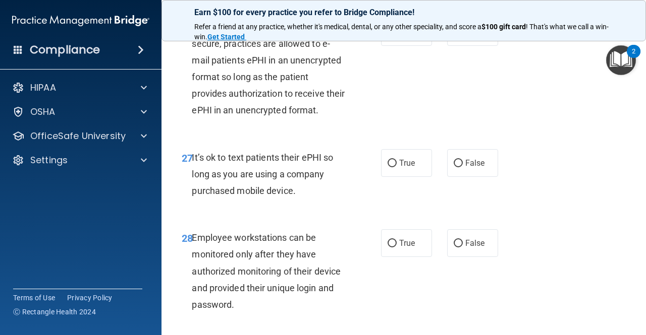
scroll to position [2883, 0]
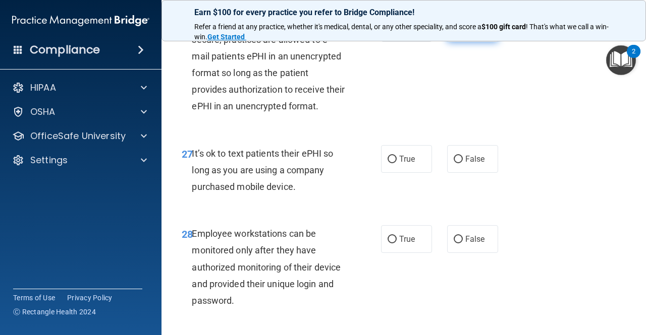
click at [477, 42] on label "False" at bounding box center [472, 28] width 51 height 28
click at [463, 32] on input "False" at bounding box center [457, 29] width 9 height 8
radio input "true"
click at [422, 173] on label "True" at bounding box center [406, 159] width 51 height 28
click at [396, 163] on input "True" at bounding box center [391, 160] width 9 height 8
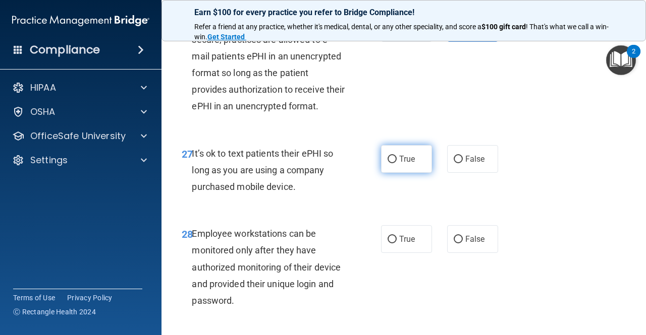
radio input "true"
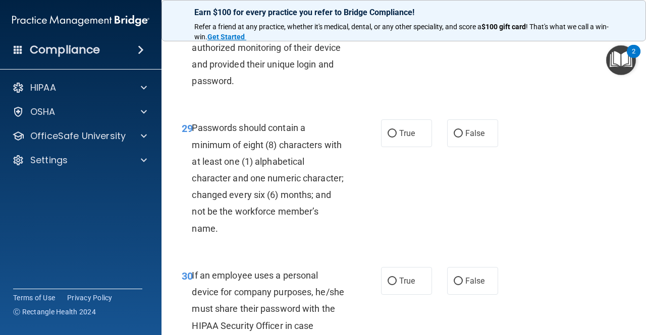
scroll to position [3107, 0]
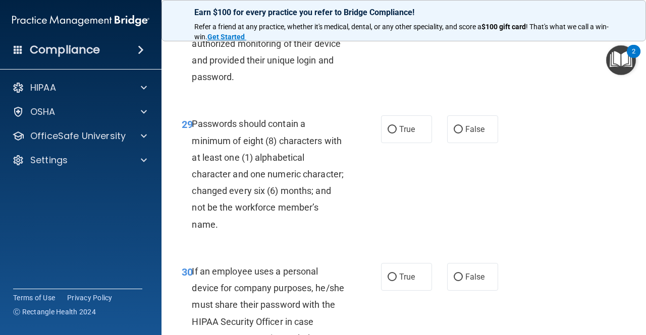
click at [399, 20] on span "True" at bounding box center [407, 16] width 16 height 10
click at [394, 20] on input "True" at bounding box center [391, 16] width 9 height 8
radio input "true"
click at [410, 143] on label "True" at bounding box center [406, 130] width 51 height 28
click at [396, 134] on input "True" at bounding box center [391, 130] width 9 height 8
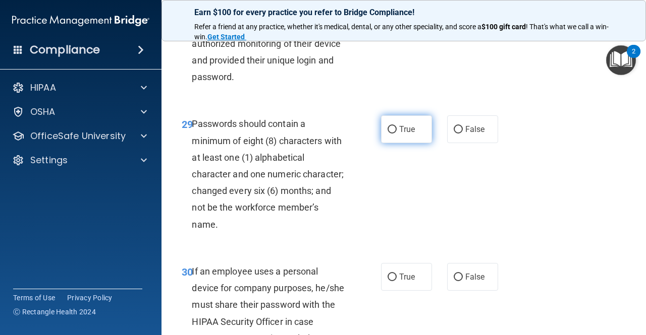
radio input "true"
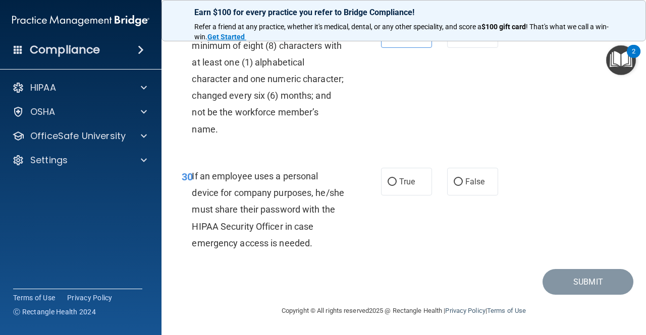
scroll to position [3235, 0]
click at [402, 196] on label "True" at bounding box center [406, 182] width 51 height 28
click at [396, 186] on input "True" at bounding box center [391, 183] width 9 height 8
radio input "true"
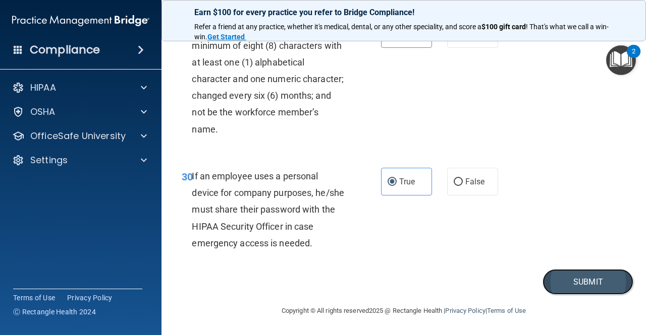
click at [597, 295] on button "Submit" at bounding box center [587, 282] width 91 height 26
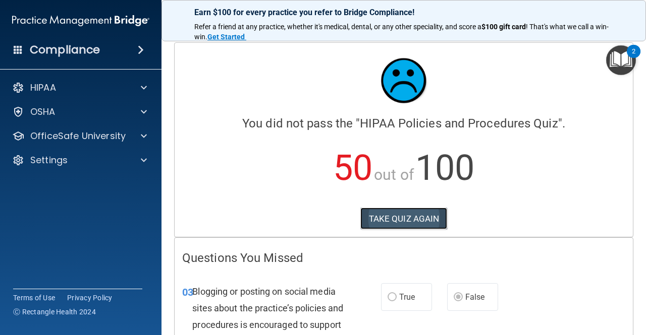
click at [401, 222] on button "TAKE QUIZ AGAIN" at bounding box center [403, 219] width 87 height 22
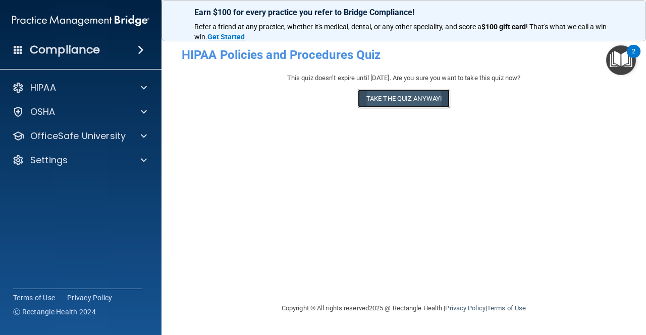
click at [402, 99] on button "Take the quiz anyway!" at bounding box center [404, 98] width 92 height 19
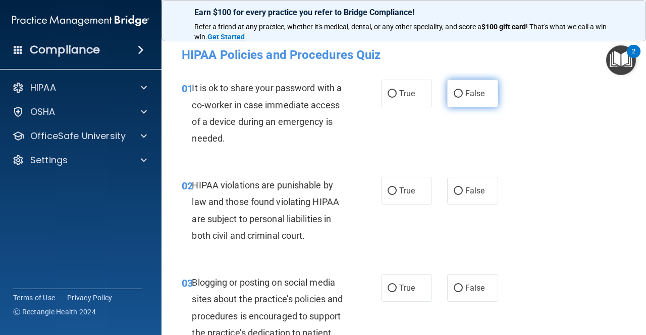
click at [476, 96] on span "False" at bounding box center [475, 94] width 20 height 10
click at [463, 96] on input "False" at bounding box center [457, 94] width 9 height 8
radio input "true"
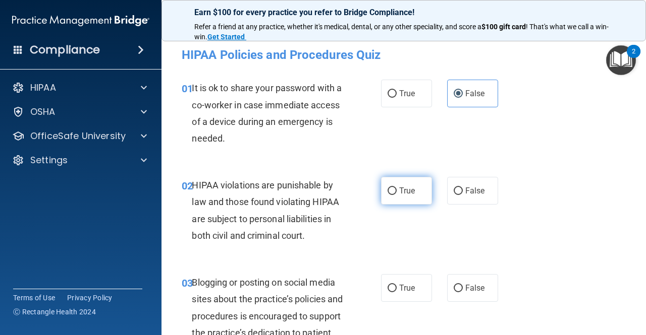
click at [391, 189] on input "True" at bounding box center [391, 192] width 9 height 8
radio input "true"
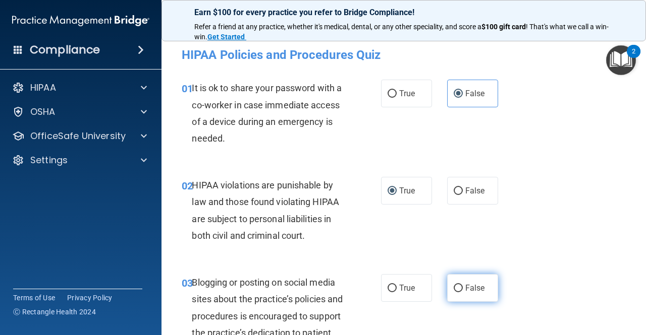
click at [471, 292] on span "False" at bounding box center [475, 288] width 20 height 10
click at [463, 292] on input "False" at bounding box center [457, 289] width 9 height 8
radio input "true"
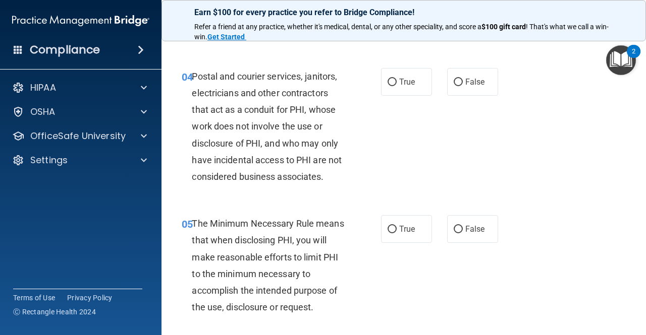
scroll to position [358, 0]
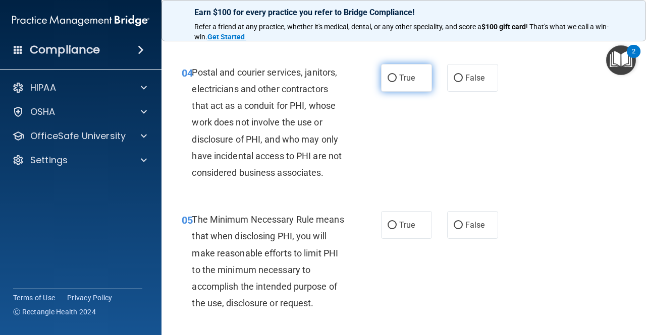
click at [401, 86] on label "True" at bounding box center [406, 78] width 51 height 28
click at [396, 82] on input "True" at bounding box center [391, 79] width 9 height 8
radio input "true"
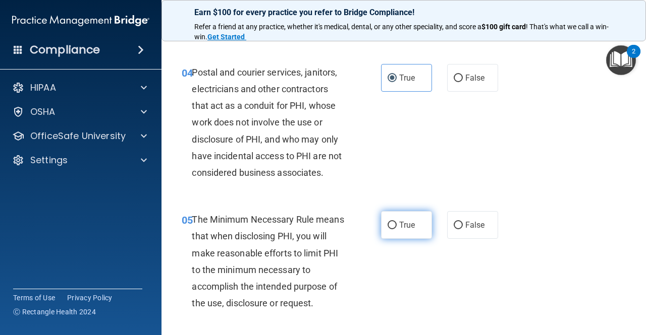
click at [416, 227] on label "True" at bounding box center [406, 225] width 51 height 28
click at [396, 227] on input "True" at bounding box center [391, 226] width 9 height 8
radio input "true"
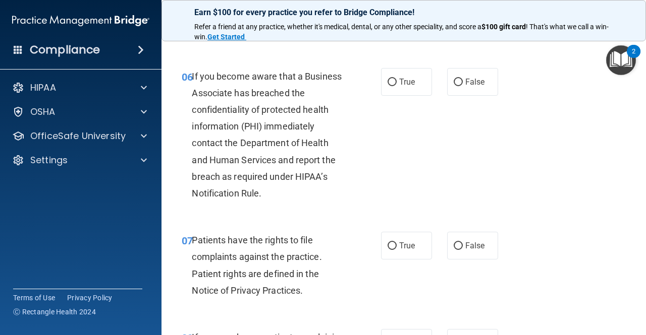
scroll to position [645, 0]
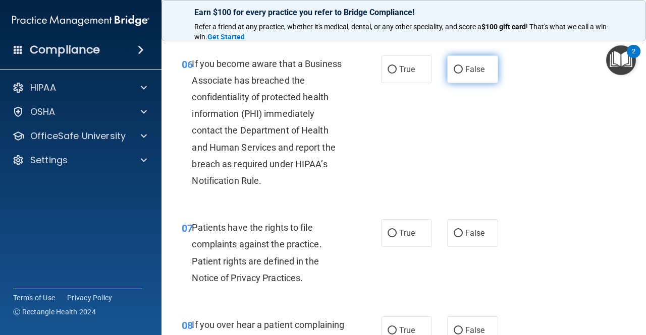
click at [471, 70] on span "False" at bounding box center [475, 70] width 20 height 10
click at [463, 70] on input "False" at bounding box center [457, 70] width 9 height 8
radio input "true"
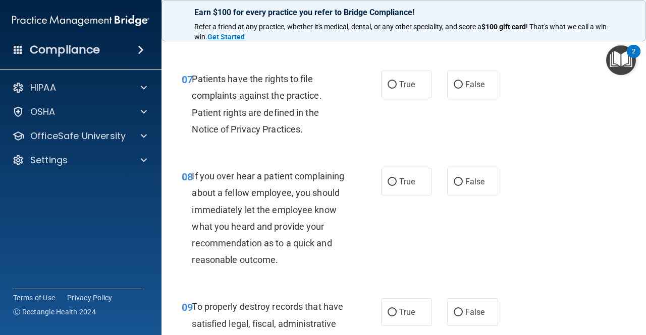
scroll to position [823, 0]
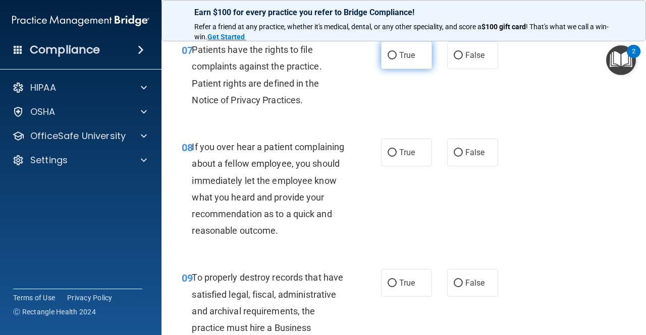
click at [409, 54] on span "True" at bounding box center [407, 55] width 16 height 10
click at [396, 54] on input "True" at bounding box center [391, 56] width 9 height 8
radio input "true"
click at [468, 155] on span "False" at bounding box center [475, 153] width 20 height 10
click at [463, 155] on input "False" at bounding box center [457, 153] width 9 height 8
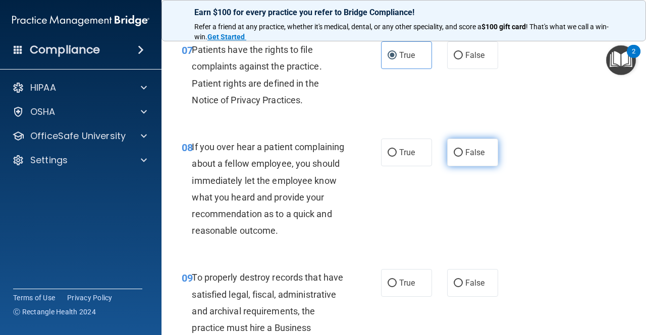
radio input "true"
click at [472, 288] on span "False" at bounding box center [475, 283] width 20 height 10
click at [463, 287] on input "False" at bounding box center [457, 284] width 9 height 8
radio input "true"
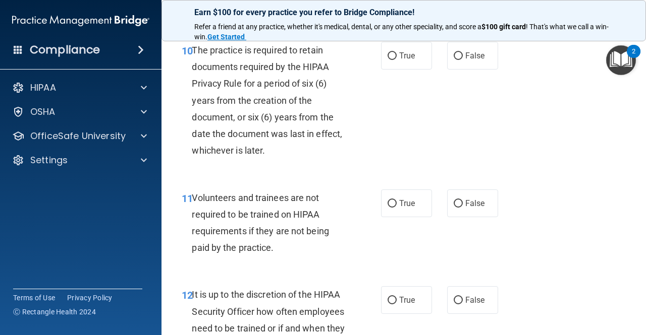
scroll to position [1211, 0]
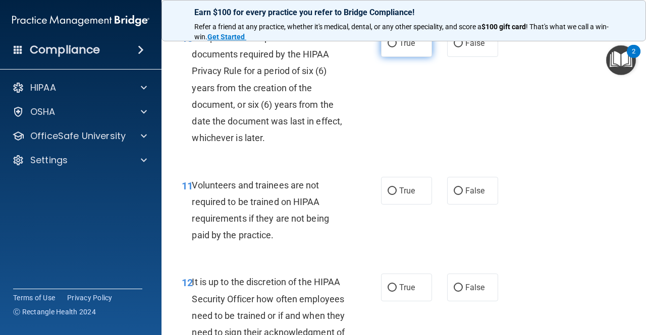
click at [403, 48] on span "True" at bounding box center [407, 43] width 16 height 10
click at [396, 47] on input "True" at bounding box center [391, 44] width 9 height 8
radio input "true"
click at [478, 196] on span "False" at bounding box center [475, 191] width 20 height 10
click at [463, 195] on input "False" at bounding box center [457, 192] width 9 height 8
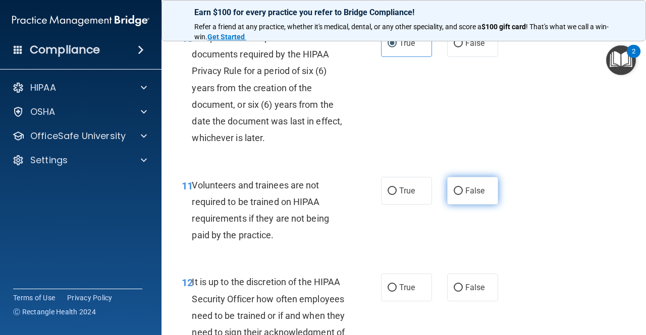
radio input "true"
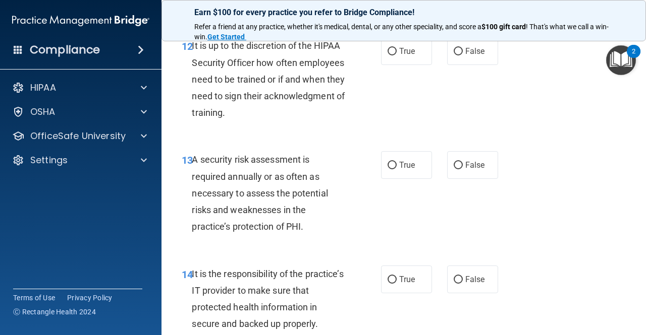
scroll to position [1456, 0]
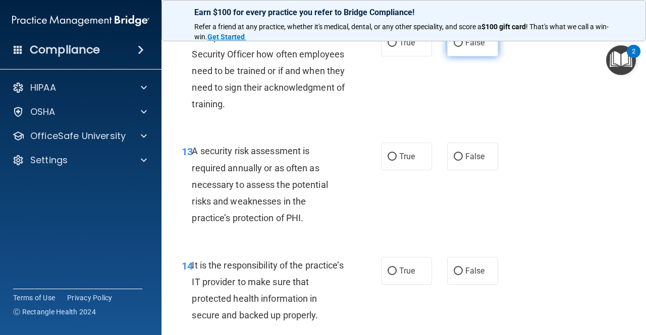
click at [474, 47] on span "False" at bounding box center [475, 43] width 20 height 10
click at [463, 47] on input "False" at bounding box center [457, 43] width 9 height 8
radio input "true"
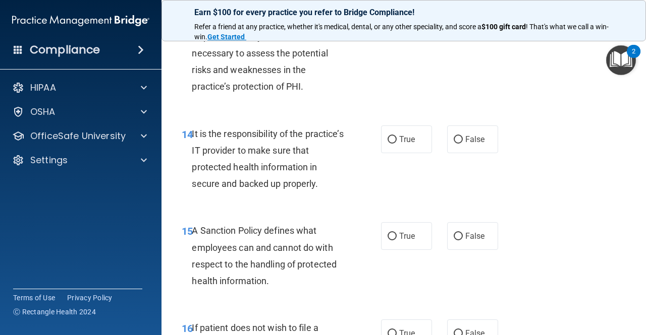
scroll to position [1580, 0]
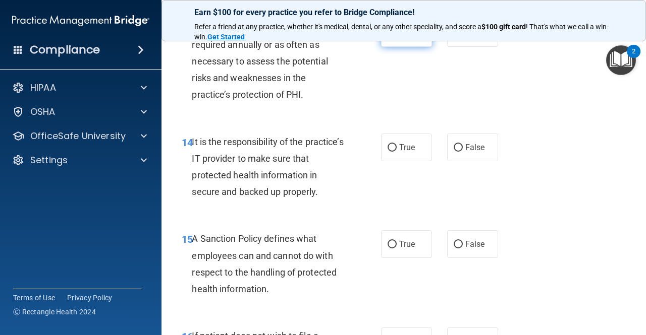
click at [413, 47] on label "True" at bounding box center [406, 33] width 51 height 28
click at [396, 37] on input "True" at bounding box center [391, 34] width 9 height 8
radio input "true"
click at [477, 152] on span "False" at bounding box center [475, 148] width 20 height 10
click at [463, 152] on input "False" at bounding box center [457, 148] width 9 height 8
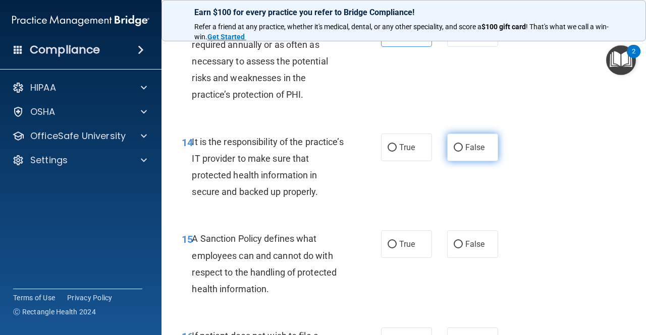
radio input "true"
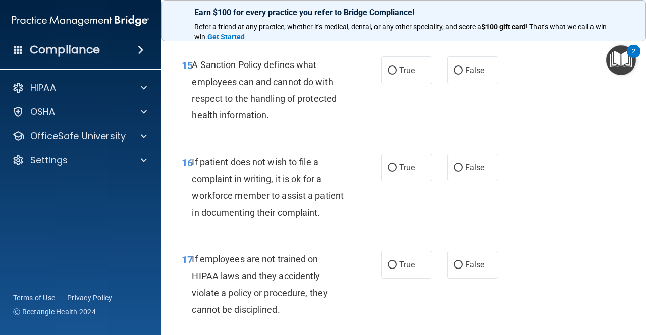
scroll to position [1766, 0]
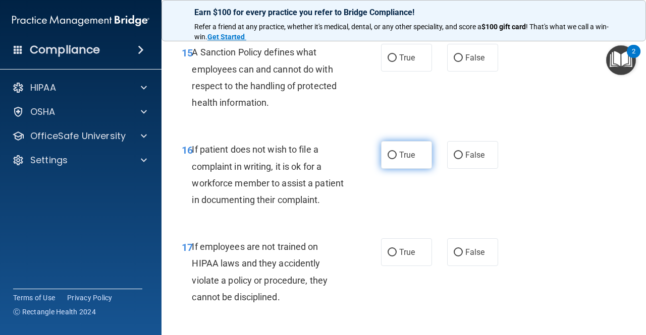
click at [399, 160] on span "True" at bounding box center [407, 155] width 16 height 10
click at [396, 159] on input "True" at bounding box center [391, 156] width 9 height 8
radio input "true"
click at [465, 63] on span "False" at bounding box center [475, 58] width 20 height 10
click at [461, 62] on input "False" at bounding box center [457, 58] width 9 height 8
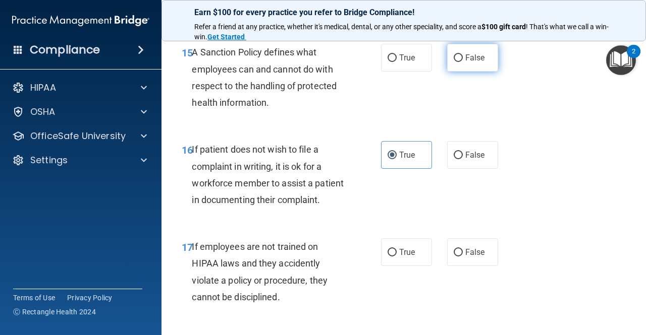
radio input "true"
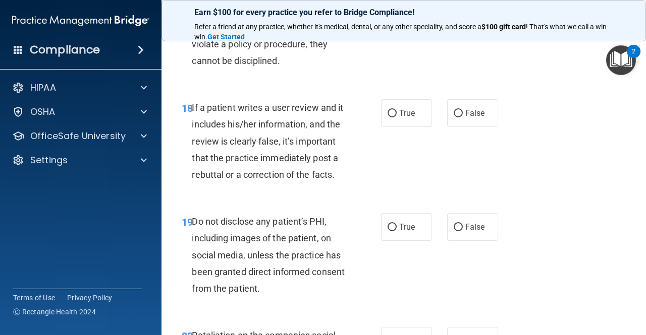
scroll to position [2019, 0]
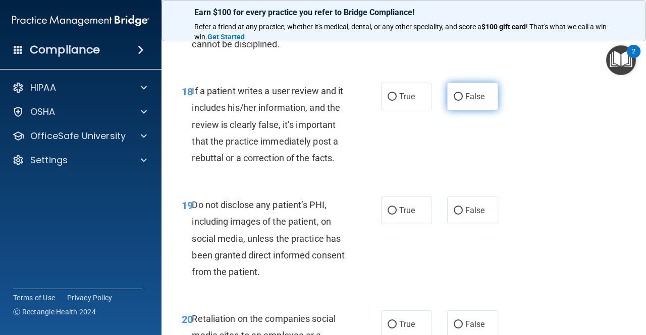
click at [465, 101] on span "False" at bounding box center [475, 97] width 20 height 10
click at [460, 101] on input "False" at bounding box center [457, 97] width 9 height 8
radio input "true"
click at [463, 4] on input "False" at bounding box center [457, 0] width 9 height 8
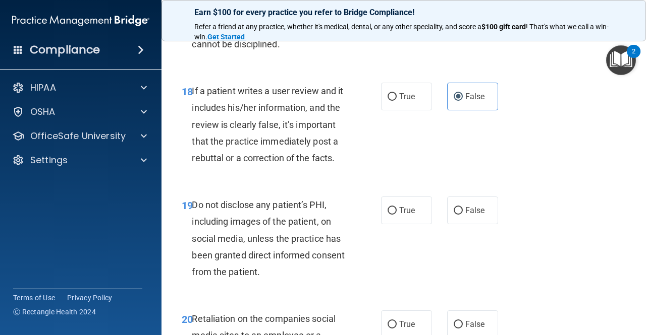
radio input "true"
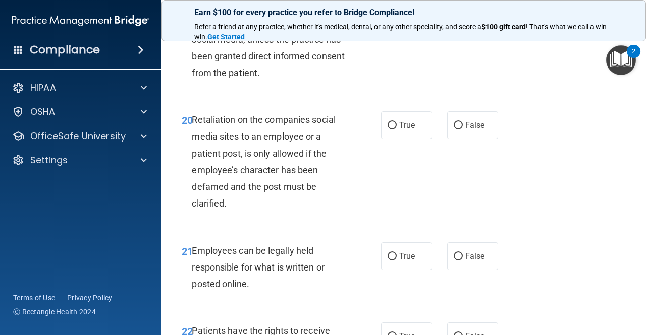
scroll to position [2227, 0]
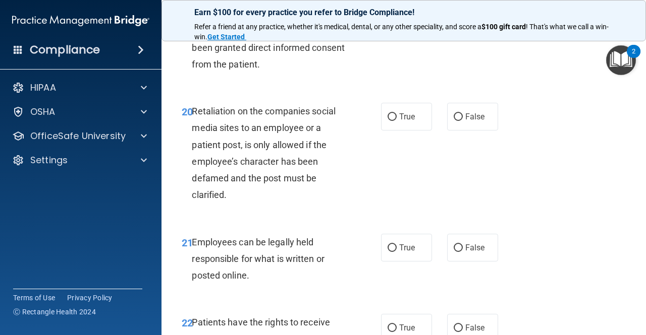
click at [401, 8] on span "True" at bounding box center [407, 3] width 16 height 10
click at [396, 7] on input "True" at bounding box center [391, 3] width 9 height 8
radio input "true"
click at [478, 122] on span "False" at bounding box center [475, 117] width 20 height 10
click at [463, 121] on input "False" at bounding box center [457, 117] width 9 height 8
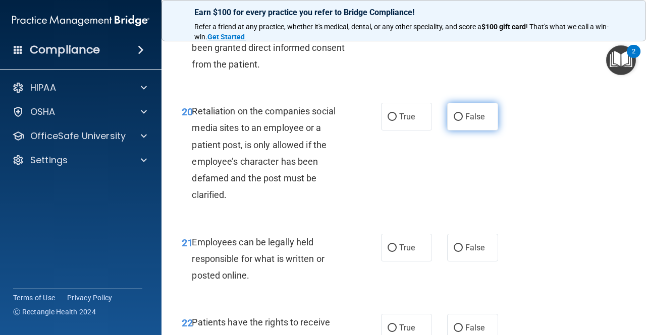
radio input "true"
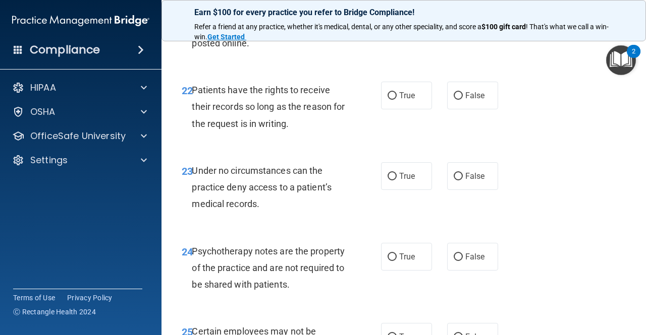
scroll to position [2472, 0]
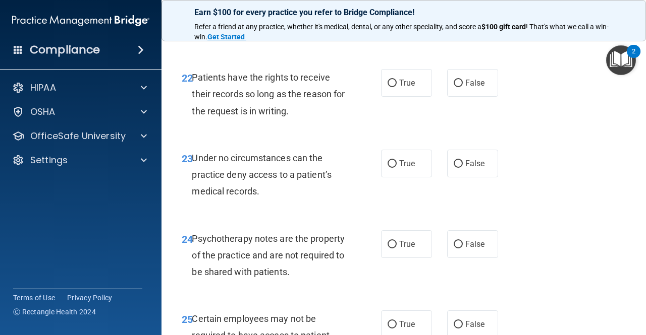
click at [403, 17] on label "True" at bounding box center [406, 3] width 51 height 28
click at [396, 7] on input "True" at bounding box center [391, 3] width 9 height 8
radio input "true"
click at [408, 88] on span "True" at bounding box center [407, 83] width 16 height 10
click at [396, 87] on input "True" at bounding box center [391, 84] width 9 height 8
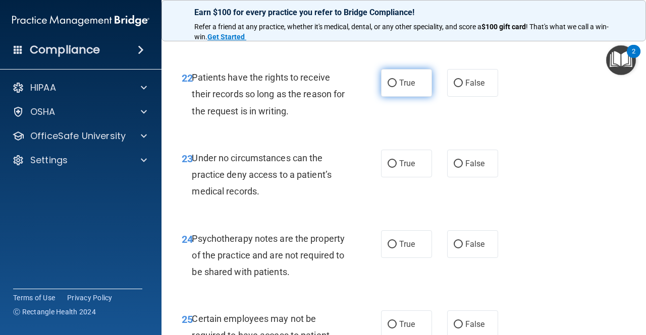
radio input "true"
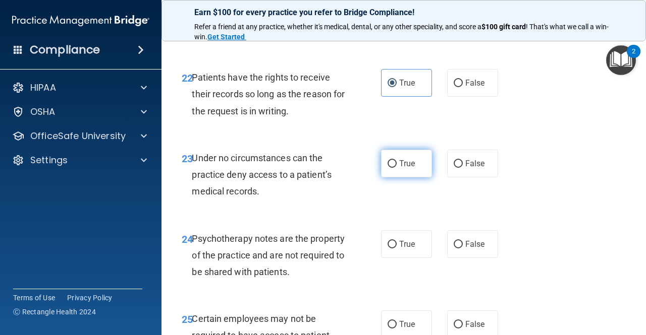
click at [411, 168] on span "True" at bounding box center [407, 164] width 16 height 10
click at [396, 168] on input "True" at bounding box center [391, 164] width 9 height 8
radio input "true"
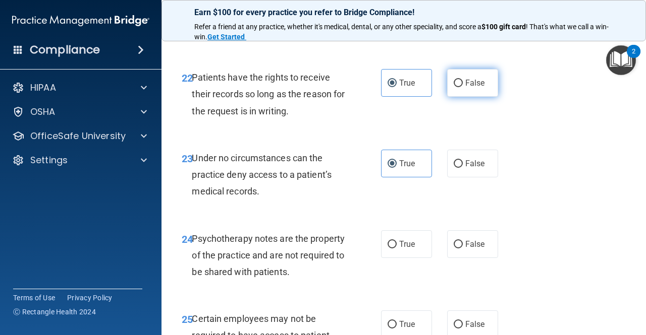
click at [457, 97] on label "False" at bounding box center [472, 83] width 51 height 28
click at [457, 87] on input "False" at bounding box center [457, 84] width 9 height 8
radio input "true"
radio input "false"
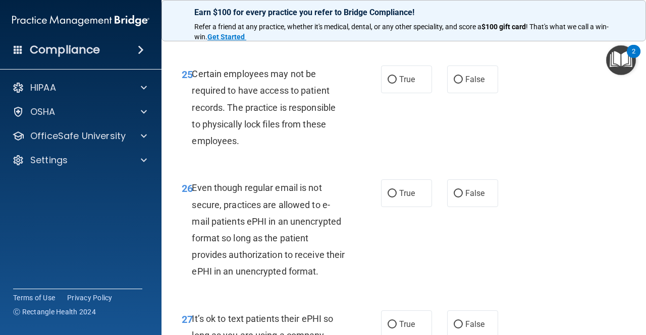
scroll to position [2714, 0]
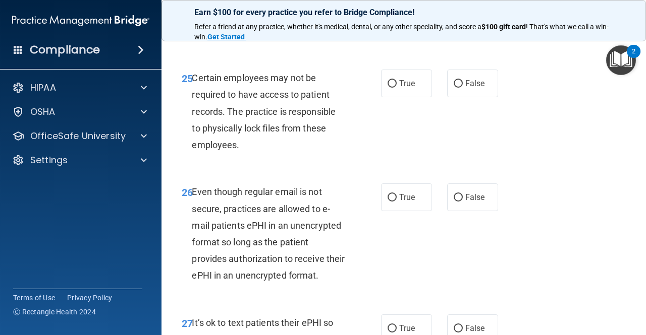
click at [477, 8] on span "False" at bounding box center [475, 3] width 20 height 10
click at [463, 8] on input "False" at bounding box center [457, 4] width 9 height 8
radio input "true"
click at [420, 97] on label "True" at bounding box center [406, 84] width 51 height 28
click at [396, 88] on input "True" at bounding box center [391, 84] width 9 height 8
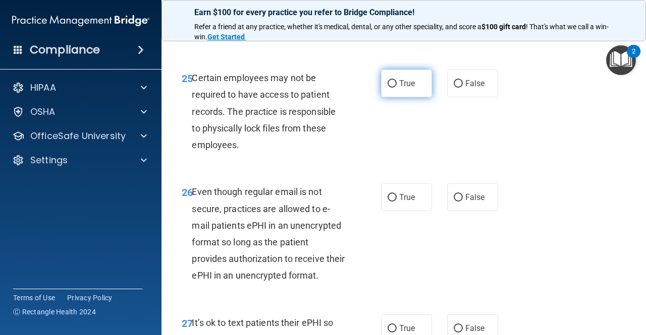
radio input "true"
click at [400, 8] on span "True" at bounding box center [407, 3] width 16 height 10
click at [396, 8] on input "True" at bounding box center [391, 4] width 9 height 8
radio input "true"
radio input "false"
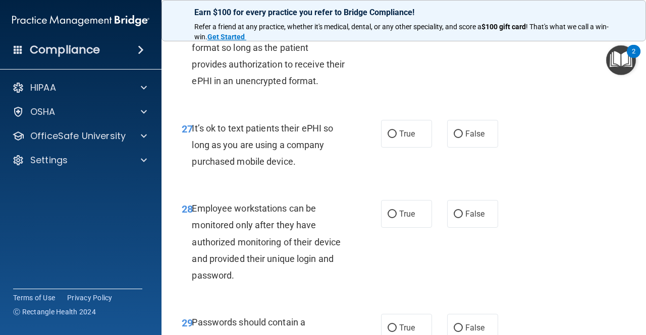
scroll to position [2912, 0]
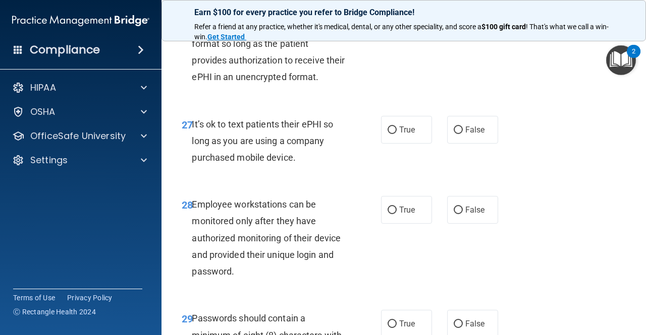
radio input "true"
click at [477, 135] on span "False" at bounding box center [475, 130] width 20 height 10
click at [463, 134] on input "False" at bounding box center [457, 131] width 9 height 8
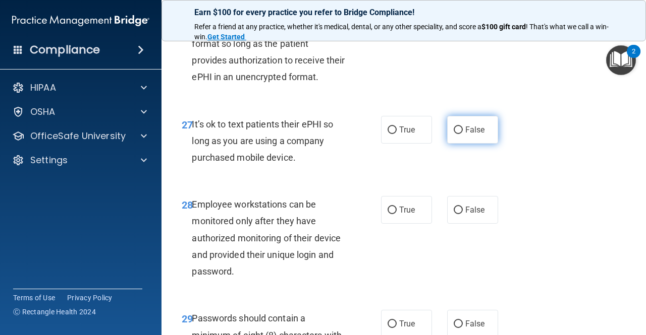
radio input "true"
click at [470, 292] on div "28 Employee workstations can be monitored only after they have authorized monit…" at bounding box center [403, 241] width 459 height 114
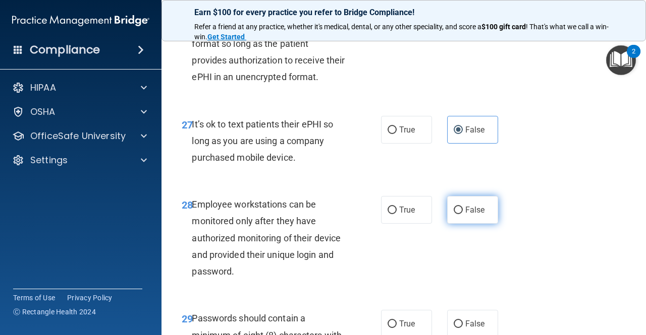
click at [468, 215] on span "False" at bounding box center [475, 210] width 20 height 10
click at [463, 214] on input "False" at bounding box center [457, 211] width 9 height 8
radio input "true"
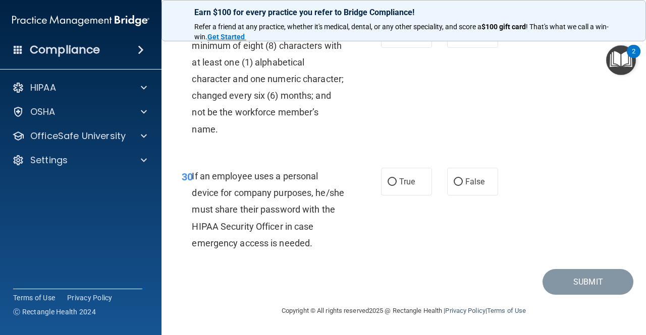
scroll to position [3208, 0]
click at [399, 39] on span "True" at bounding box center [407, 34] width 16 height 10
click at [396, 38] on input "True" at bounding box center [391, 35] width 9 height 8
radio input "true"
click at [482, 196] on label "False" at bounding box center [472, 182] width 51 height 28
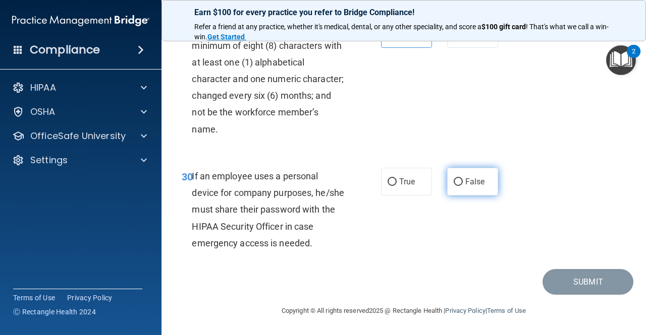
click at [463, 186] on input "False" at bounding box center [457, 183] width 9 height 8
radio input "true"
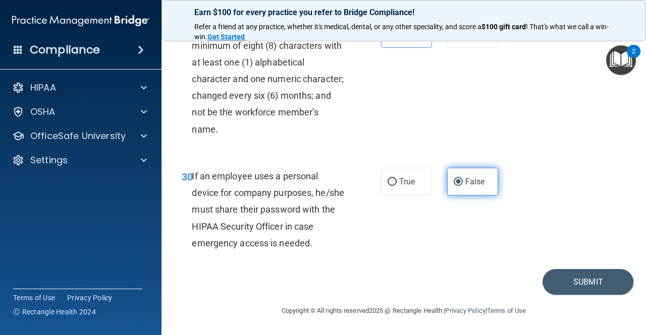
click at [482, 196] on label "False" at bounding box center [472, 182] width 51 height 28
click at [463, 186] on input "False" at bounding box center [457, 183] width 9 height 8
click at [574, 278] on button "Submit" at bounding box center [587, 282] width 91 height 26
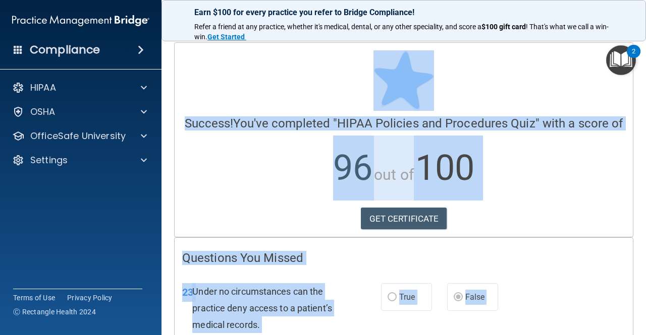
click at [574, 152] on p "96 out of 100" at bounding box center [403, 168] width 443 height 65
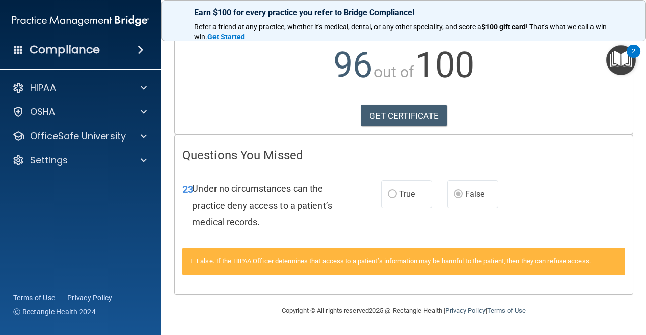
scroll to position [115, 0]
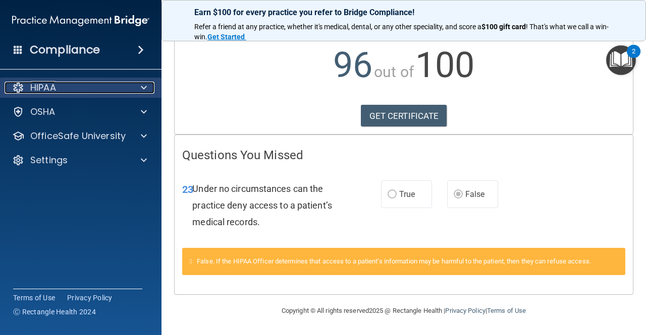
click at [93, 91] on div "HIPAA" at bounding box center [67, 88] width 125 height 12
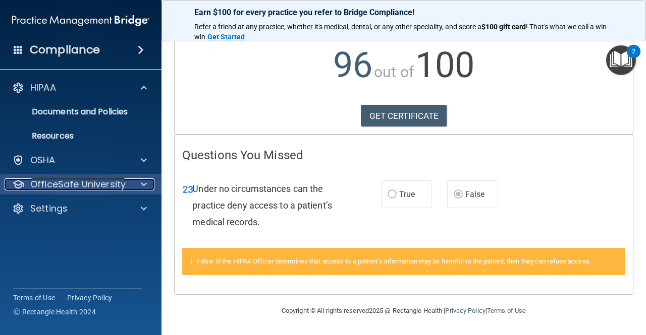
click at [85, 183] on p "OfficeSafe University" at bounding box center [77, 185] width 95 height 12
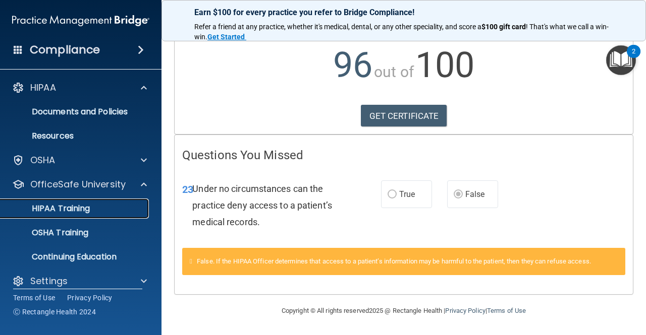
click at [86, 210] on p "HIPAA Training" at bounding box center [48, 209] width 83 height 10
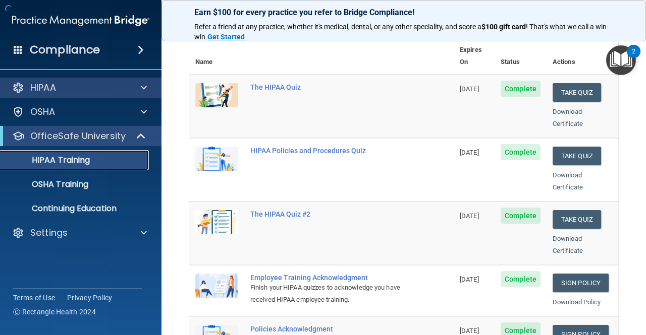
scroll to position [467, 0]
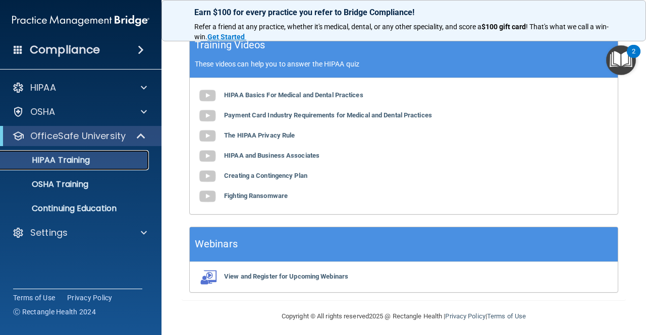
click at [76, 167] on link "HIPAA Training" at bounding box center [69, 160] width 159 height 20
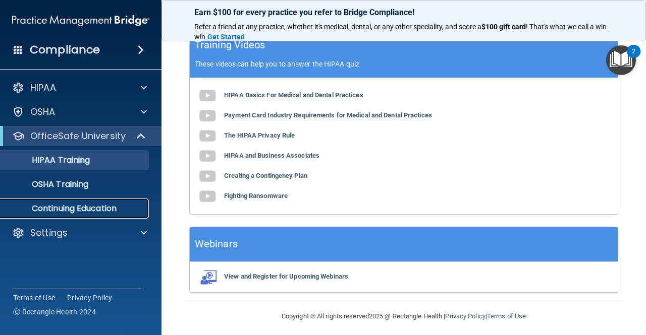
click at [97, 213] on p "Continuing Education" at bounding box center [76, 209] width 138 height 10
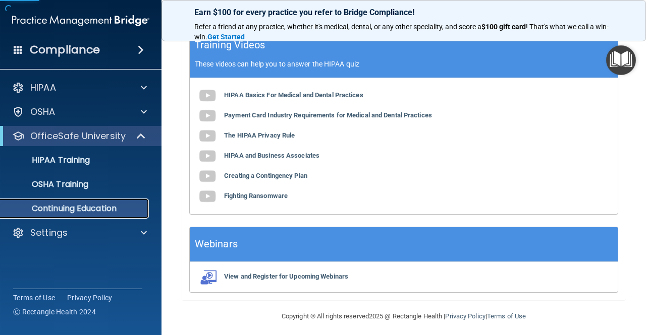
scroll to position [177, 0]
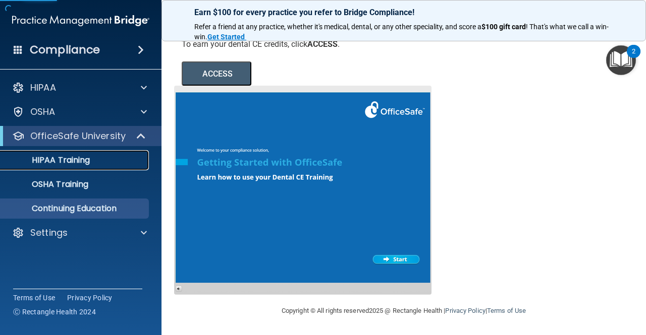
click at [81, 168] on link "HIPAA Training" at bounding box center [69, 160] width 159 height 20
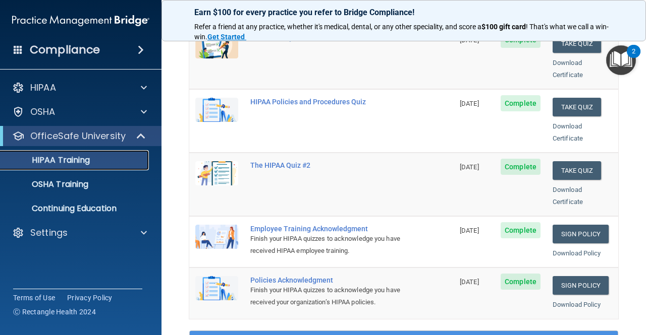
scroll to position [166, 0]
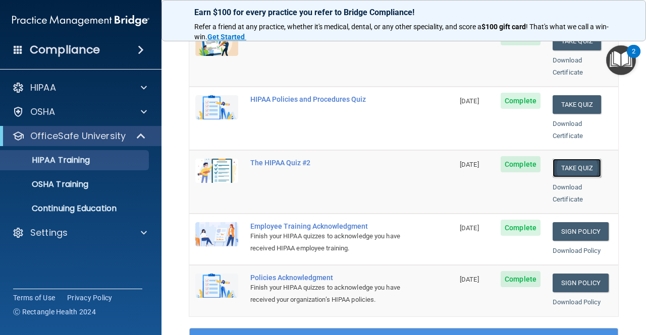
click at [569, 159] on button "Take Quiz" at bounding box center [576, 168] width 48 height 19
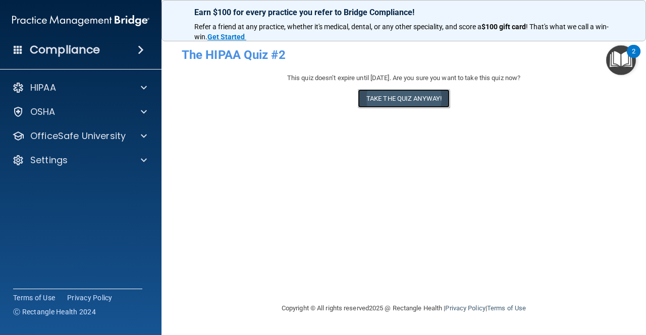
click at [387, 96] on button "Take the quiz anyway!" at bounding box center [404, 98] width 92 height 19
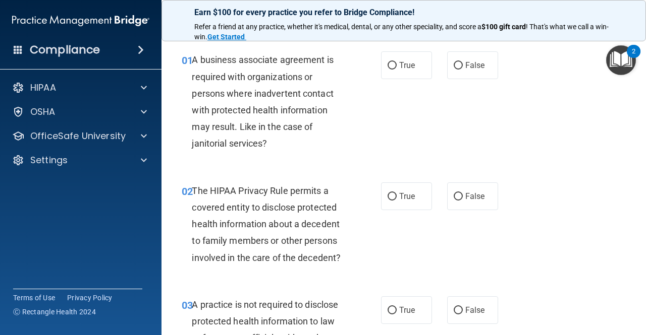
scroll to position [32, 0]
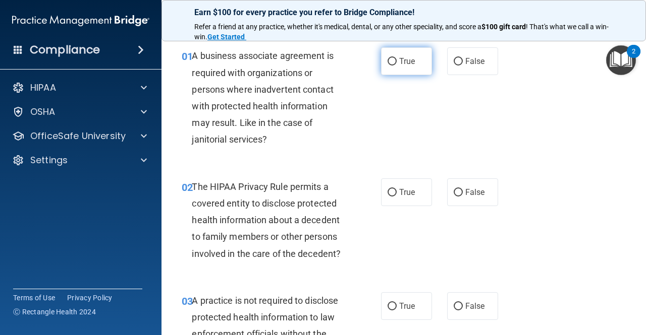
click at [400, 65] on span "True" at bounding box center [407, 61] width 16 height 10
click at [396, 65] on input "True" at bounding box center [391, 62] width 9 height 8
radio input "true"
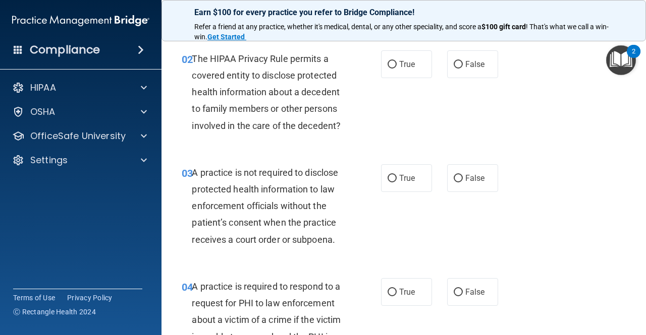
scroll to position [167, 0]
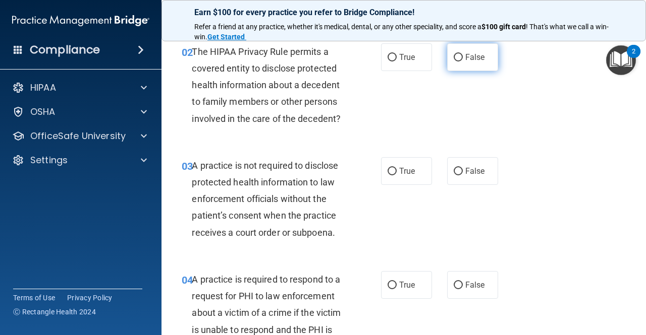
click at [475, 57] on span "False" at bounding box center [475, 57] width 20 height 10
click at [463, 57] on input "False" at bounding box center [457, 58] width 9 height 8
radio input "true"
click at [397, 164] on label "True" at bounding box center [406, 171] width 51 height 28
click at [396, 168] on input "True" at bounding box center [391, 172] width 9 height 8
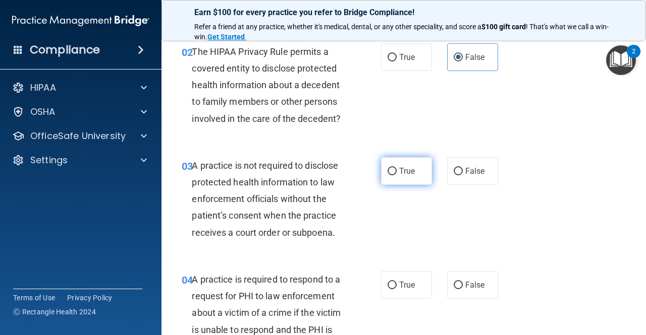
radio input "true"
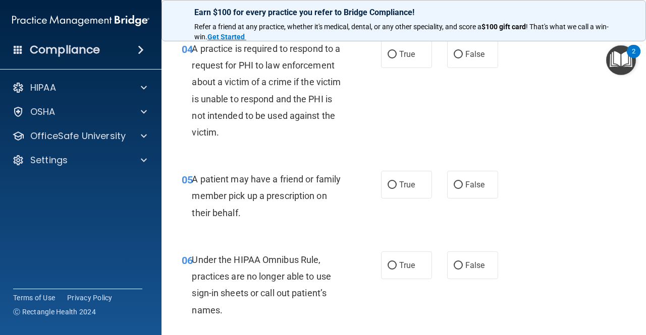
scroll to position [383, 0]
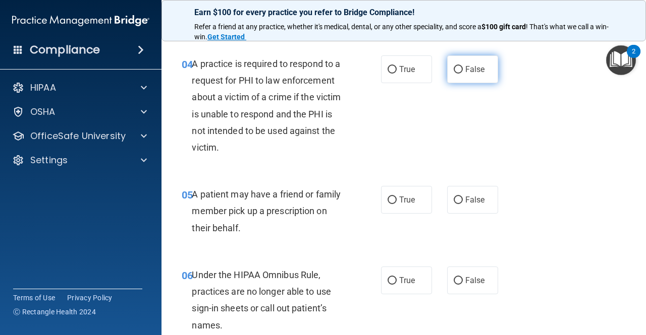
click at [465, 66] on span "False" at bounding box center [475, 70] width 20 height 10
click at [463, 66] on input "False" at bounding box center [457, 70] width 9 height 8
radio input "true"
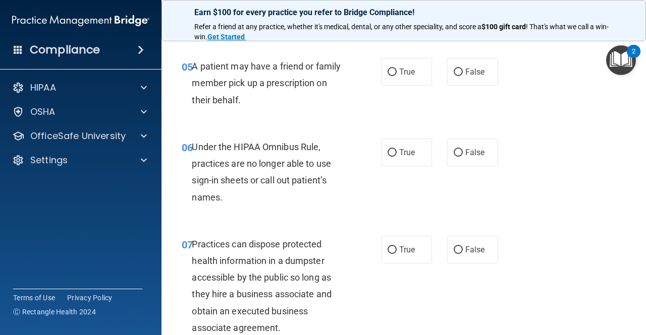
scroll to position [519, 0]
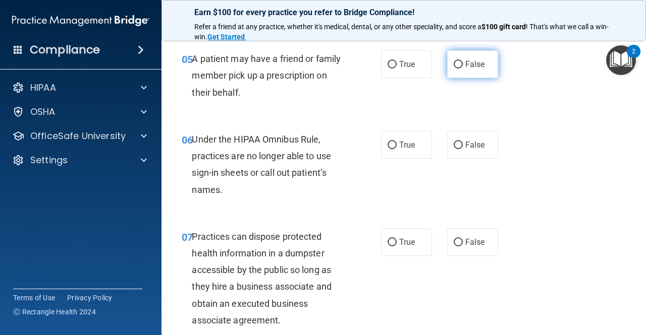
click at [470, 74] on label "False" at bounding box center [472, 64] width 51 height 28
click at [463, 69] on input "False" at bounding box center [457, 65] width 9 height 8
radio input "true"
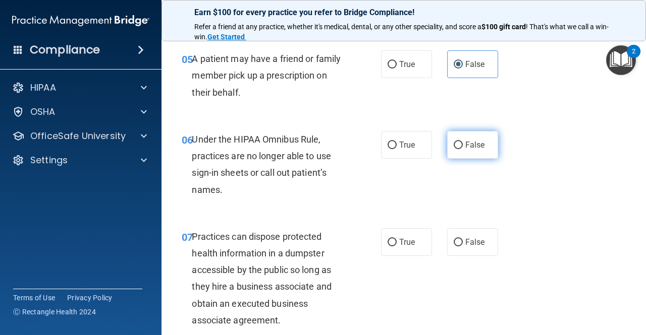
click at [478, 148] on span "False" at bounding box center [475, 145] width 20 height 10
click at [463, 148] on input "False" at bounding box center [457, 146] width 9 height 8
radio input "true"
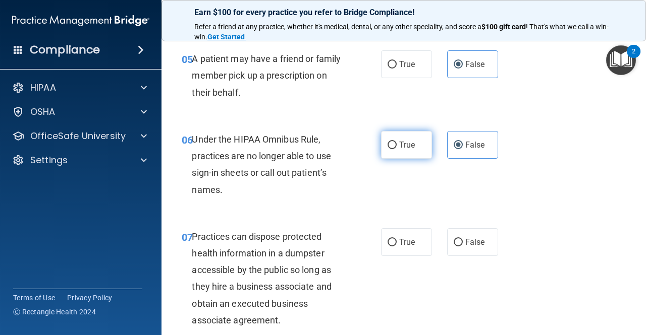
click at [399, 145] on span "True" at bounding box center [407, 145] width 16 height 10
click at [396, 145] on input "True" at bounding box center [391, 146] width 9 height 8
radio input "true"
radio input "false"
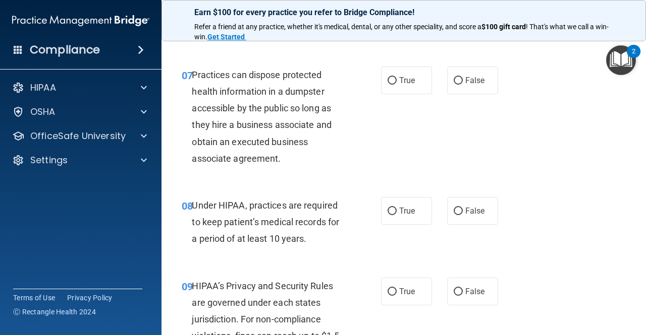
scroll to position [685, 0]
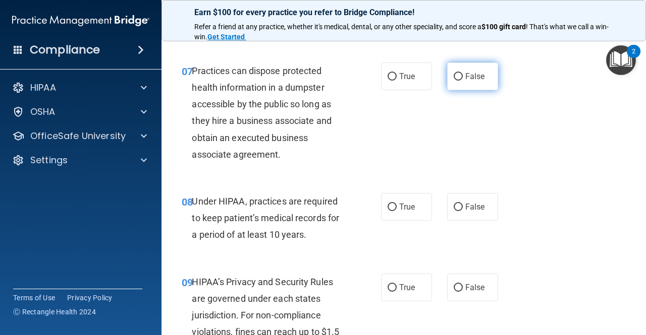
click at [453, 77] on input "False" at bounding box center [457, 77] width 9 height 8
radio input "true"
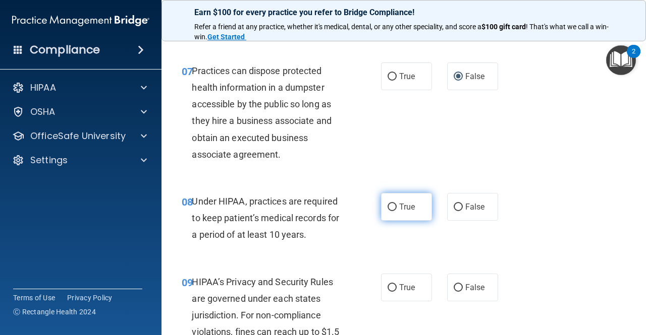
click at [394, 216] on label "True" at bounding box center [406, 207] width 51 height 28
click at [394, 211] on input "True" at bounding box center [391, 208] width 9 height 8
radio input "true"
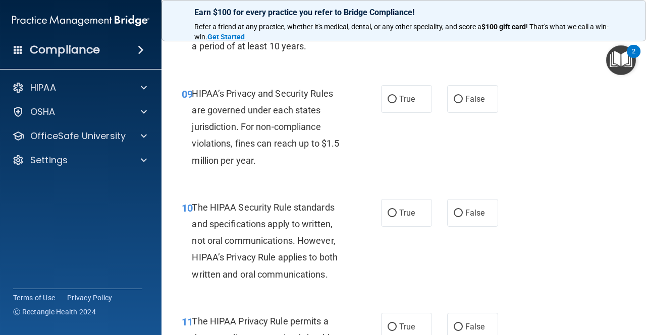
scroll to position [878, 0]
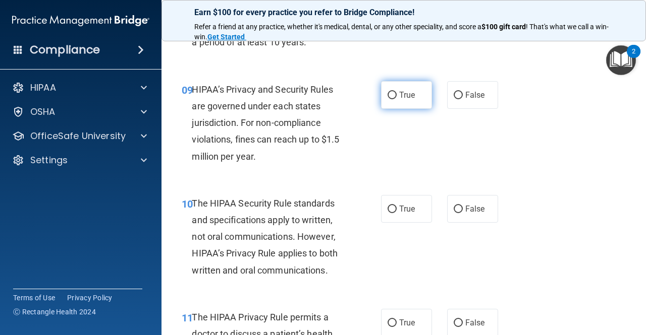
click at [403, 100] on label "True" at bounding box center [406, 95] width 51 height 28
click at [396, 99] on input "True" at bounding box center [391, 96] width 9 height 8
radio input "true"
click at [399, 212] on span "True" at bounding box center [407, 209] width 16 height 10
click at [395, 212] on input "True" at bounding box center [391, 210] width 9 height 8
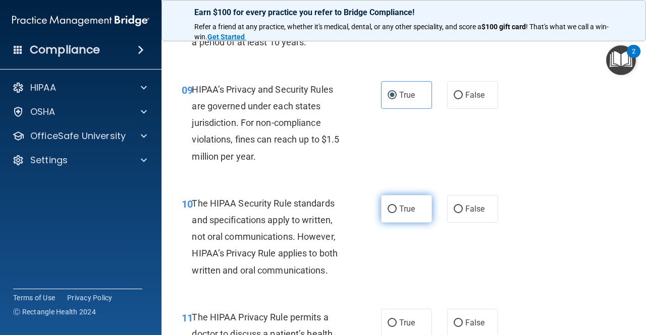
radio input "true"
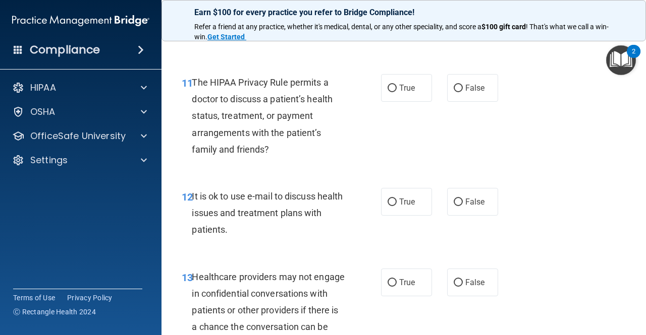
scroll to position [1131, 0]
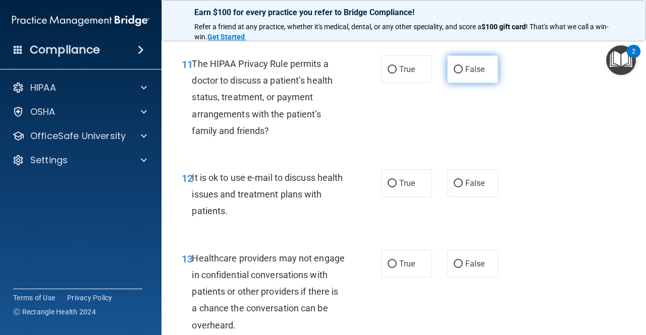
click at [469, 70] on span "False" at bounding box center [475, 70] width 20 height 10
click at [463, 70] on input "False" at bounding box center [457, 70] width 9 height 8
radio input "true"
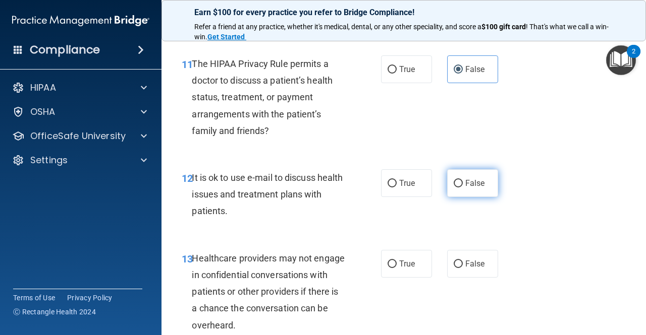
click at [472, 182] on span "False" at bounding box center [475, 184] width 20 height 10
click at [463, 182] on input "False" at bounding box center [457, 184] width 9 height 8
radio input "true"
click at [408, 179] on span "True" at bounding box center [407, 184] width 16 height 10
click at [396, 180] on input "True" at bounding box center [391, 184] width 9 height 8
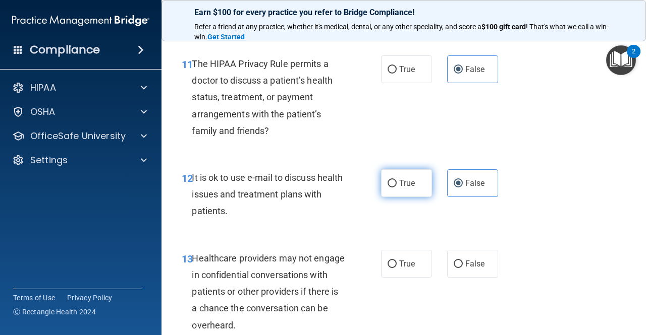
radio input "true"
radio input "false"
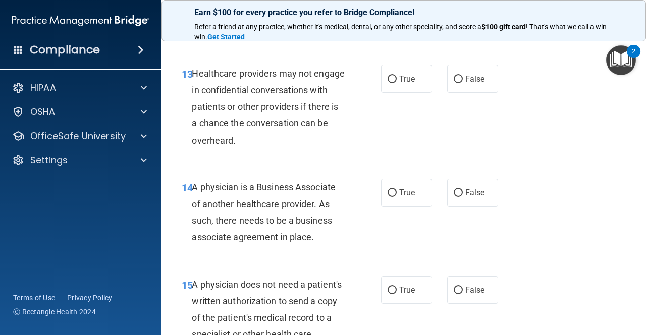
scroll to position [1343, 0]
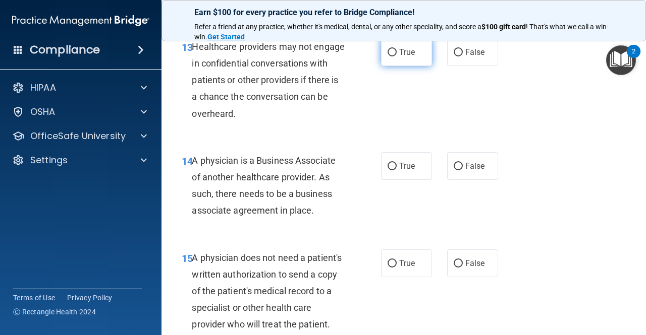
click at [403, 56] on span "True" at bounding box center [407, 52] width 16 height 10
click at [396, 56] on input "True" at bounding box center [391, 53] width 9 height 8
radio input "true"
click at [408, 169] on span "True" at bounding box center [407, 166] width 16 height 10
click at [396, 169] on input "True" at bounding box center [391, 167] width 9 height 8
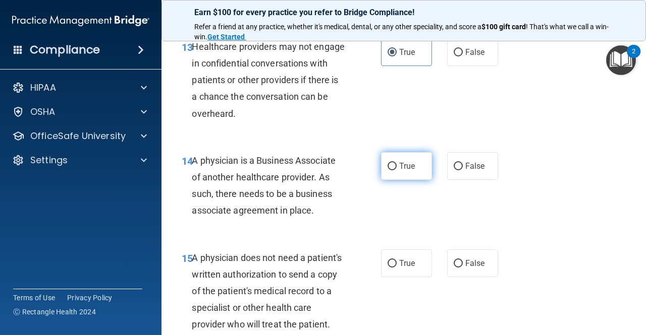
radio input "true"
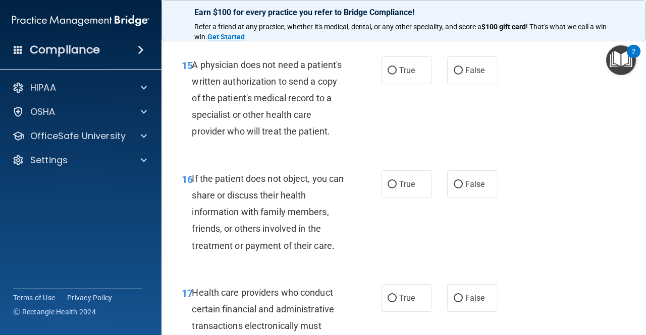
scroll to position [1547, 0]
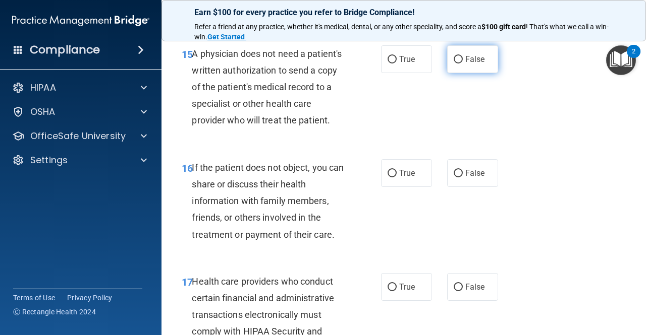
click at [458, 54] on label "False" at bounding box center [472, 59] width 51 height 28
click at [458, 56] on input "False" at bounding box center [457, 60] width 9 height 8
radio input "true"
click at [454, 187] on label "False" at bounding box center [472, 173] width 51 height 28
click at [454, 178] on input "False" at bounding box center [457, 174] width 9 height 8
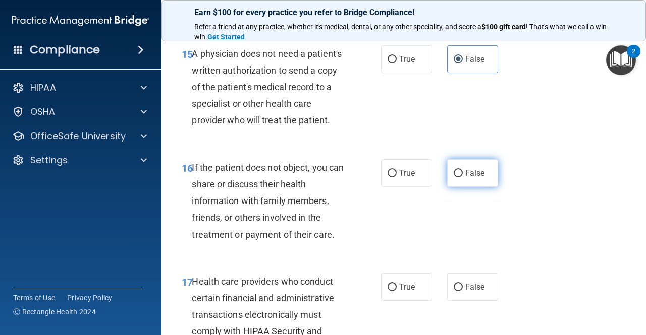
radio input "true"
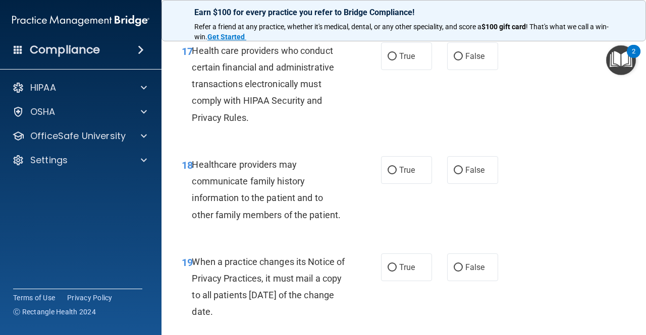
scroll to position [1794, 0]
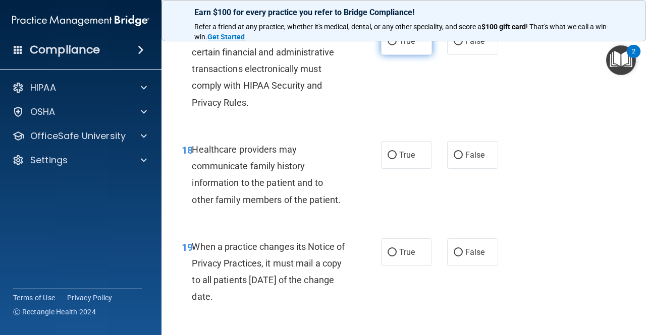
click at [400, 46] on span "True" at bounding box center [407, 41] width 16 height 10
click at [396, 45] on input "True" at bounding box center [391, 42] width 9 height 8
radio input "true"
click at [465, 160] on span "False" at bounding box center [475, 155] width 20 height 10
click at [463, 159] on input "False" at bounding box center [457, 156] width 9 height 8
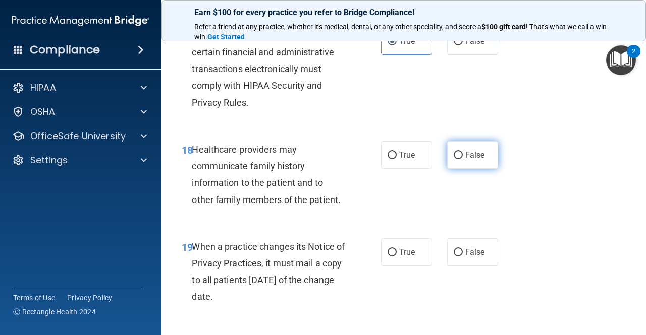
radio input "true"
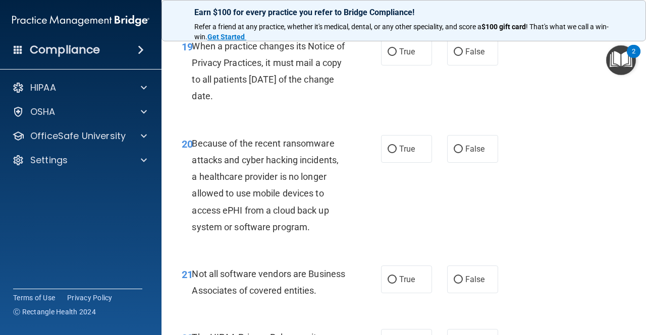
scroll to position [2001, 0]
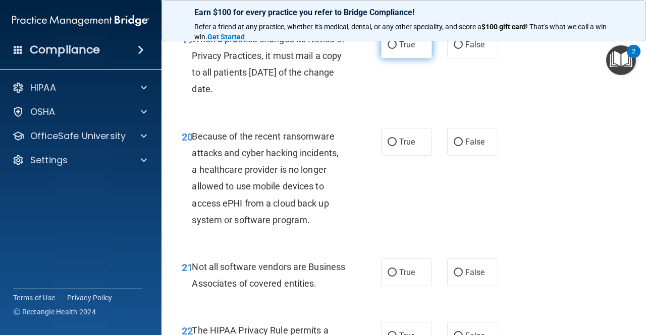
click at [407, 59] on label "True" at bounding box center [406, 45] width 51 height 28
click at [396, 49] on input "True" at bounding box center [391, 45] width 9 height 8
radio input "true"
click at [487, 156] on label "False" at bounding box center [472, 142] width 51 height 28
click at [463, 146] on input "False" at bounding box center [457, 143] width 9 height 8
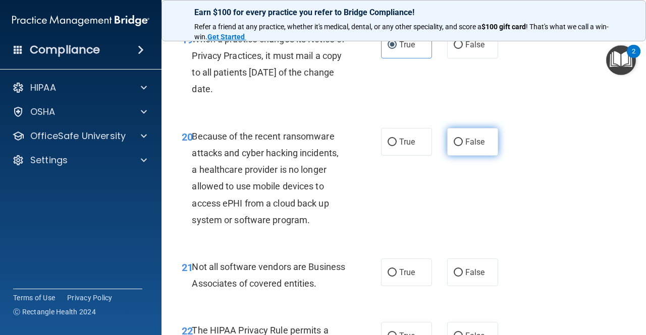
radio input "true"
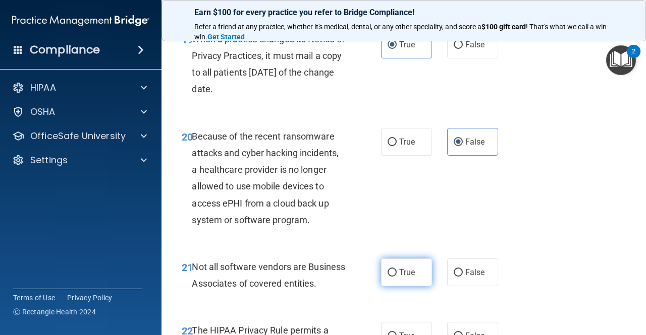
click at [402, 277] on span "True" at bounding box center [407, 273] width 16 height 10
click at [396, 277] on input "True" at bounding box center [391, 273] width 9 height 8
radio input "true"
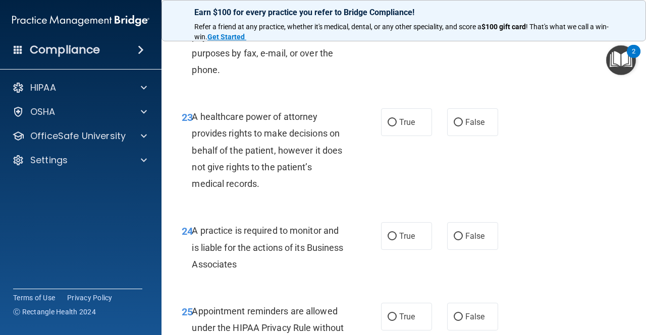
scroll to position [2309, 0]
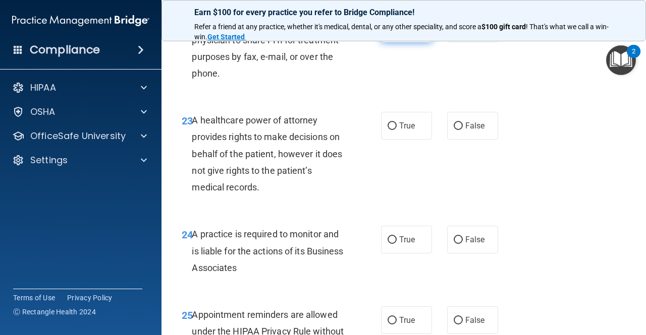
click at [401, 42] on label "True" at bounding box center [406, 29] width 51 height 28
click at [396, 33] on input "True" at bounding box center [391, 29] width 9 height 8
radio input "true"
click at [416, 140] on label "True" at bounding box center [406, 126] width 51 height 28
click at [396, 130] on input "True" at bounding box center [391, 127] width 9 height 8
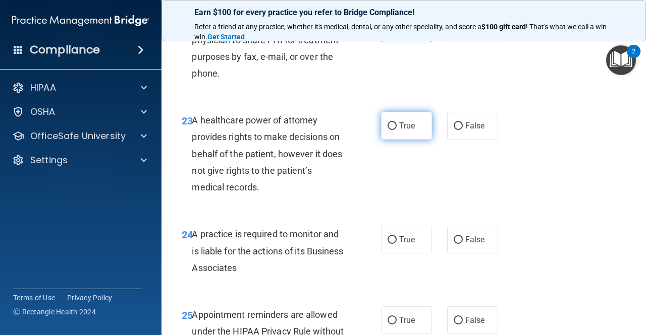
radio input "true"
click at [390, 244] on input "True" at bounding box center [391, 241] width 9 height 8
radio input "true"
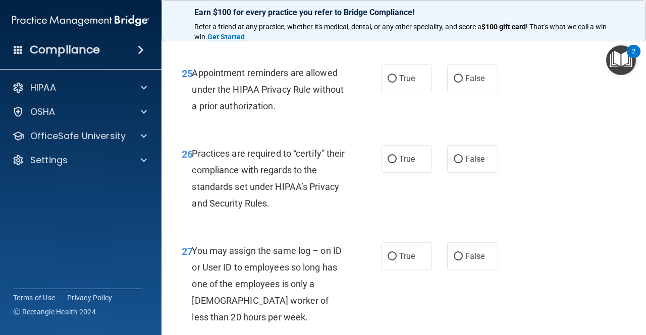
scroll to position [2591, 0]
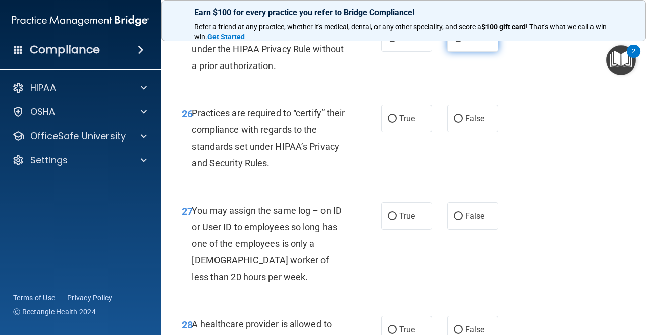
click at [451, 52] on label "False" at bounding box center [472, 38] width 51 height 28
click at [453, 42] on input "False" at bounding box center [457, 39] width 9 height 8
radio input "true"
click at [402, 124] on span "True" at bounding box center [407, 119] width 16 height 10
click at [396, 123] on input "True" at bounding box center [391, 120] width 9 height 8
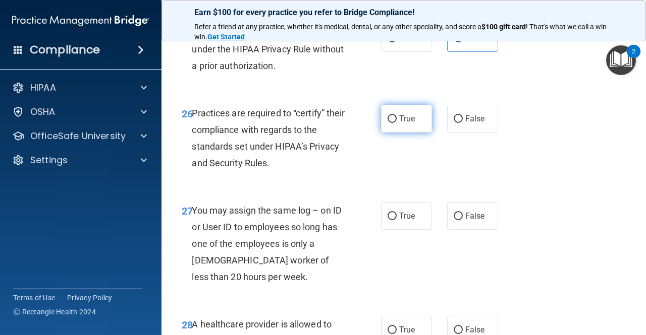
radio input "true"
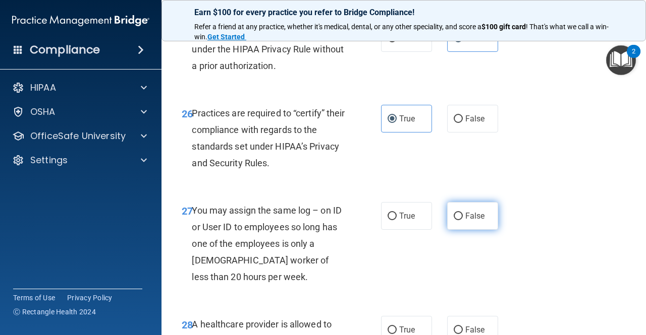
click at [473, 221] on span "False" at bounding box center [475, 216] width 20 height 10
click at [463, 220] on input "False" at bounding box center [457, 217] width 9 height 8
radio input "true"
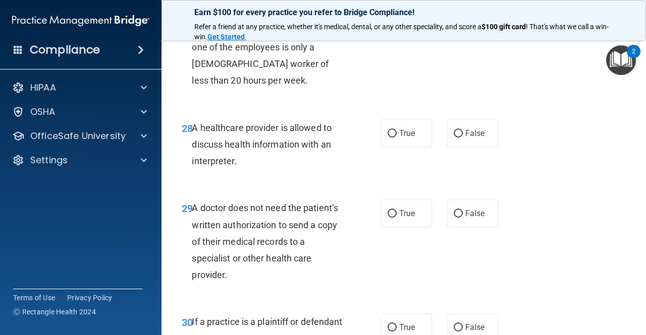
scroll to position [2792, 0]
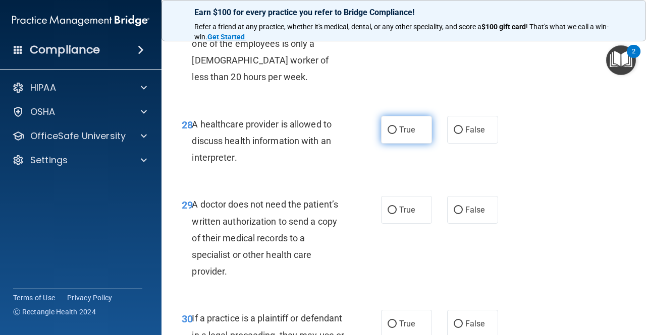
click at [416, 144] on label "True" at bounding box center [406, 130] width 51 height 28
click at [396, 134] on input "True" at bounding box center [391, 131] width 9 height 8
radio input "true"
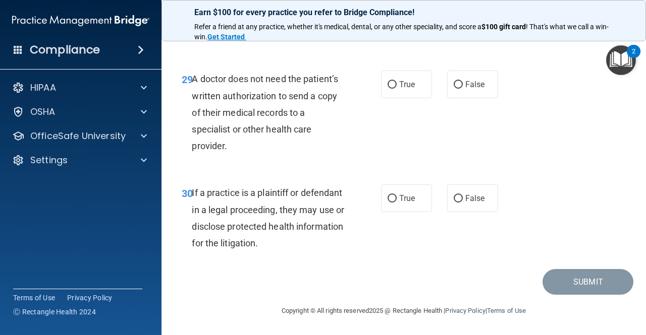
scroll to position [2950, 0]
click at [409, 87] on span "True" at bounding box center [407, 85] width 16 height 10
click at [396, 87] on input "True" at bounding box center [391, 85] width 9 height 8
radio input "true"
click at [466, 82] on span "False" at bounding box center [475, 85] width 20 height 10
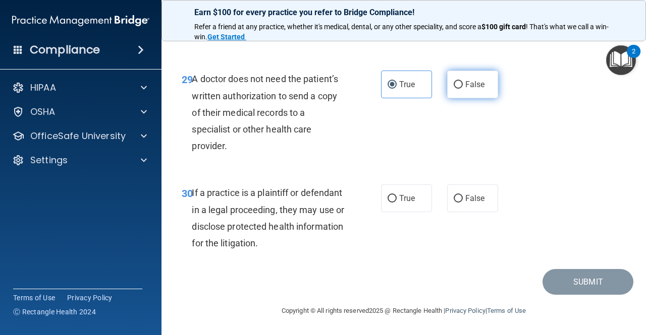
click at [463, 82] on input "False" at bounding box center [457, 85] width 9 height 8
radio input "true"
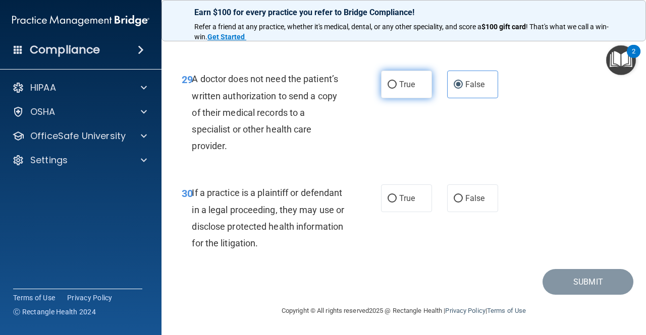
click at [390, 89] on input "True" at bounding box center [391, 85] width 9 height 8
radio input "true"
radio input "false"
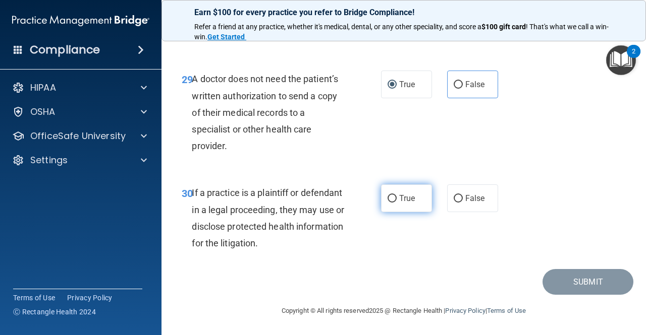
click at [399, 200] on span "True" at bounding box center [407, 199] width 16 height 10
click at [396, 200] on input "True" at bounding box center [391, 199] width 9 height 8
radio input "true"
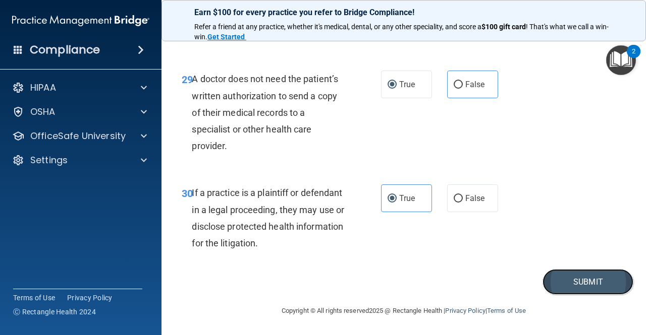
click at [583, 282] on button "Submit" at bounding box center [587, 282] width 91 height 26
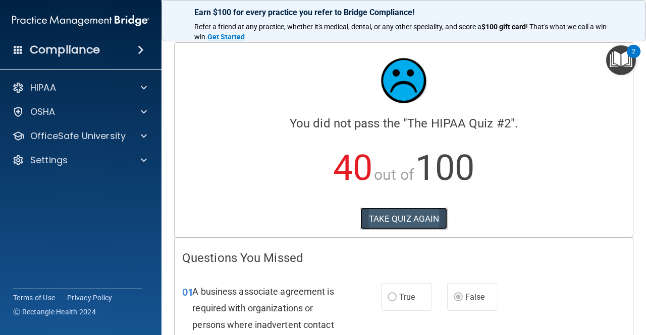
click at [414, 214] on button "TAKE QUIZ AGAIN" at bounding box center [403, 219] width 87 height 22
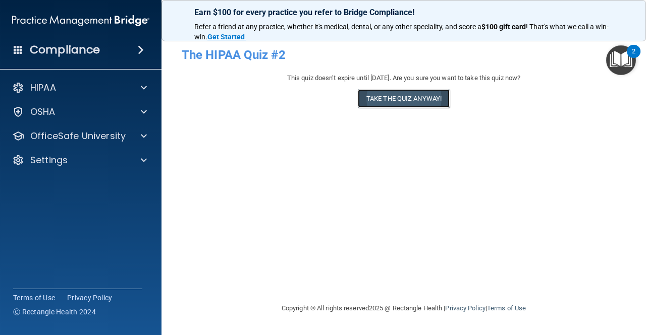
click at [395, 96] on button "Take the quiz anyway!" at bounding box center [404, 98] width 92 height 19
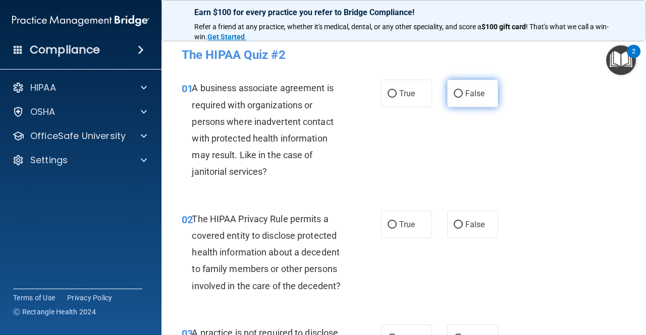
click at [467, 93] on span "False" at bounding box center [475, 94] width 20 height 10
click at [463, 93] on input "False" at bounding box center [457, 94] width 9 height 8
radio input "true"
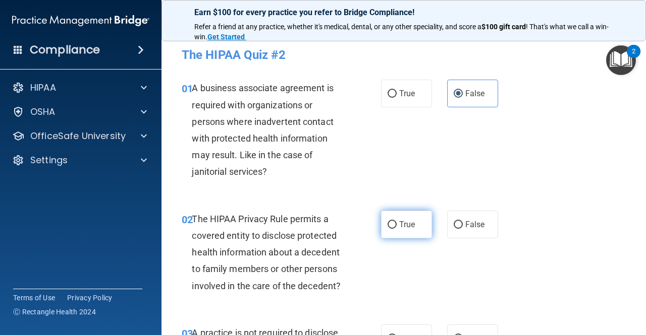
click at [401, 227] on span "True" at bounding box center [407, 225] width 16 height 10
click at [396, 227] on input "True" at bounding box center [391, 225] width 9 height 8
radio input "true"
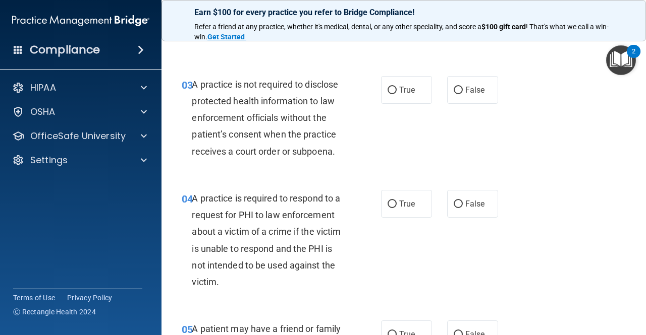
scroll to position [255, 0]
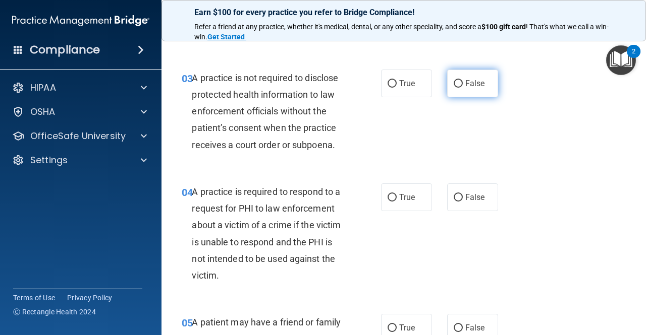
click at [474, 87] on span "False" at bounding box center [475, 84] width 20 height 10
click at [463, 87] on input "False" at bounding box center [457, 84] width 9 height 8
radio input "true"
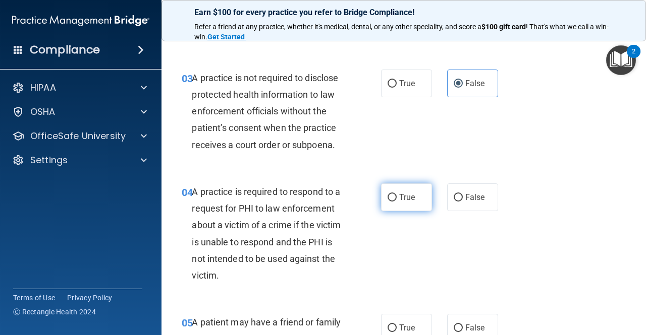
click at [398, 203] on label "True" at bounding box center [406, 198] width 51 height 28
click at [396, 202] on input "True" at bounding box center [391, 198] width 9 height 8
radio input "true"
click at [404, 328] on span "True" at bounding box center [407, 328] width 16 height 10
click at [396, 328] on input "True" at bounding box center [391, 329] width 9 height 8
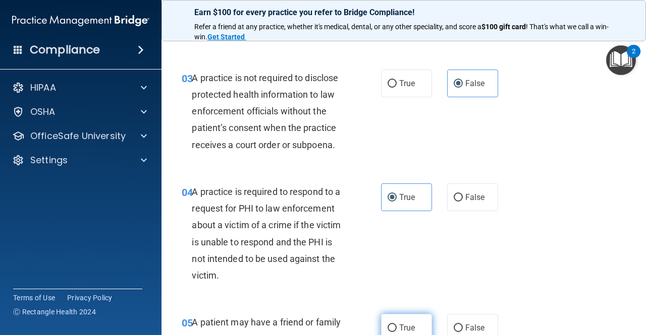
radio input "true"
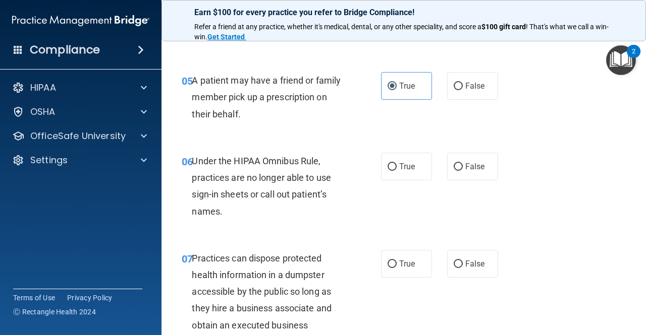
scroll to position [531, 0]
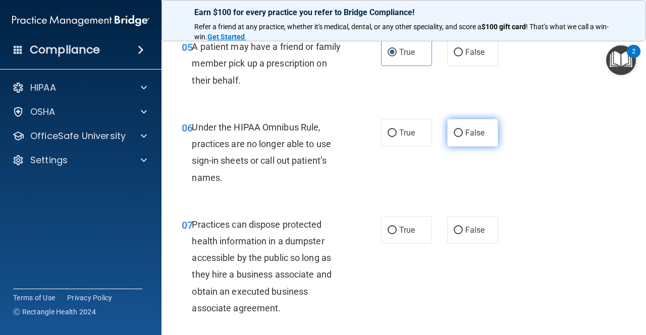
click at [465, 130] on span "False" at bounding box center [475, 133] width 20 height 10
click at [463, 130] on input "False" at bounding box center [457, 134] width 9 height 8
radio input "true"
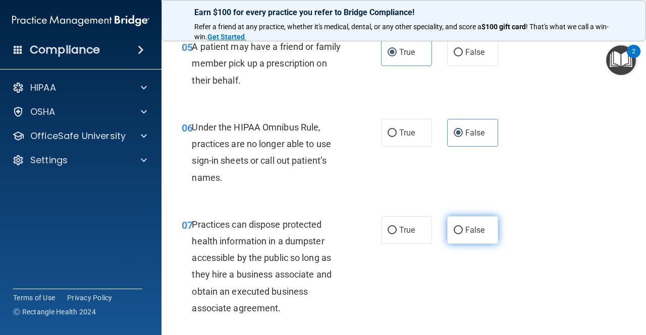
click at [483, 227] on label "False" at bounding box center [472, 230] width 51 height 28
click at [463, 227] on input "False" at bounding box center [457, 231] width 9 height 8
radio input "true"
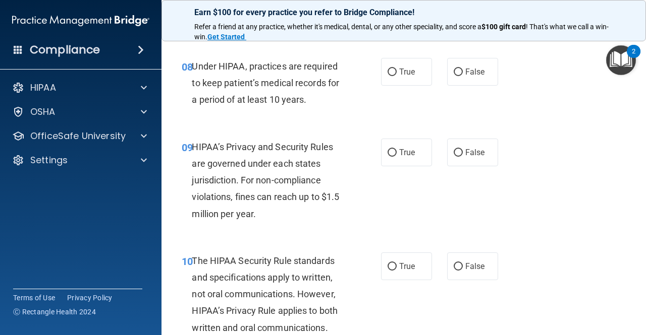
scroll to position [840, 0]
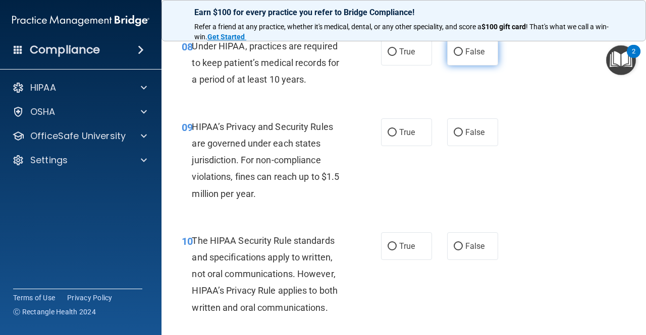
click at [464, 58] on label "False" at bounding box center [472, 52] width 51 height 28
click at [463, 56] on input "False" at bounding box center [457, 52] width 9 height 8
radio input "true"
click at [456, 139] on label "False" at bounding box center [472, 133] width 51 height 28
click at [456, 137] on input "False" at bounding box center [457, 133] width 9 height 8
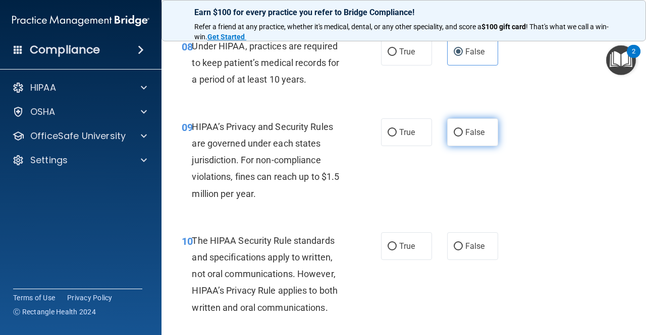
radio input "true"
click at [401, 247] on span "True" at bounding box center [407, 247] width 16 height 10
click at [396, 247] on input "True" at bounding box center [391, 247] width 9 height 8
radio input "true"
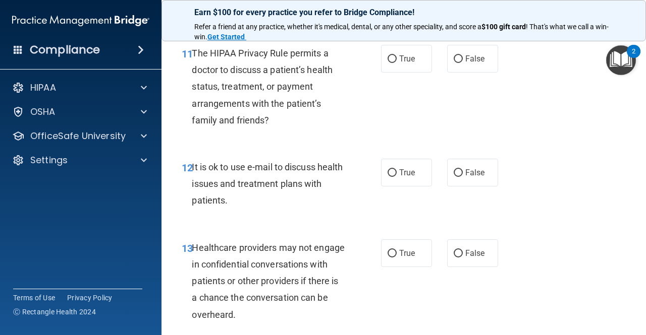
scroll to position [1146, 0]
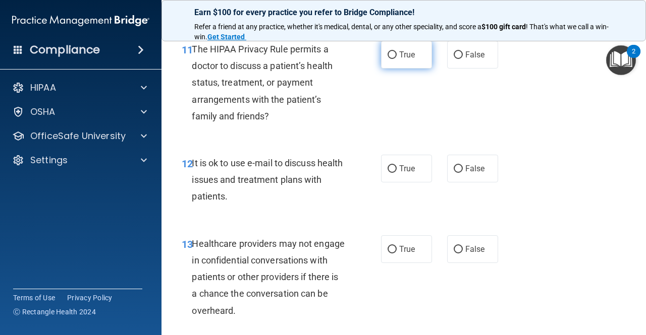
click at [410, 55] on span "True" at bounding box center [407, 55] width 16 height 10
click at [396, 55] on input "True" at bounding box center [391, 55] width 9 height 8
radio input "true"
click at [465, 250] on span "False" at bounding box center [475, 250] width 20 height 10
click at [462, 250] on input "False" at bounding box center [457, 250] width 9 height 8
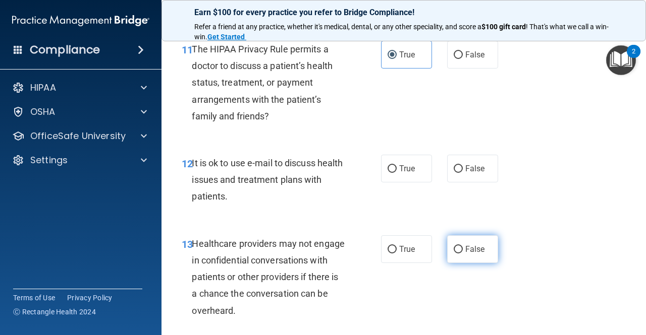
radio input "true"
click at [406, 171] on span "True" at bounding box center [407, 169] width 16 height 10
click at [396, 171] on input "True" at bounding box center [391, 169] width 9 height 8
radio input "true"
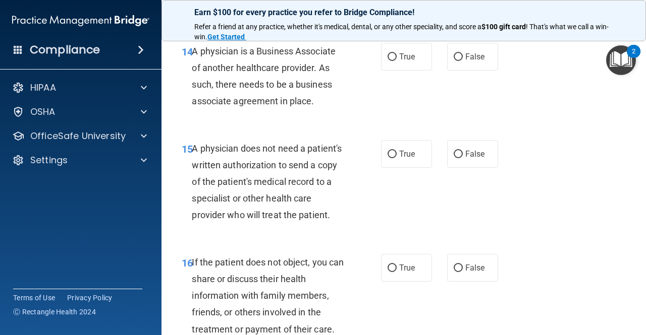
scroll to position [1446, 0]
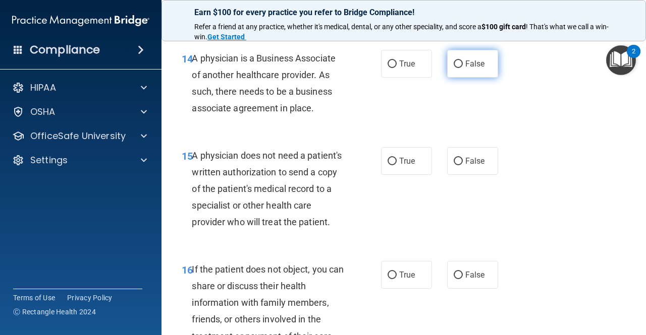
click at [480, 61] on label "False" at bounding box center [472, 64] width 51 height 28
click at [463, 61] on input "False" at bounding box center [457, 65] width 9 height 8
radio input "true"
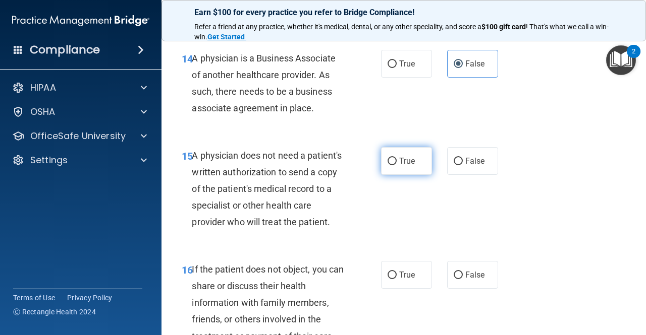
click at [381, 174] on label "True" at bounding box center [406, 161] width 51 height 28
click at [387, 165] on input "True" at bounding box center [391, 162] width 9 height 8
radio input "true"
click at [399, 280] on span "True" at bounding box center [407, 275] width 16 height 10
click at [396, 279] on input "True" at bounding box center [391, 276] width 9 height 8
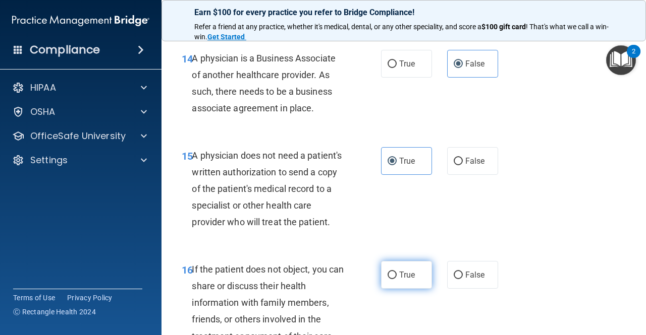
radio input "true"
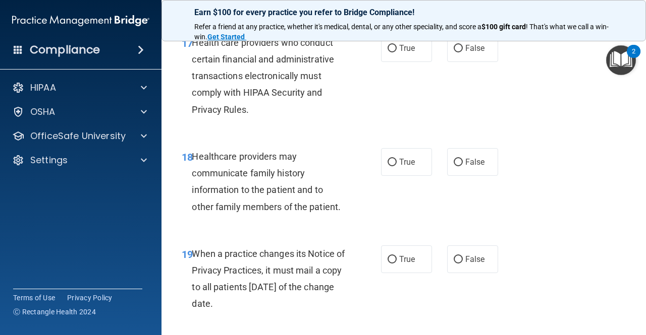
scroll to position [1783, 0]
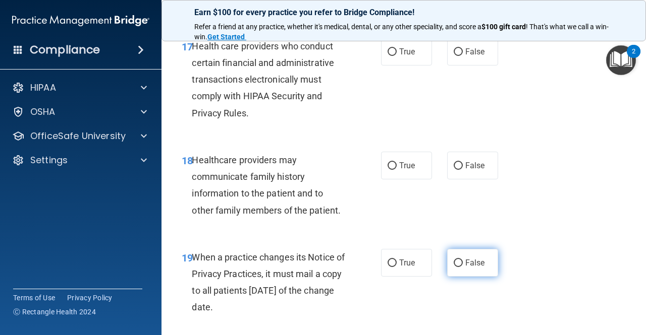
click at [457, 277] on label "False" at bounding box center [472, 263] width 51 height 28
click at [457, 267] on input "False" at bounding box center [457, 264] width 9 height 8
radio input "true"
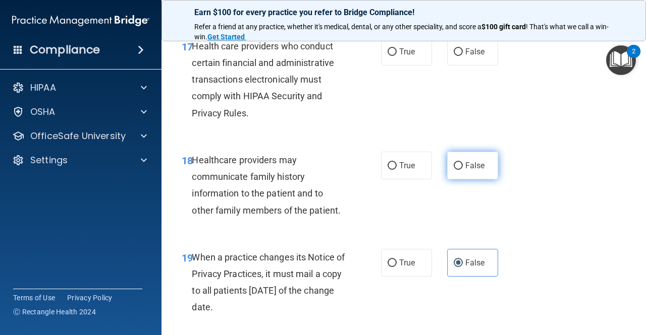
click at [469, 180] on label "False" at bounding box center [472, 166] width 51 height 28
click at [463, 170] on input "False" at bounding box center [457, 166] width 9 height 8
radio input "true"
click at [400, 66] on label "True" at bounding box center [406, 52] width 51 height 28
click at [396, 56] on input "True" at bounding box center [391, 52] width 9 height 8
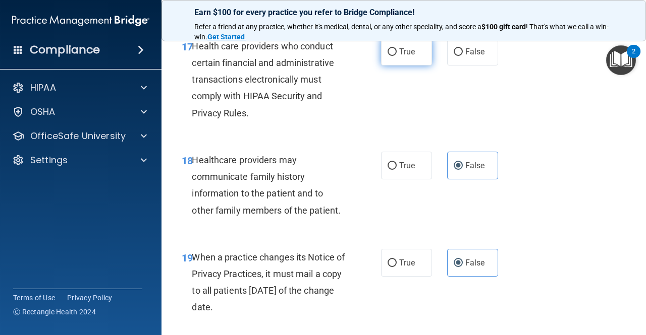
radio input "true"
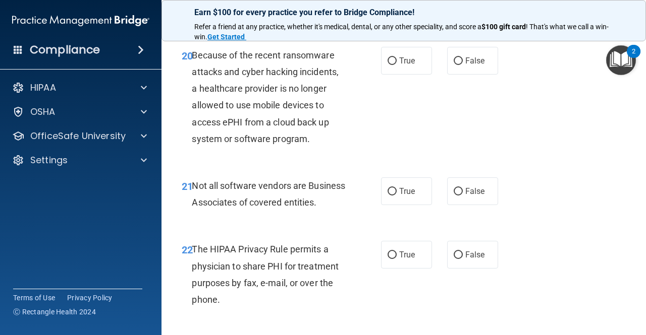
scroll to position [2090, 0]
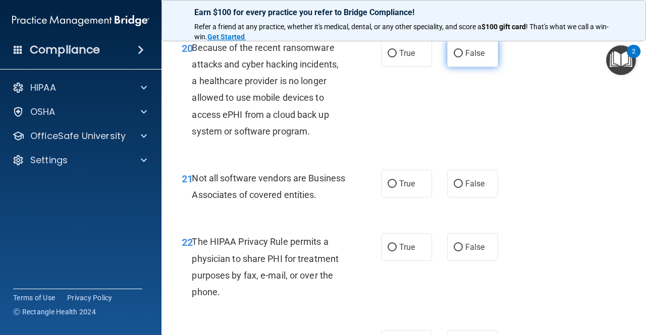
click at [465, 58] on span "False" at bounding box center [475, 53] width 20 height 10
click at [461, 57] on input "False" at bounding box center [457, 54] width 9 height 8
radio input "true"
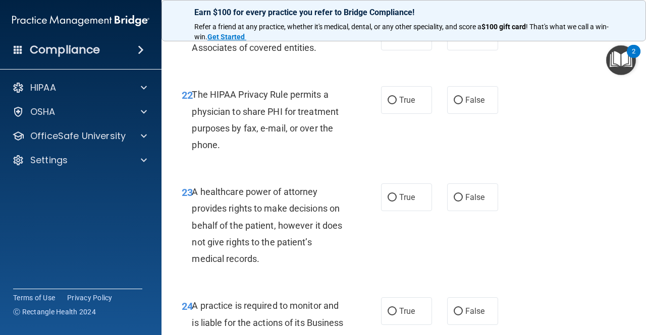
scroll to position [2233, 0]
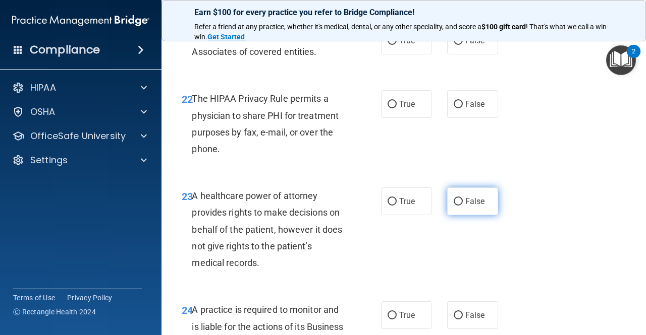
click at [457, 215] on label "False" at bounding box center [472, 202] width 51 height 28
click at [457, 206] on input "False" at bounding box center [457, 202] width 9 height 8
radio input "true"
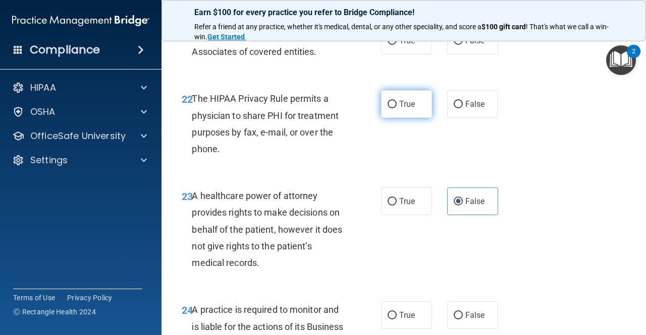
click at [403, 109] on span "True" at bounding box center [407, 104] width 16 height 10
click at [396, 108] on input "True" at bounding box center [391, 105] width 9 height 8
radio input "true"
click at [402, 54] on label "True" at bounding box center [406, 41] width 51 height 28
click at [396, 45] on input "True" at bounding box center [391, 41] width 9 height 8
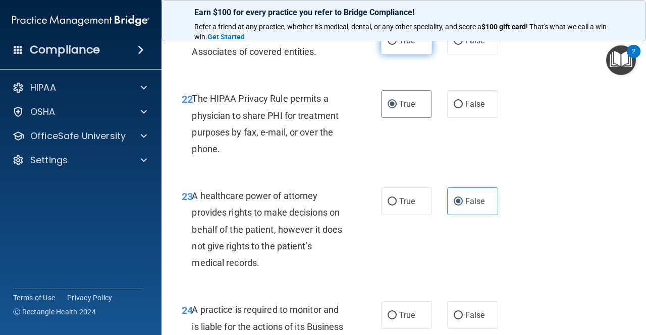
radio input "true"
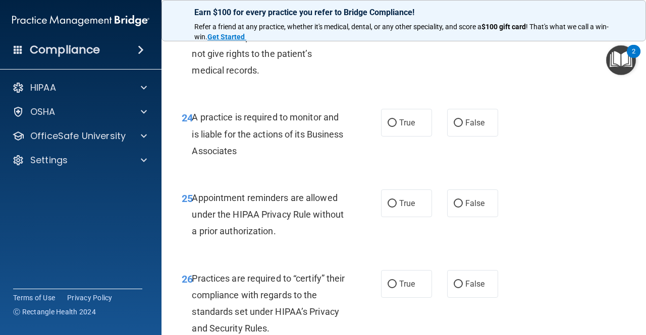
scroll to position [2460, 0]
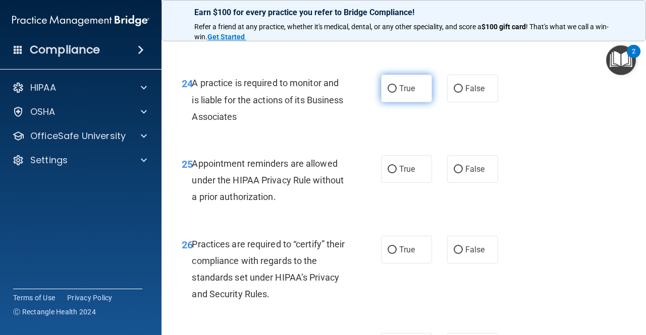
click at [413, 102] on label "True" at bounding box center [406, 89] width 51 height 28
click at [396, 93] on input "True" at bounding box center [391, 89] width 9 height 8
radio input "true"
click at [476, 93] on span "False" at bounding box center [475, 89] width 20 height 10
click at [463, 93] on input "False" at bounding box center [457, 89] width 9 height 8
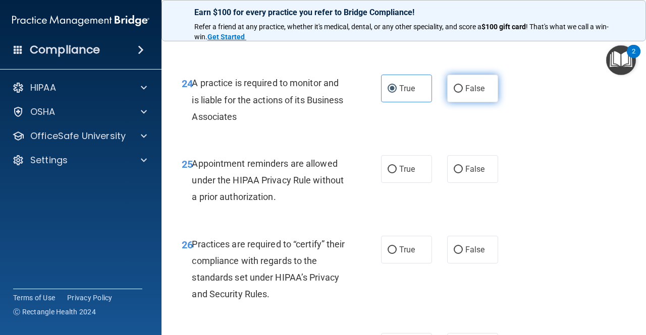
radio input "true"
radio input "false"
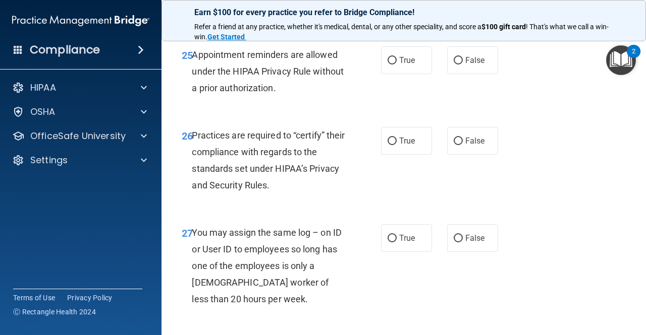
scroll to position [2588, 0]
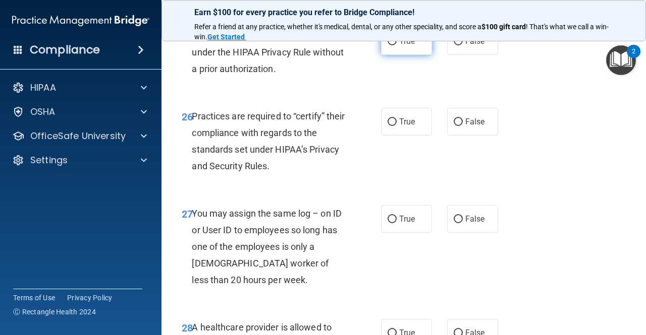
click at [406, 55] on label "True" at bounding box center [406, 41] width 51 height 28
click at [396, 45] on input "True" at bounding box center [391, 42] width 9 height 8
radio input "true"
click at [475, 127] on span "False" at bounding box center [475, 122] width 20 height 10
click at [463, 126] on input "False" at bounding box center [457, 123] width 9 height 8
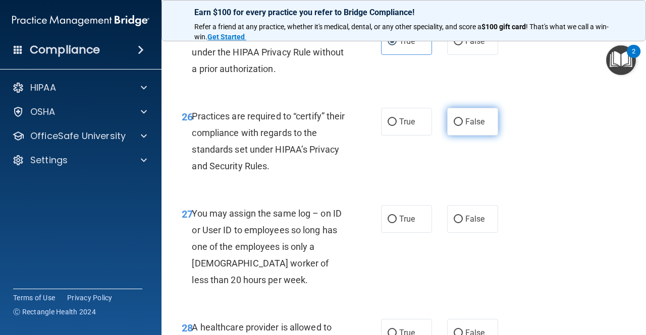
radio input "true"
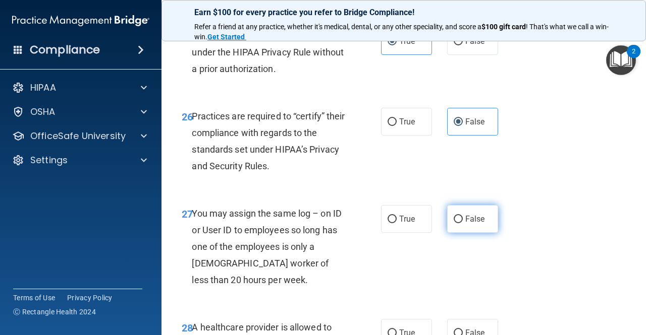
click at [468, 233] on label "False" at bounding box center [472, 219] width 51 height 28
click at [463, 223] on input "False" at bounding box center [457, 220] width 9 height 8
radio input "true"
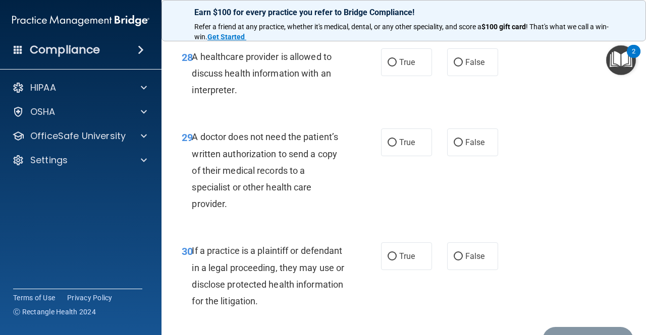
scroll to position [2871, 0]
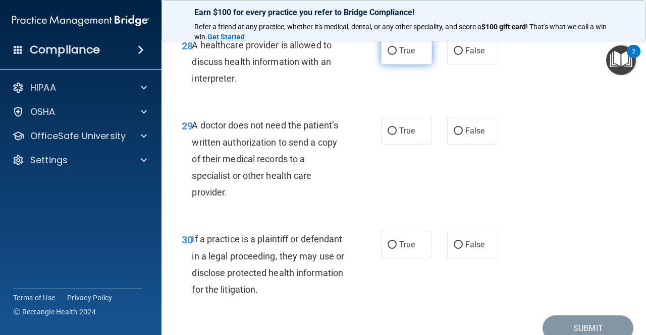
click at [398, 65] on label "True" at bounding box center [406, 51] width 51 height 28
click at [396, 55] on input "True" at bounding box center [391, 51] width 9 height 8
radio input "true"
click at [408, 136] on span "True" at bounding box center [407, 131] width 16 height 10
click at [396, 135] on input "True" at bounding box center [391, 132] width 9 height 8
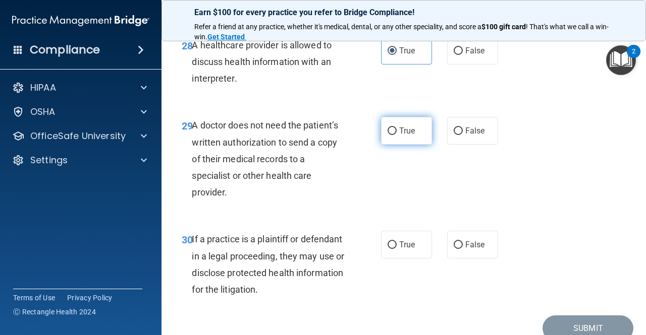
radio input "true"
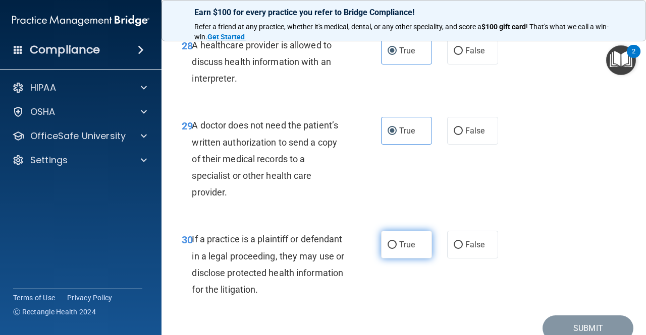
click at [410, 250] on span "True" at bounding box center [407, 245] width 16 height 10
click at [396, 249] on input "True" at bounding box center [391, 246] width 9 height 8
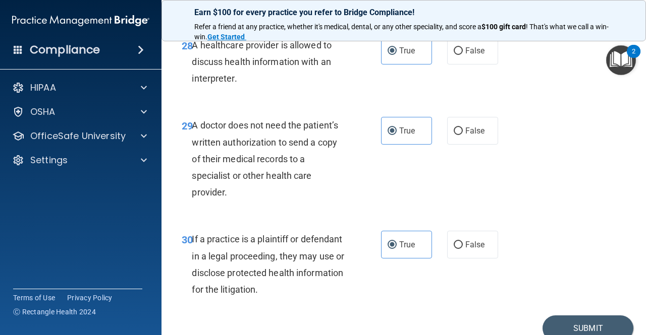
scroll to position [2950, 0]
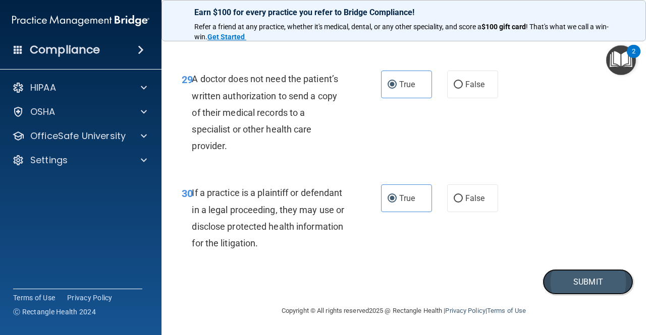
click at [570, 277] on button "Submit" at bounding box center [587, 282] width 91 height 26
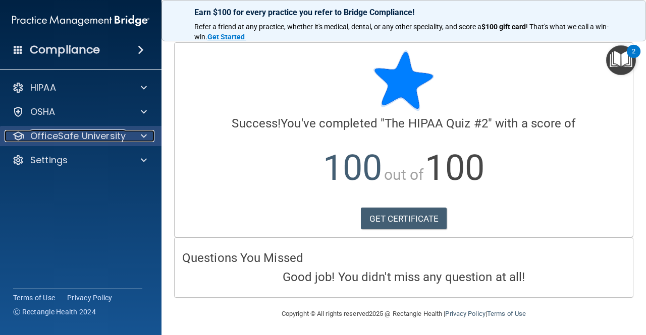
click at [145, 133] on span at bounding box center [144, 136] width 6 height 12
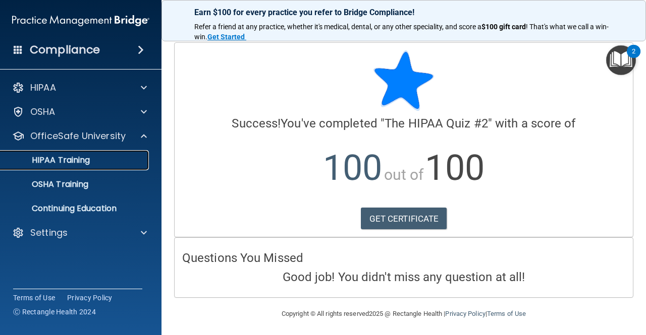
click at [81, 158] on p "HIPAA Training" at bounding box center [48, 160] width 83 height 10
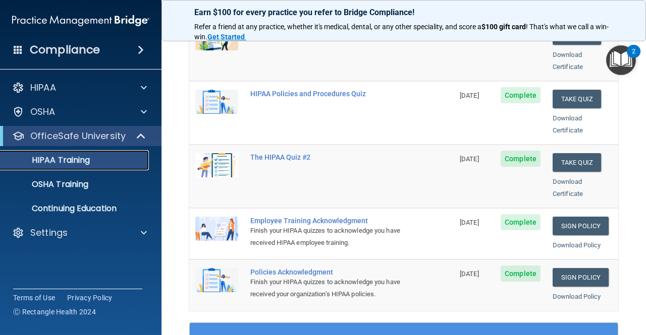
scroll to position [189, 0]
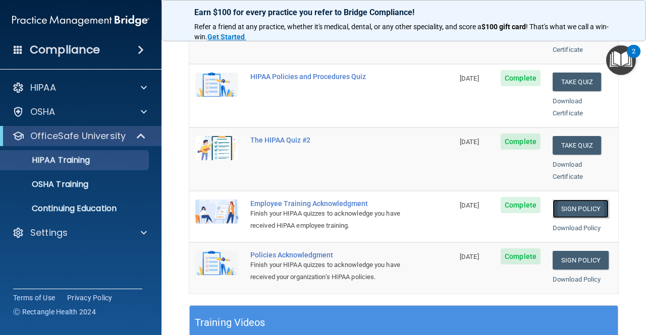
click at [571, 200] on link "Sign Policy" at bounding box center [580, 209] width 56 height 19
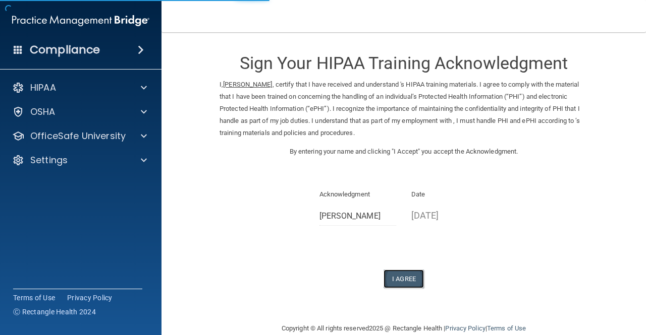
click at [394, 276] on button "I Agree" at bounding box center [403, 279] width 40 height 19
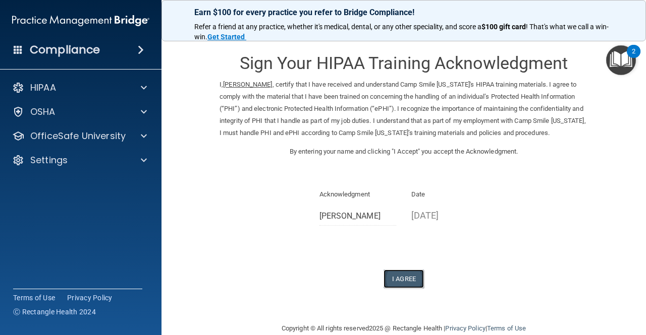
click at [395, 278] on button "I Agree" at bounding box center [403, 279] width 40 height 19
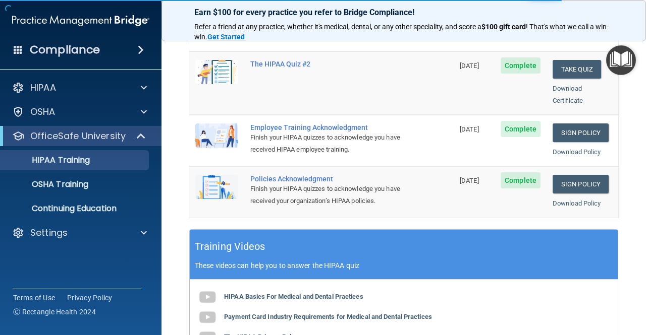
scroll to position [270, 0]
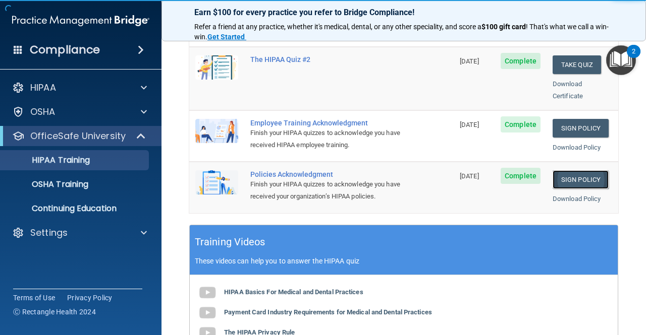
click at [572, 170] on link "Sign Policy" at bounding box center [580, 179] width 56 height 19
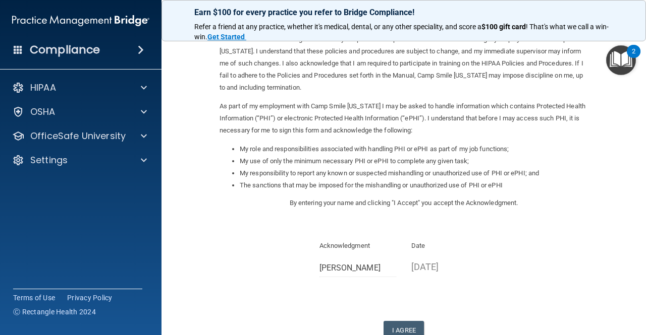
scroll to position [126, 0]
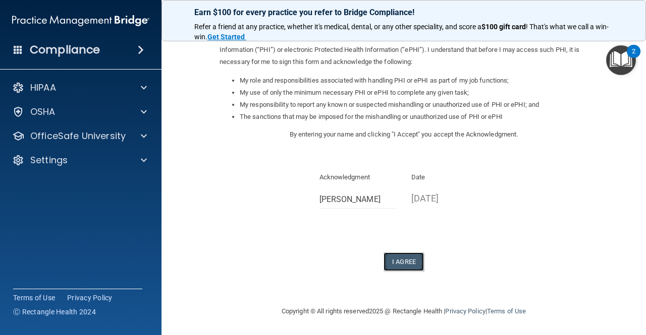
click at [402, 262] on button "I Agree" at bounding box center [403, 262] width 40 height 19
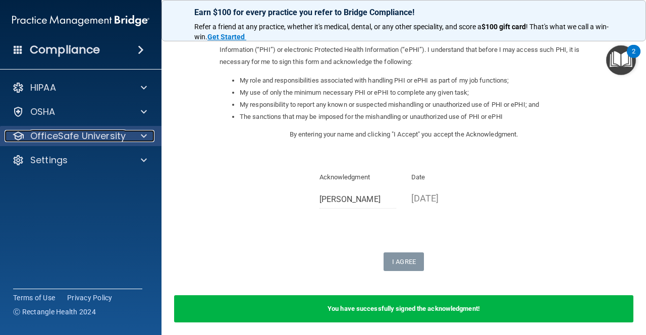
click at [51, 132] on p "OfficeSafe University" at bounding box center [77, 136] width 95 height 12
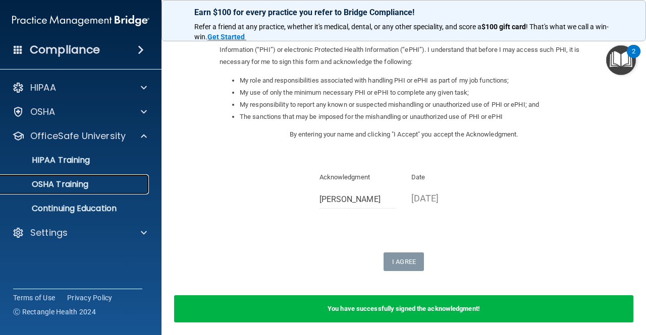
click at [79, 185] on p "OSHA Training" at bounding box center [48, 185] width 82 height 10
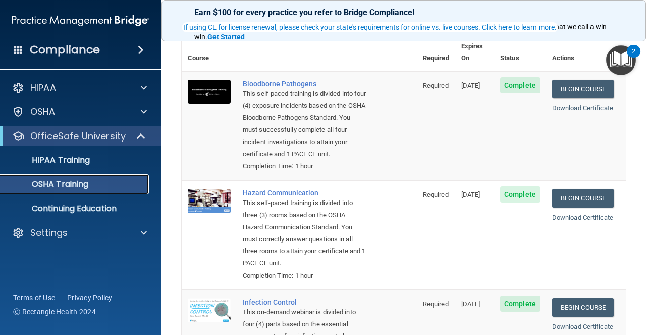
scroll to position [54, 0]
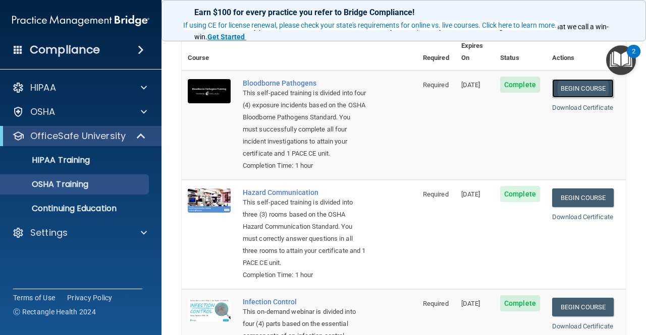
click at [568, 79] on link "Begin Course" at bounding box center [583, 88] width 62 height 19
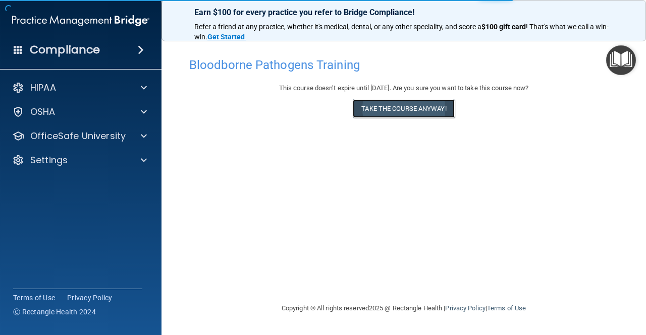
click at [418, 114] on button "Take the course anyway!" at bounding box center [403, 108] width 101 height 19
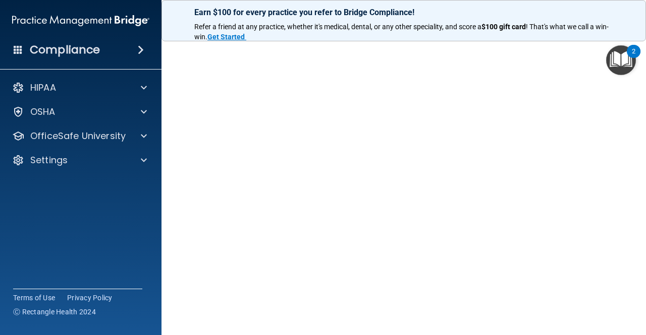
scroll to position [35, 0]
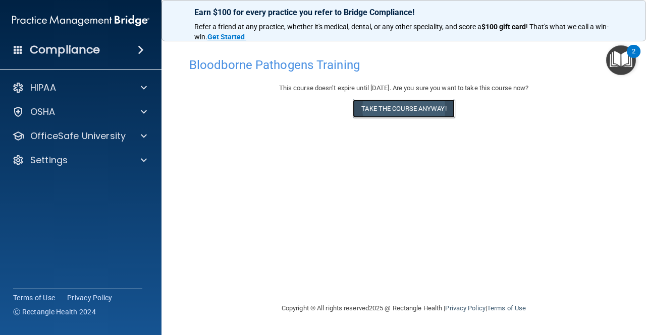
click at [431, 107] on button "Take the course anyway!" at bounding box center [403, 108] width 101 height 19
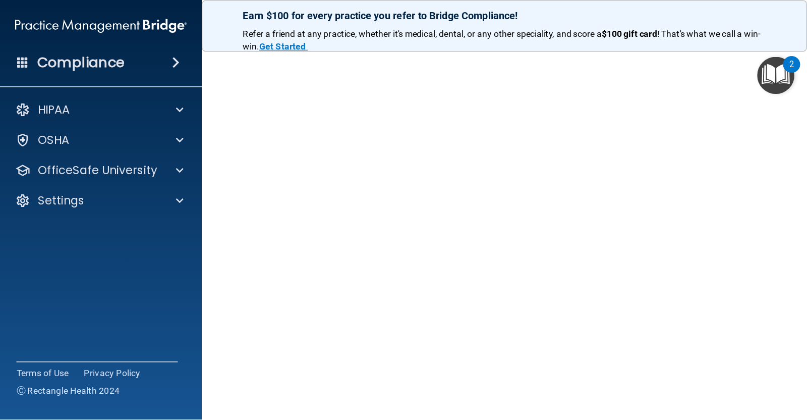
scroll to position [40, 0]
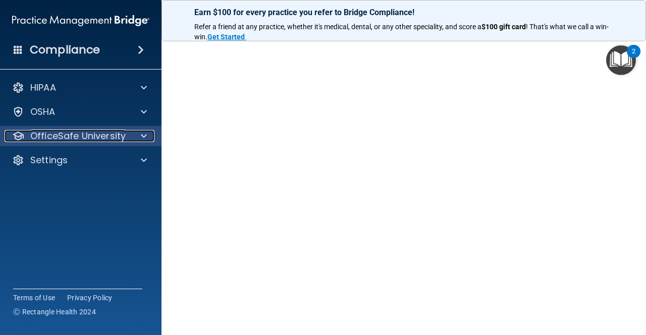
click at [118, 132] on p "OfficeSafe University" at bounding box center [77, 136] width 95 height 12
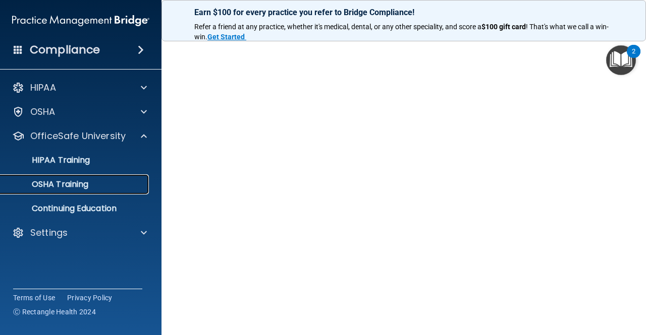
click at [82, 185] on p "OSHA Training" at bounding box center [48, 185] width 82 height 10
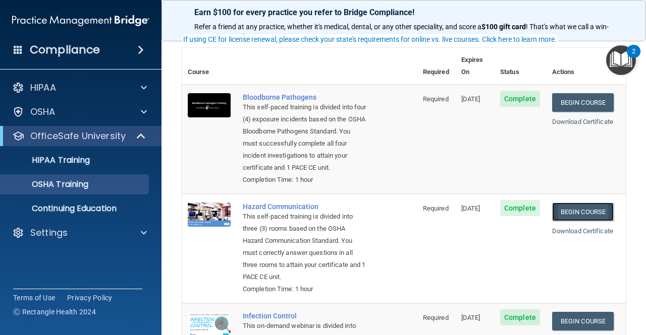
click at [570, 210] on link "Begin Course" at bounding box center [583, 212] width 62 height 19
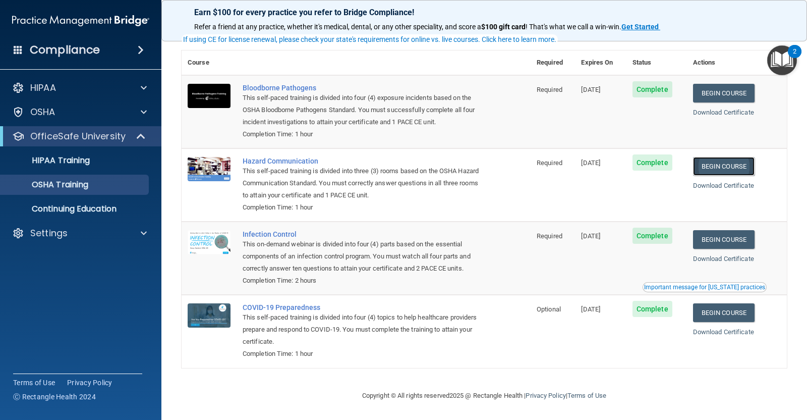
scroll to position [40, 0]
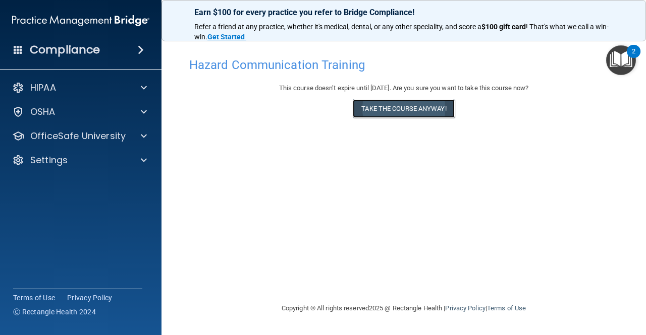
click at [401, 106] on button "Take the course anyway!" at bounding box center [403, 108] width 101 height 19
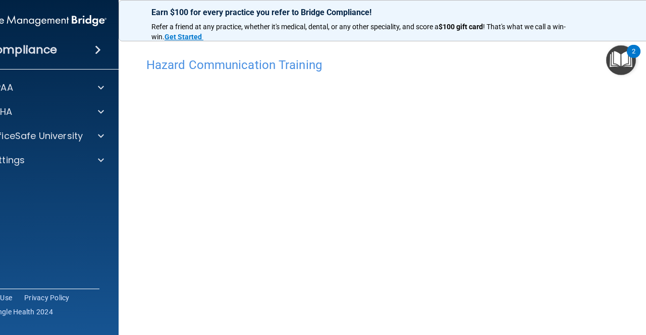
scroll to position [43, 0]
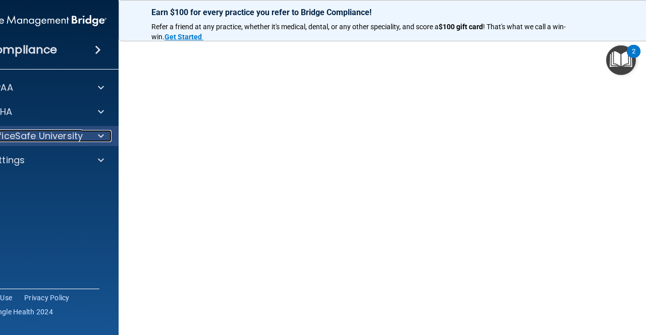
click at [87, 136] on div at bounding box center [99, 136] width 25 height 12
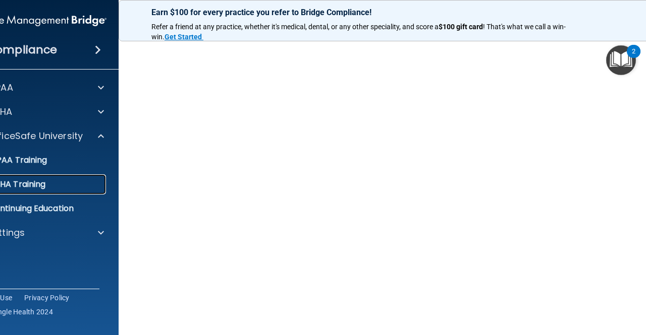
click at [67, 186] on div "OSHA Training" at bounding box center [33, 185] width 138 height 10
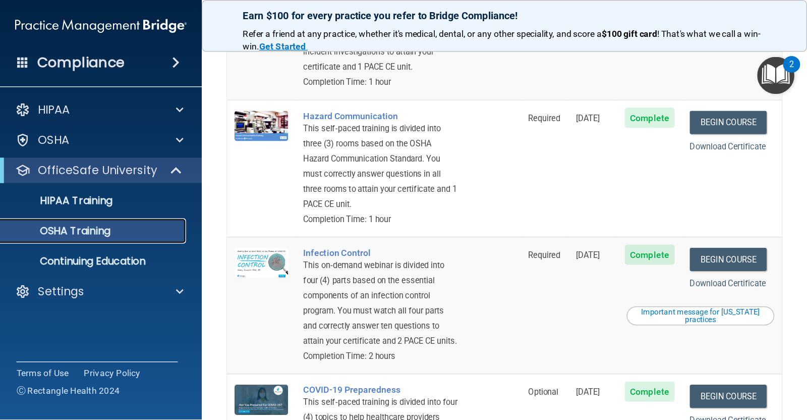
scroll to position [162, 0]
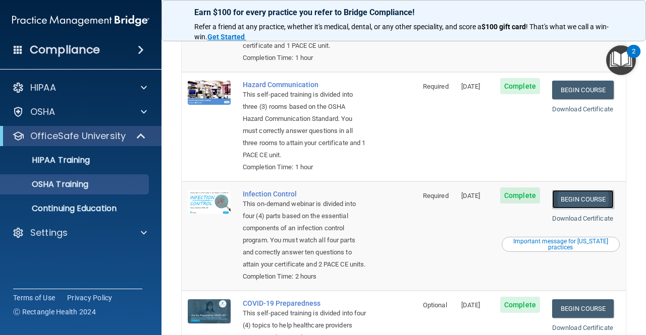
click at [581, 204] on link "Begin Course" at bounding box center [583, 199] width 62 height 19
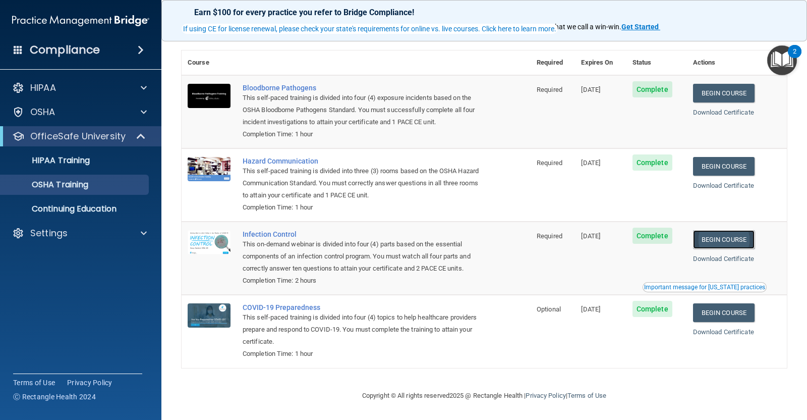
scroll to position [51, 0]
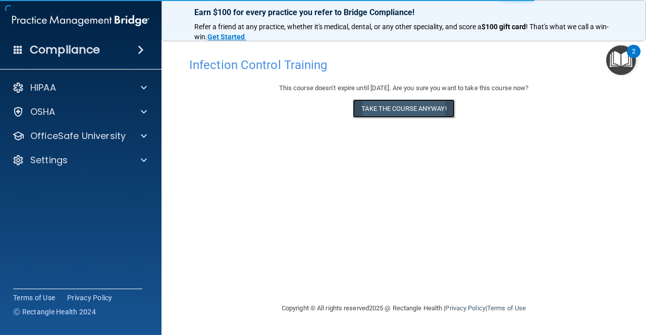
click at [406, 108] on button "Take the course anyway!" at bounding box center [403, 108] width 101 height 19
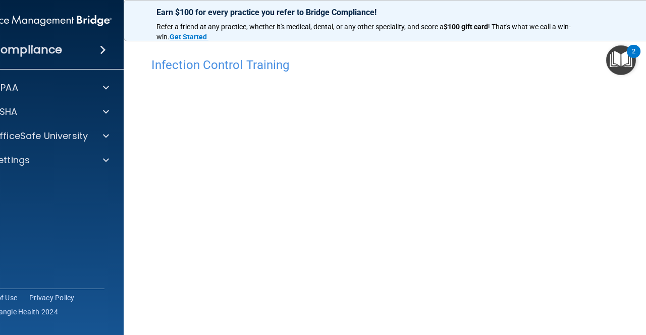
click at [565, 62] on h4 "Infection Control Training" at bounding box center [403, 65] width 504 height 13
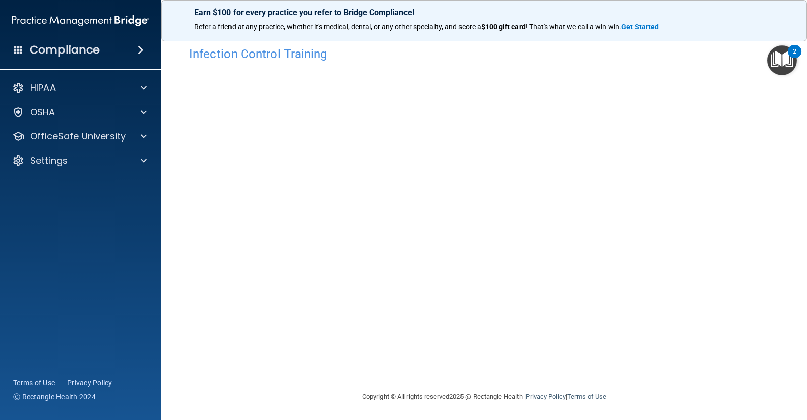
scroll to position [12, 0]
click at [133, 135] on div at bounding box center [142, 136] width 25 height 12
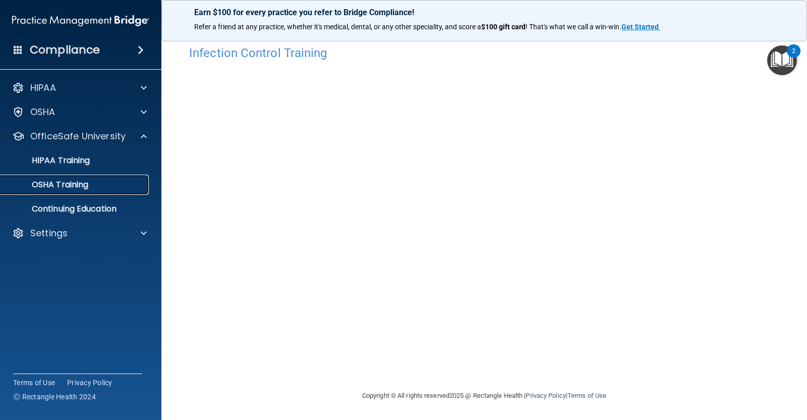
click at [97, 187] on div "OSHA Training" at bounding box center [76, 185] width 138 height 10
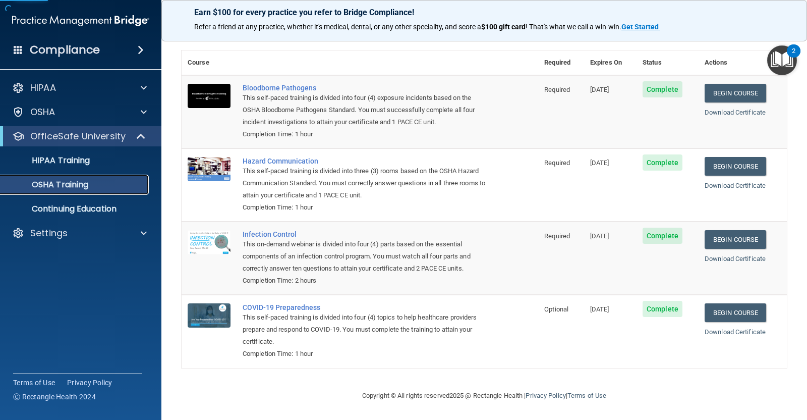
scroll to position [51, 0]
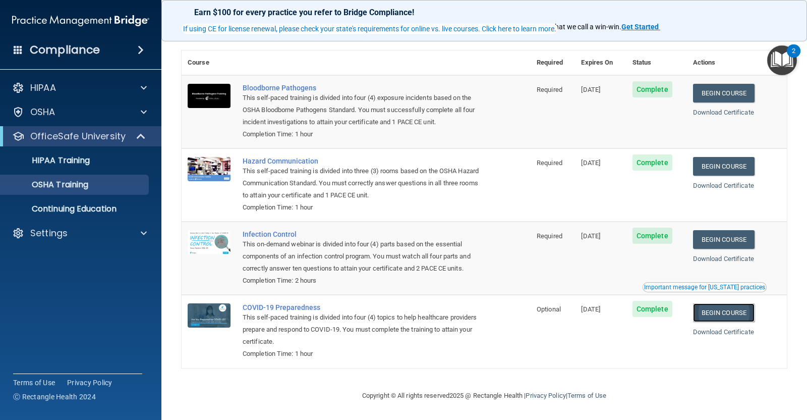
click at [645, 309] on link "Begin Course" at bounding box center [724, 312] width 62 height 19
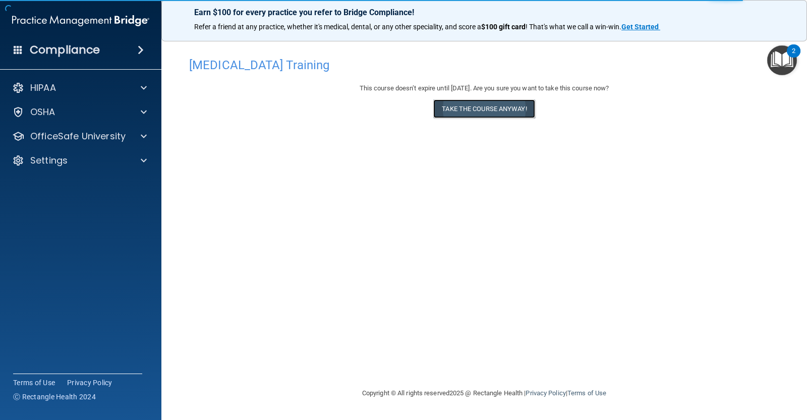
click at [510, 104] on button "Take the course anyway!" at bounding box center [483, 108] width 101 height 19
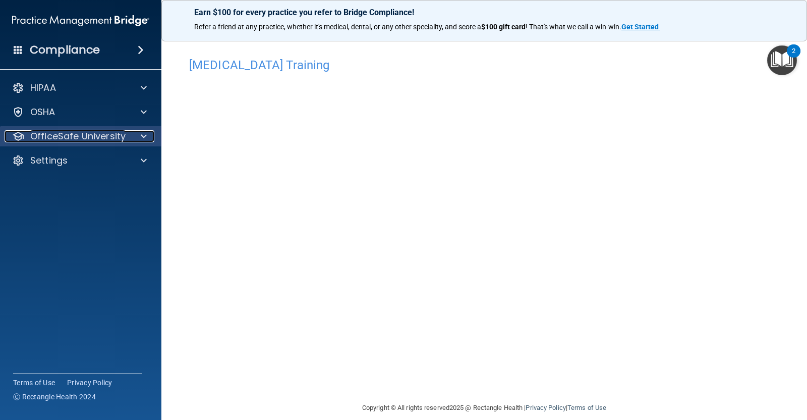
click at [101, 135] on p "OfficeSafe University" at bounding box center [77, 136] width 95 height 12
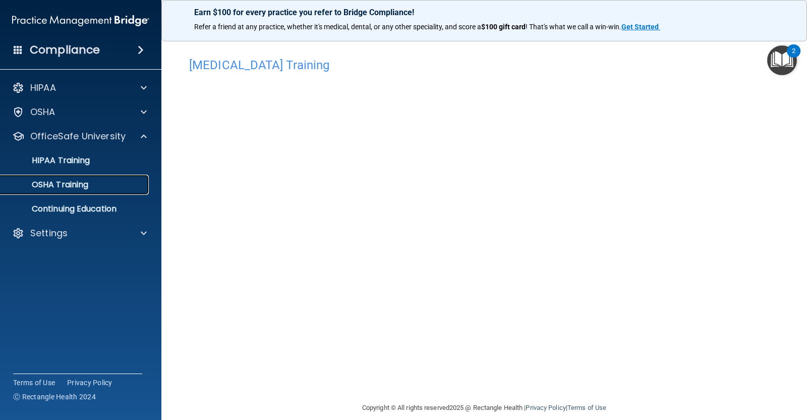
click at [90, 192] on link "OSHA Training" at bounding box center [69, 185] width 159 height 20
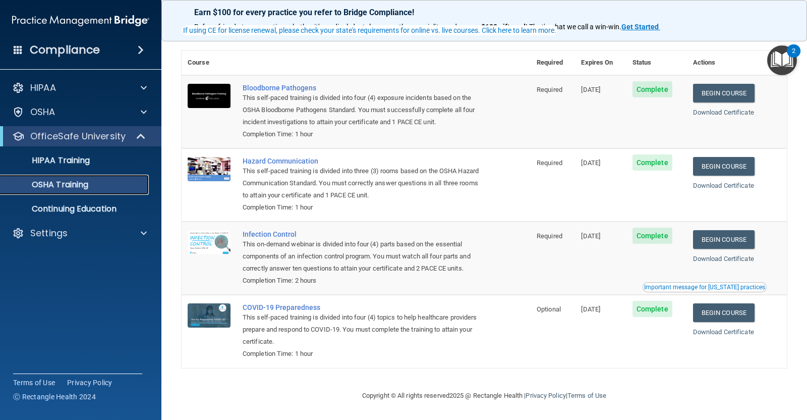
scroll to position [50, 0]
click at [92, 167] on link "HIPAA Training" at bounding box center [69, 160] width 159 height 20
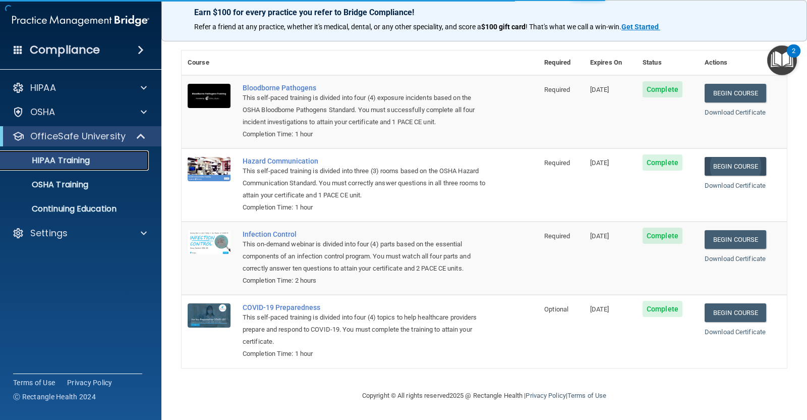
scroll to position [338, 0]
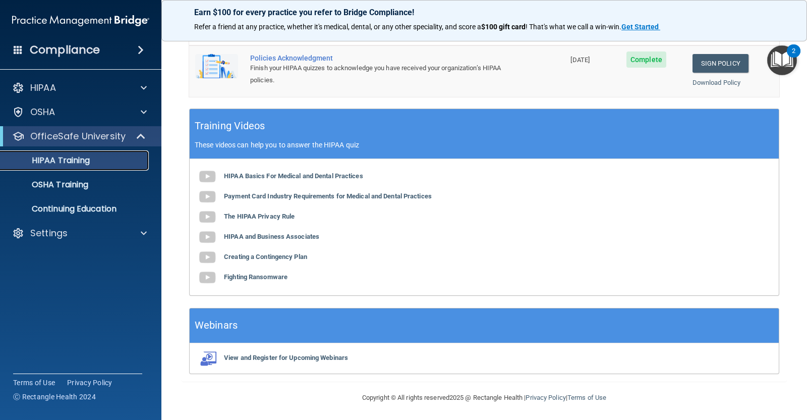
click at [75, 163] on p "HIPAA Training" at bounding box center [48, 160] width 83 height 10
click at [55, 180] on p "OSHA Training" at bounding box center [48, 185] width 82 height 10
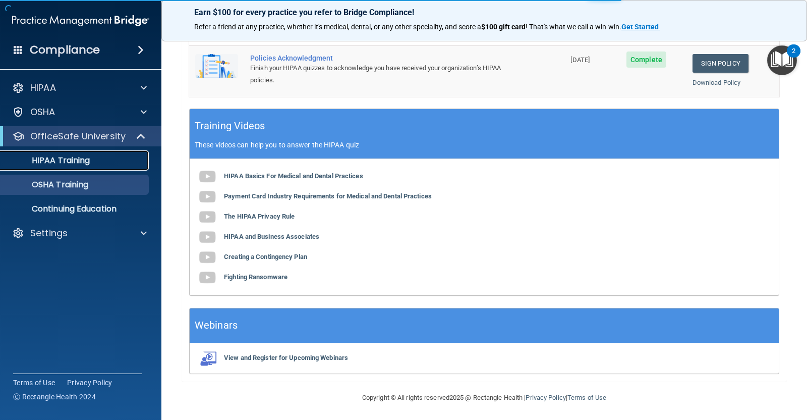
click at [91, 158] on div "HIPAA Training" at bounding box center [76, 160] width 138 height 10
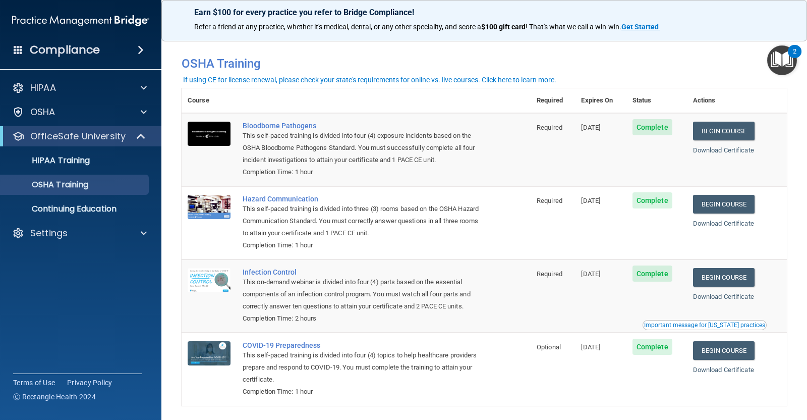
click at [18, 53] on span at bounding box center [18, 49] width 9 height 9
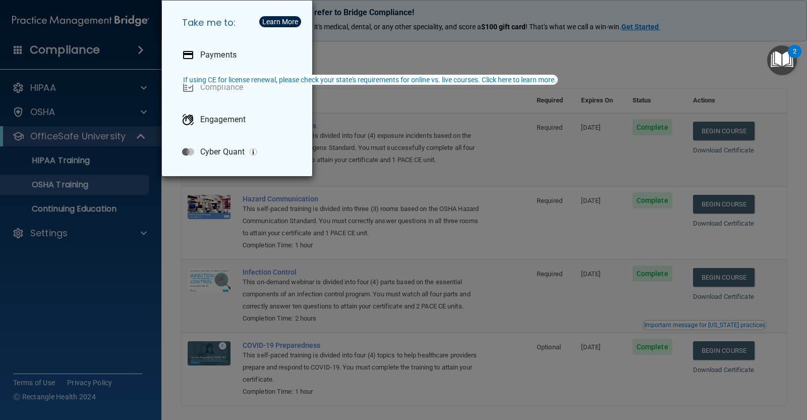
click at [51, 266] on div "Take me to: Payments Compliance Engagement Cyber Quant" at bounding box center [403, 210] width 807 height 420
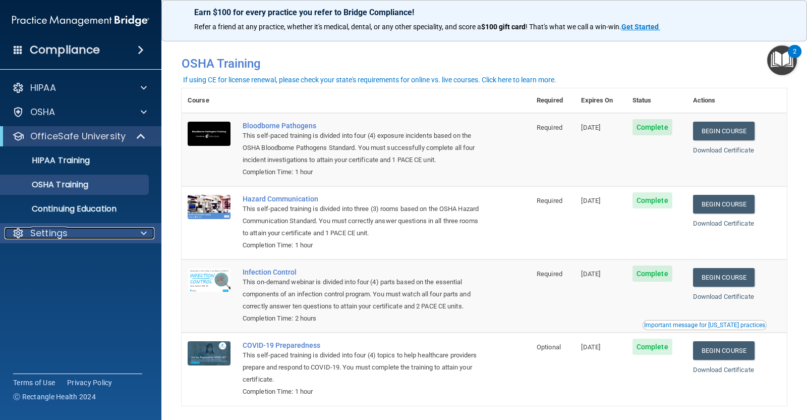
click at [145, 236] on span at bounding box center [144, 233] width 6 height 12
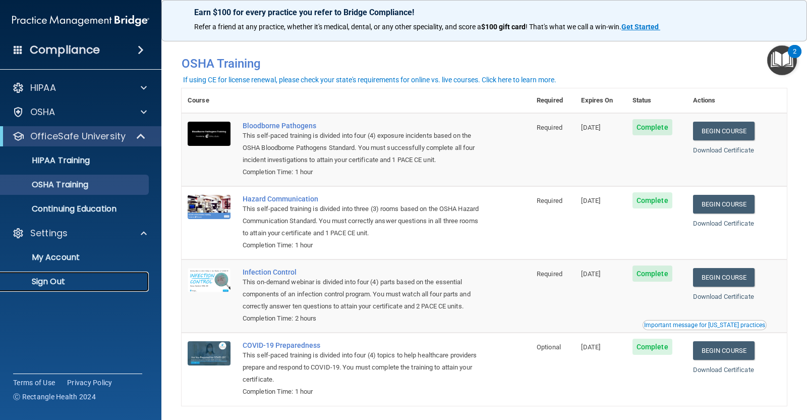
click at [81, 280] on p "Sign Out" at bounding box center [76, 281] width 138 height 10
